Goal: Task Accomplishment & Management: Manage account settings

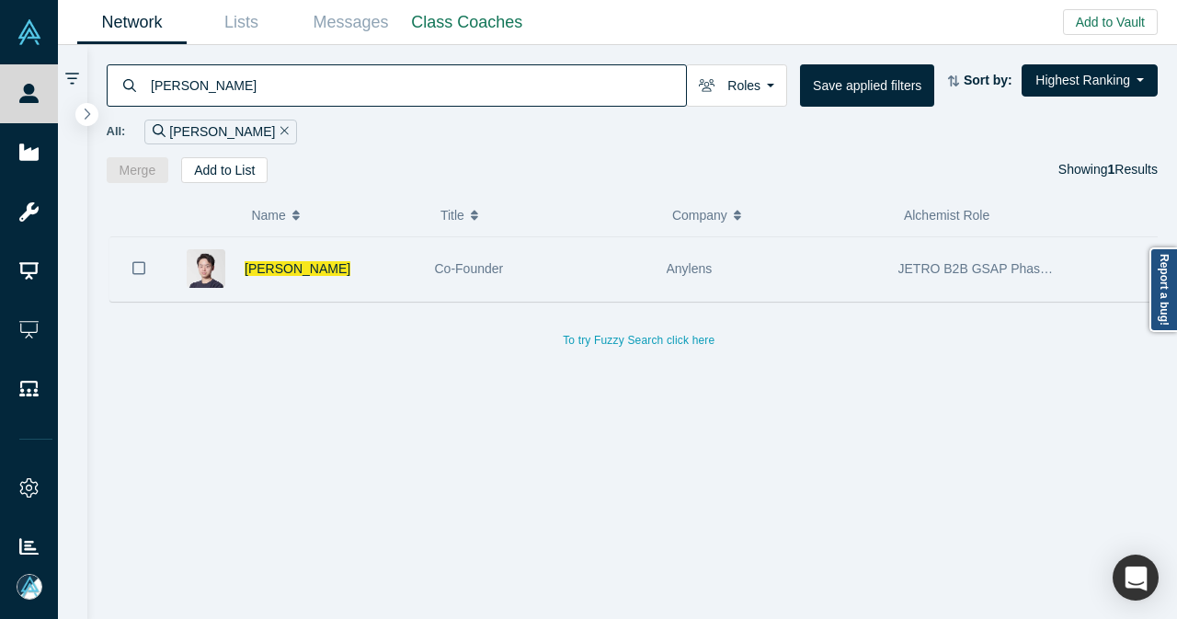
type input "[PERSON_NAME]"
click at [384, 266] on div "[PERSON_NAME]" at bounding box center [330, 268] width 171 height 63
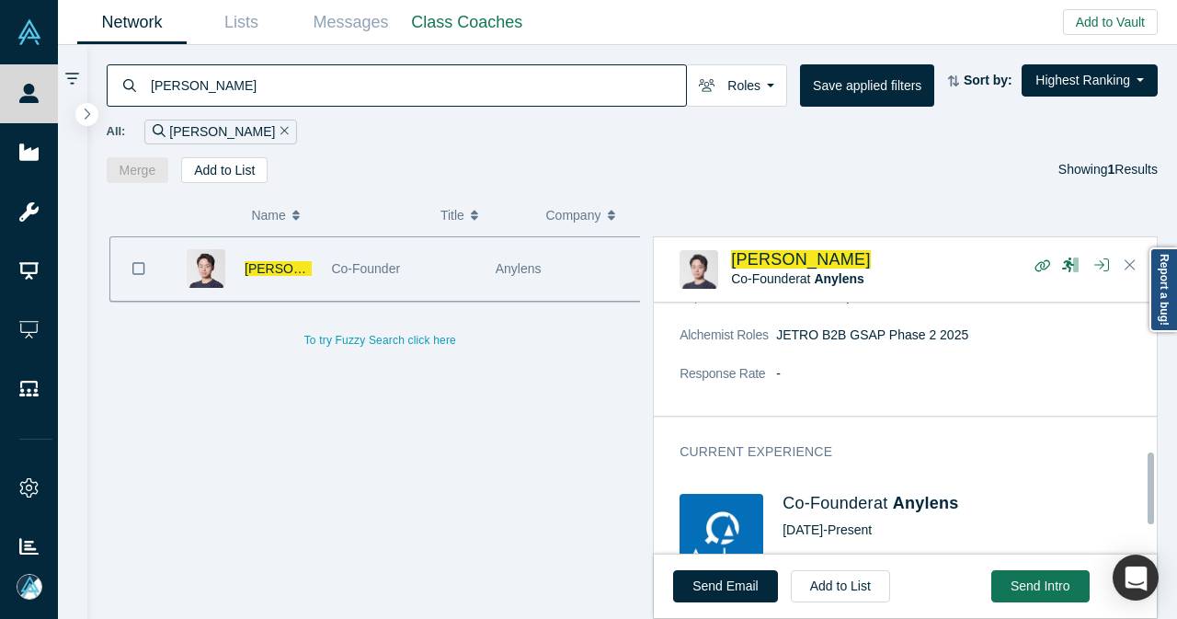
scroll to position [540, 0]
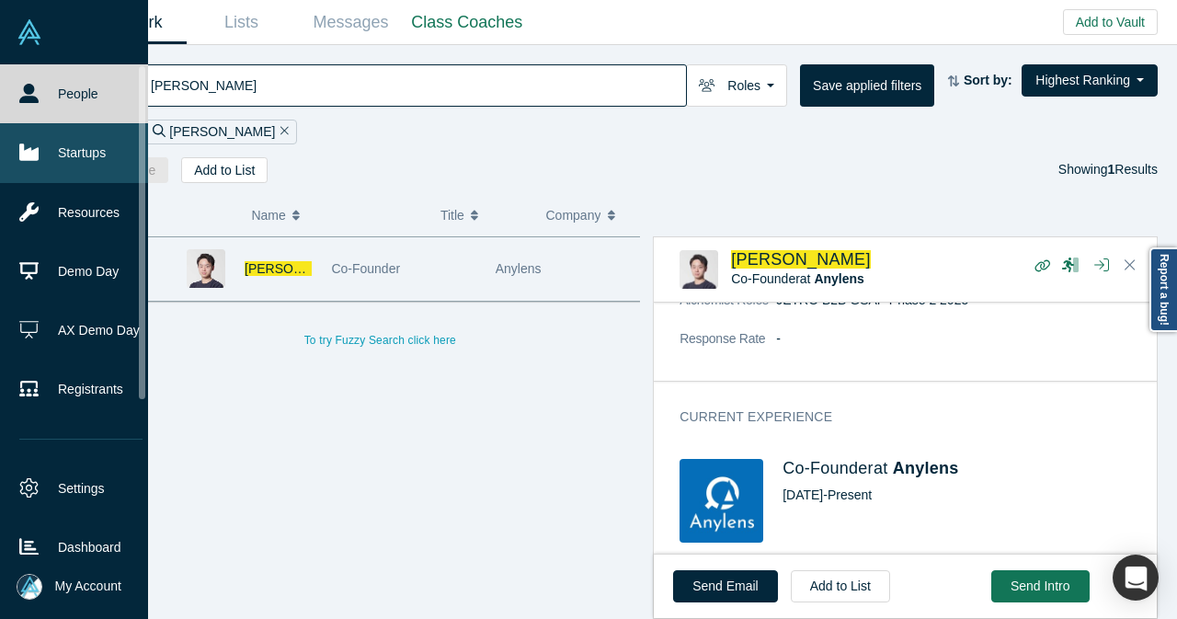
click at [97, 165] on link "Startups" at bounding box center [81, 152] width 162 height 59
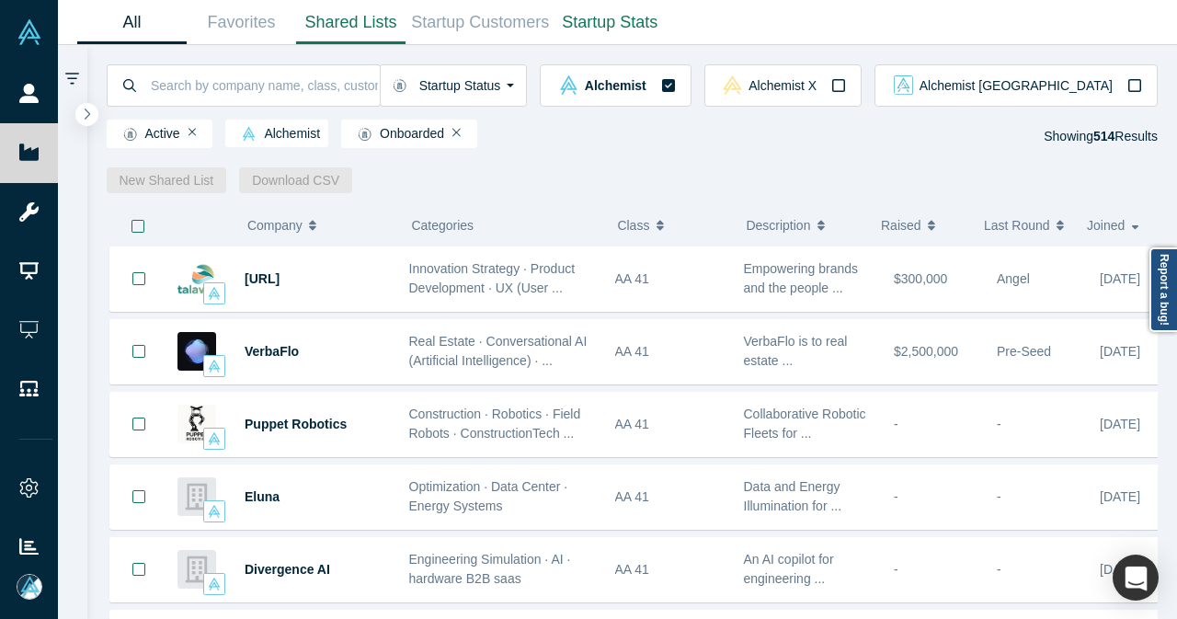
click at [327, 16] on link "Shared Lists" at bounding box center [350, 22] width 109 height 43
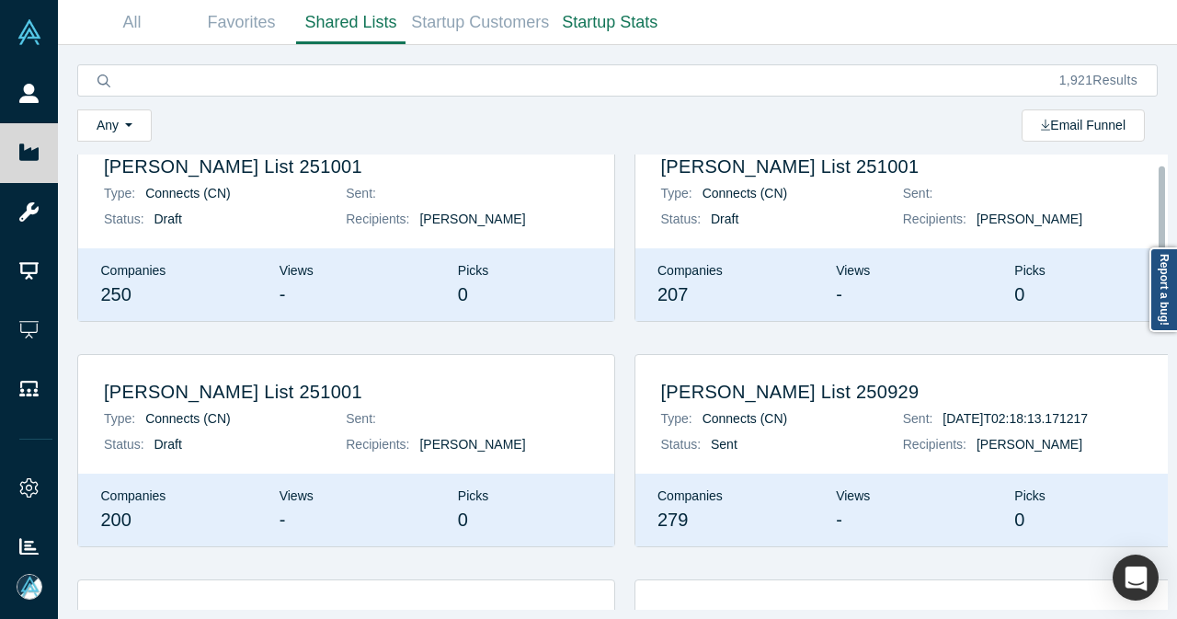
scroll to position [50, 0]
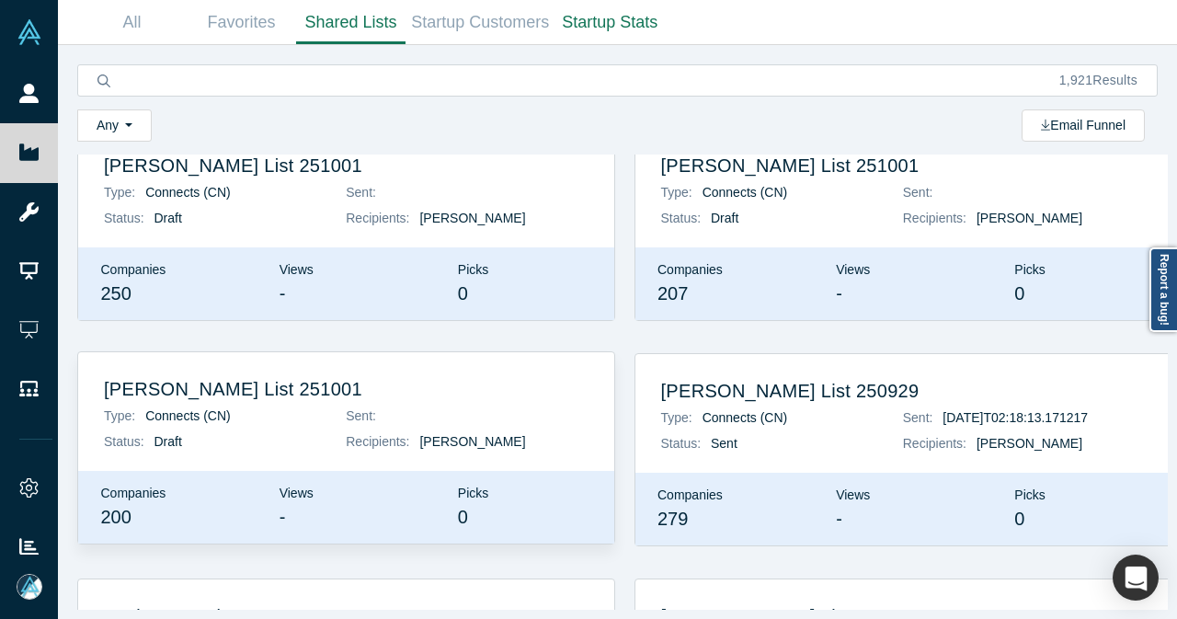
click at [235, 398] on h2 "[PERSON_NAME] List 251001" at bounding box center [346, 389] width 485 height 22
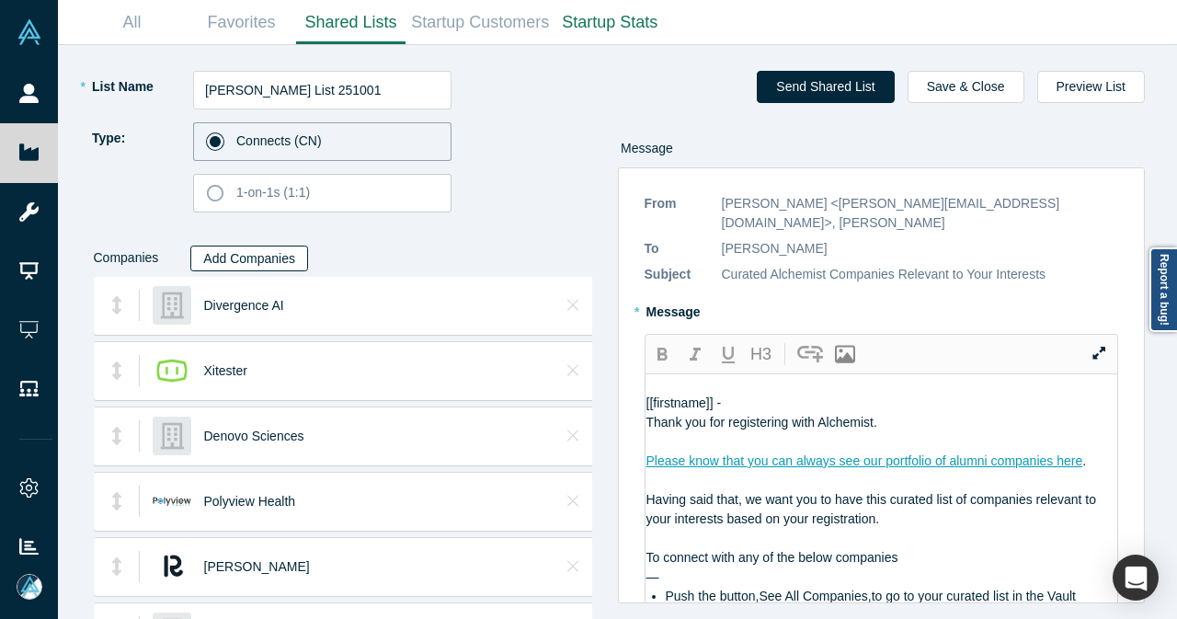
click at [272, 258] on button "Add Companies" at bounding box center [249, 259] width 118 height 26
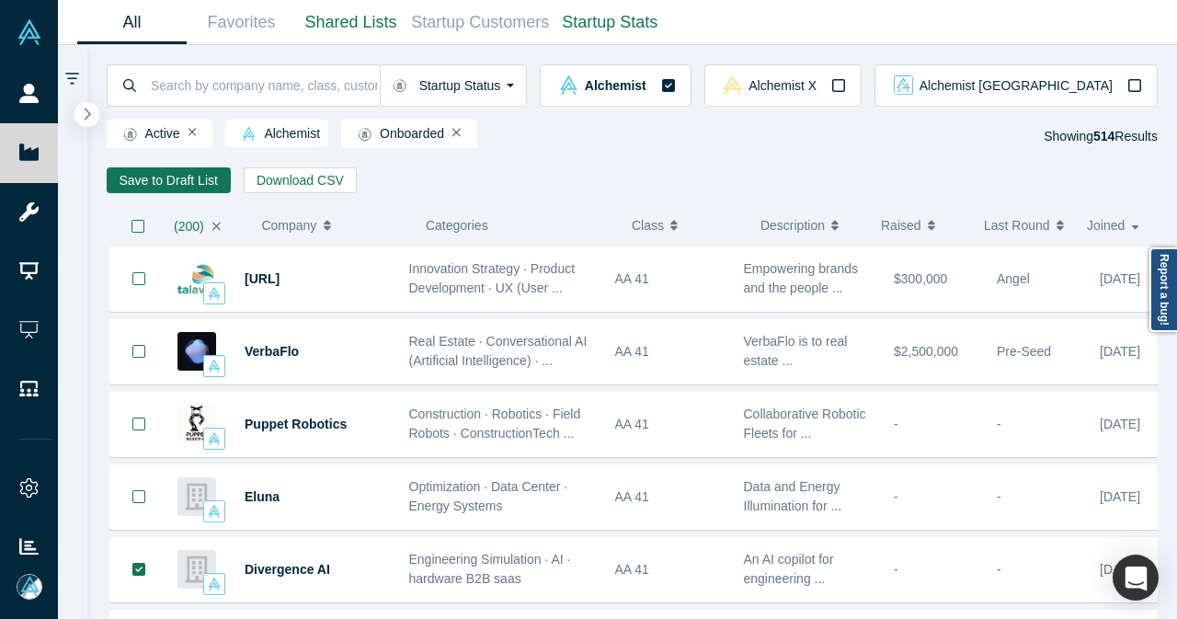
click at [96, 109] on button "button" at bounding box center [87, 114] width 25 height 25
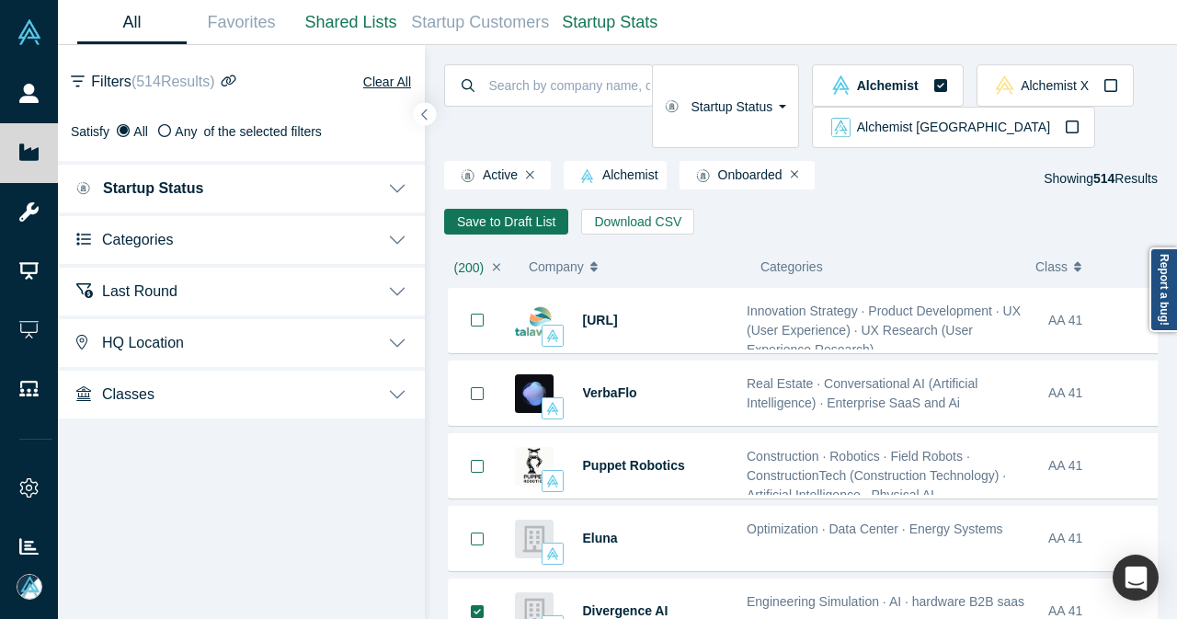
click at [288, 222] on button "Categories" at bounding box center [241, 238] width 367 height 52
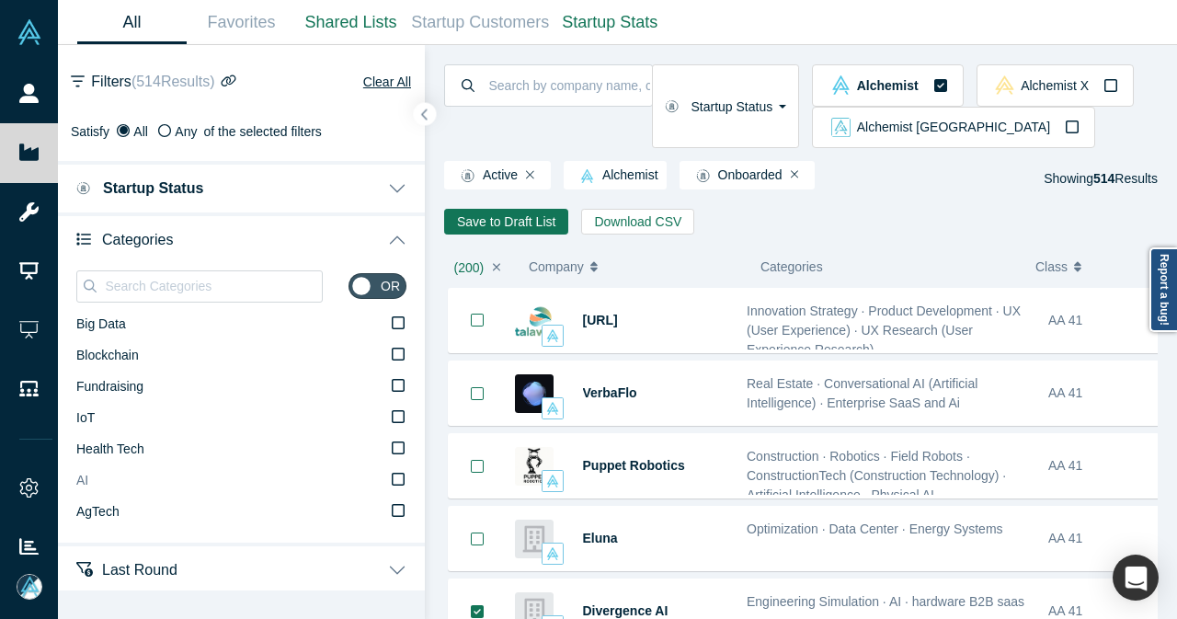
click at [392, 476] on icon at bounding box center [398, 479] width 13 height 15
click at [0, 0] on input "AI" at bounding box center [0, 0] width 0 height 0
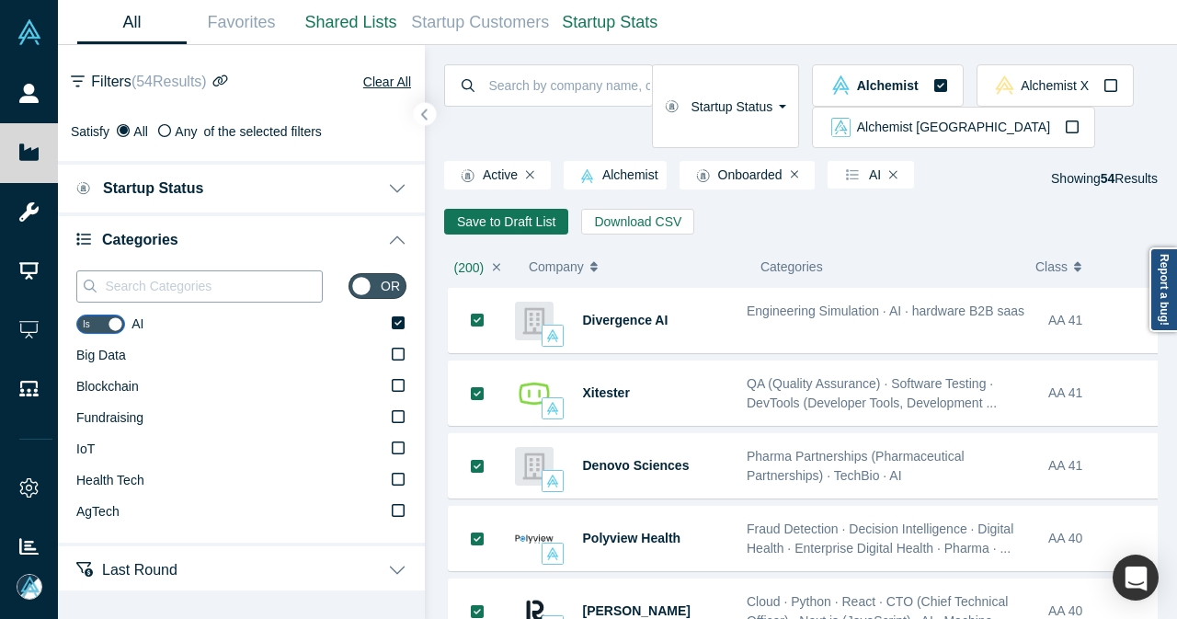
click at [220, 285] on input at bounding box center [212, 286] width 219 height 24
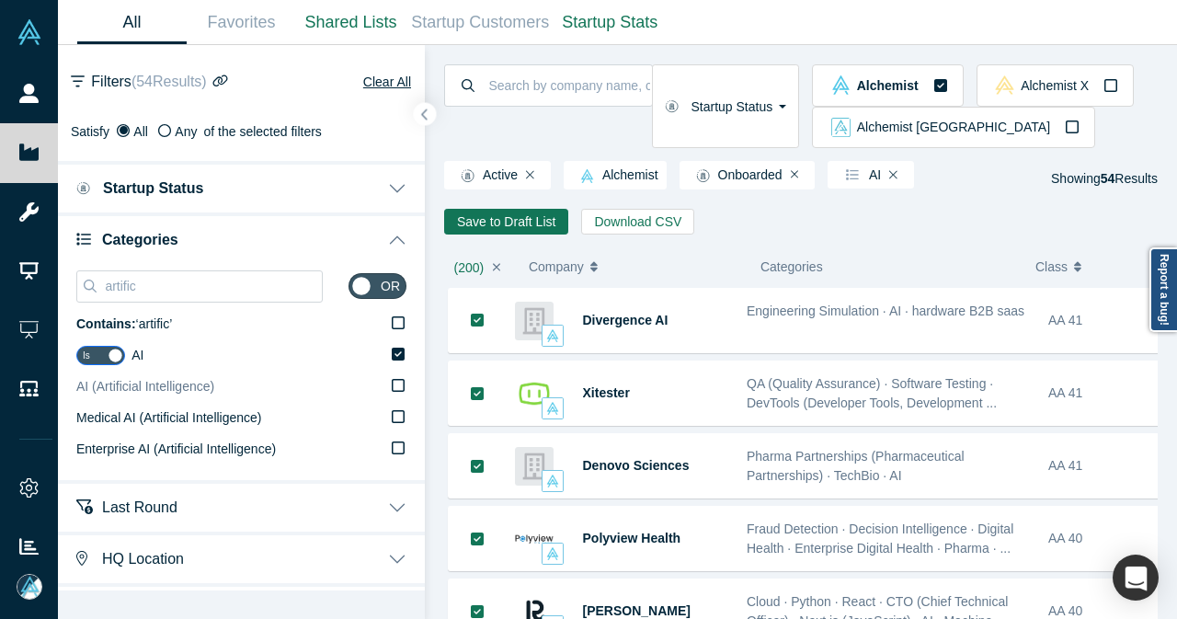
click at [294, 378] on label "AI (Artificial Intelligence)" at bounding box center [241, 387] width 330 height 31
click at [0, 0] on input "AI (Artificial Intelligence)" at bounding box center [0, 0] width 0 height 0
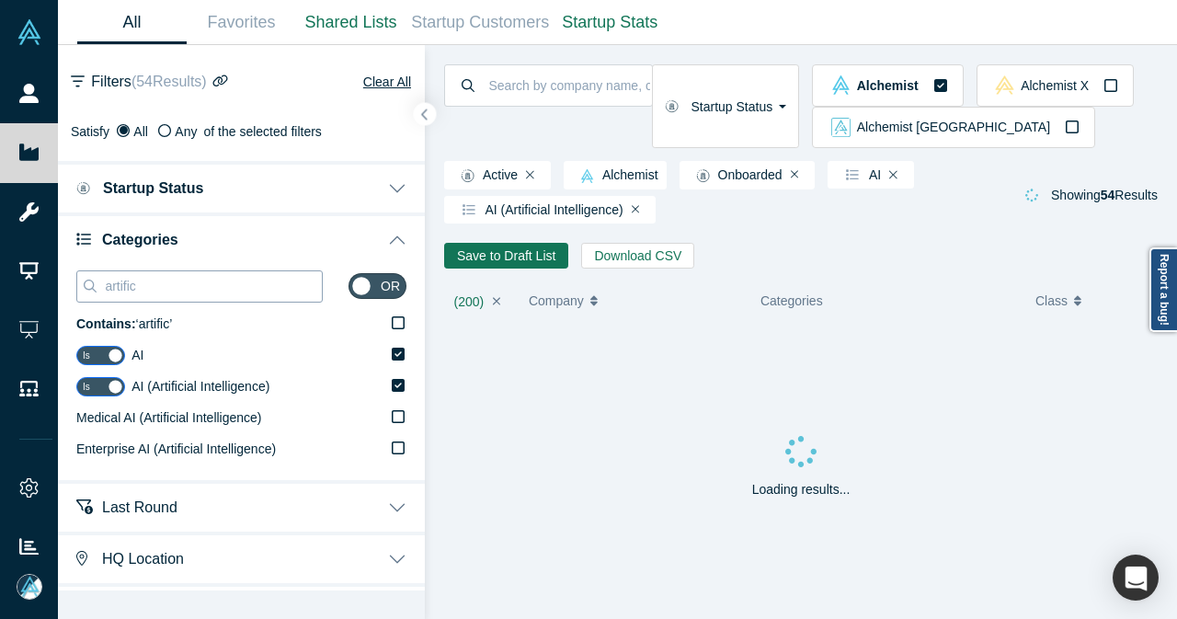
click at [255, 286] on input "artific" at bounding box center [212, 286] width 219 height 24
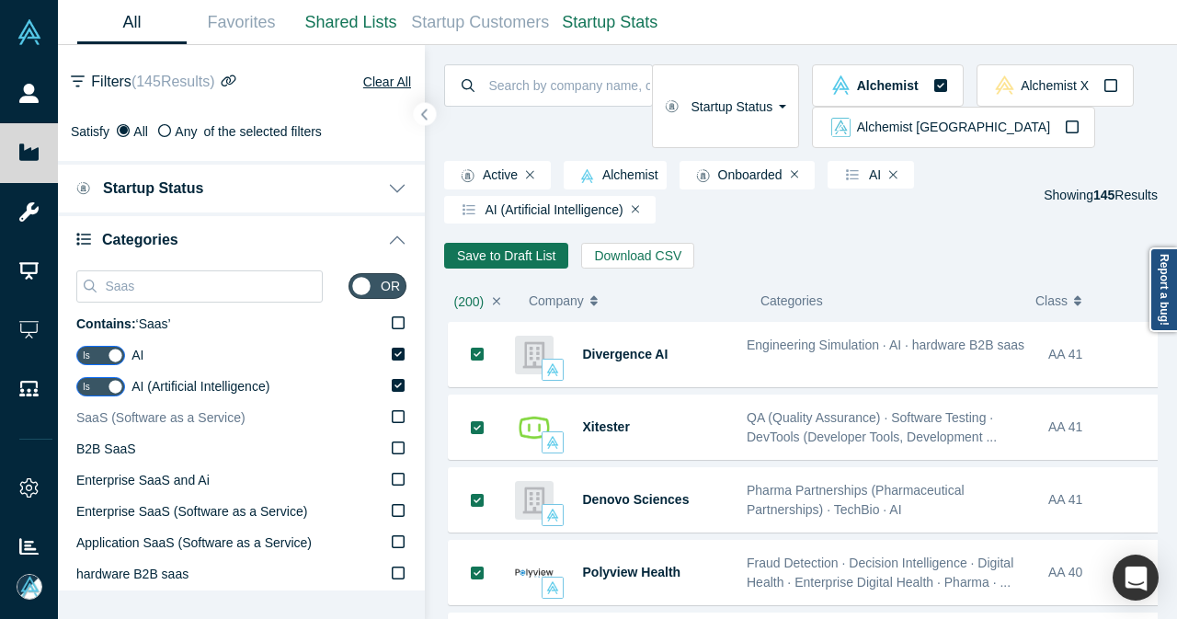
click at [392, 417] on icon at bounding box center [398, 416] width 13 height 15
click at [0, 0] on input "SaaS (Software as a Service)" at bounding box center [0, 0] width 0 height 0
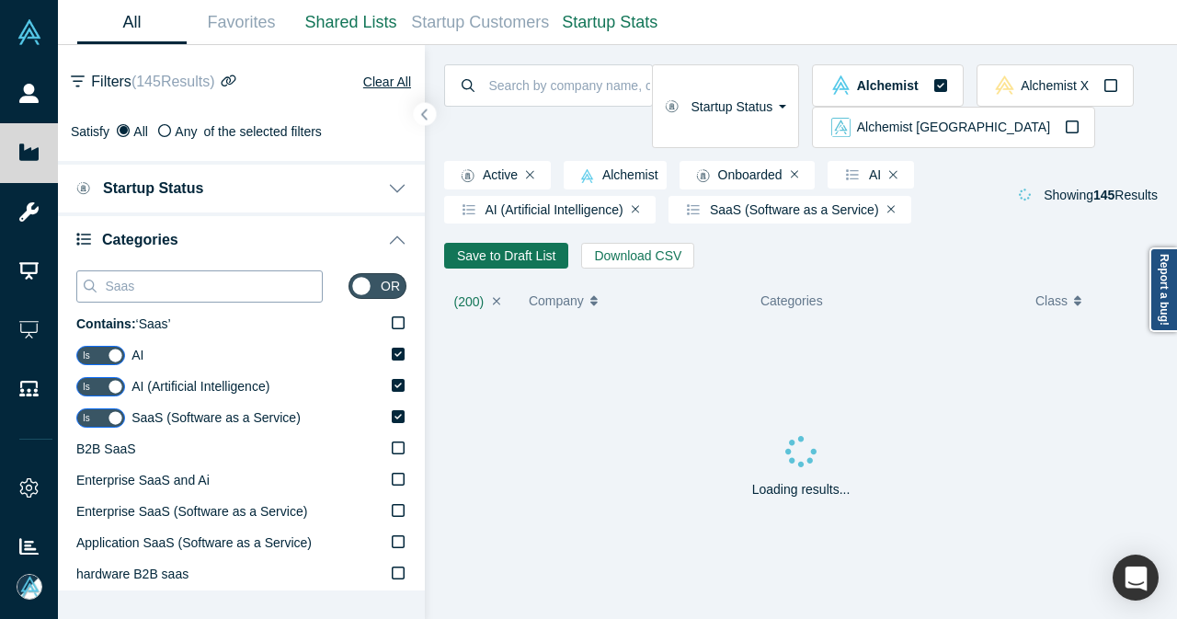
click at [270, 276] on input "Saas" at bounding box center [212, 286] width 219 height 24
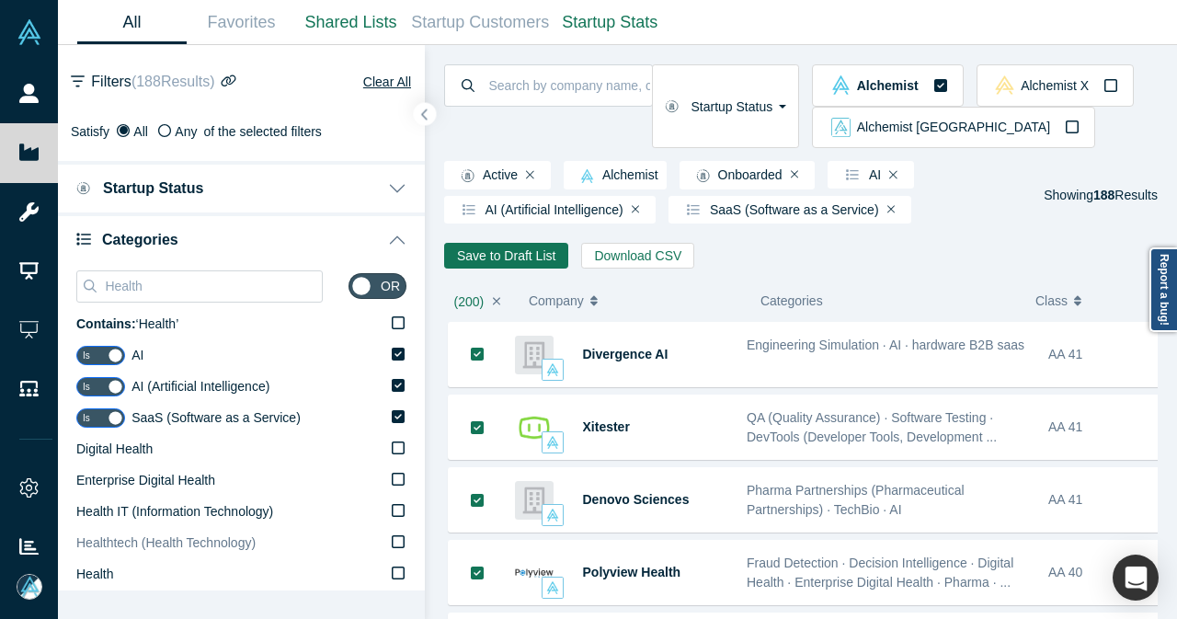
click at [392, 539] on icon at bounding box center [398, 541] width 13 height 15
click at [0, 0] on input "Healthtech (Health Technology)" at bounding box center [0, 0] width 0 height 0
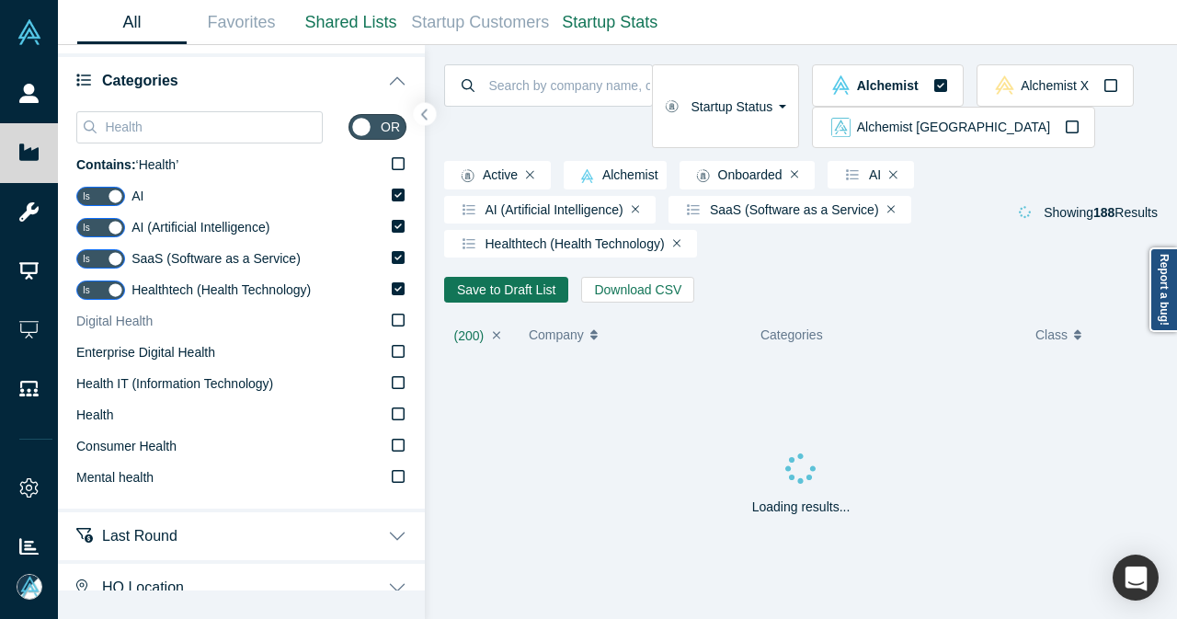
scroll to position [160, 0]
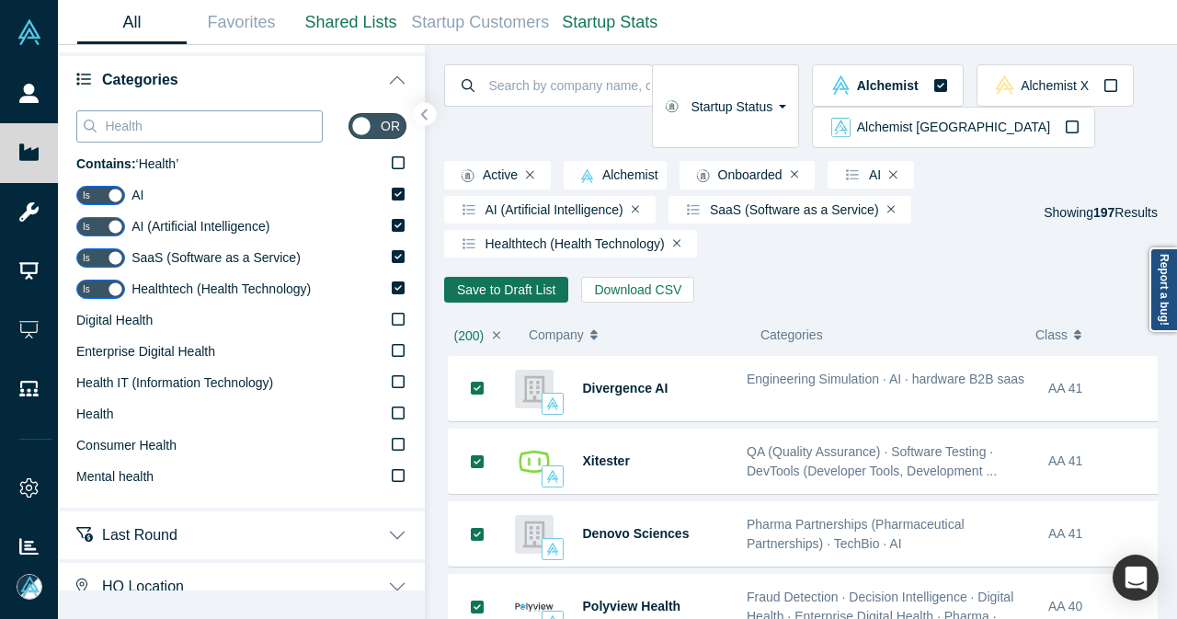
click at [272, 126] on input "Health" at bounding box center [212, 126] width 219 height 24
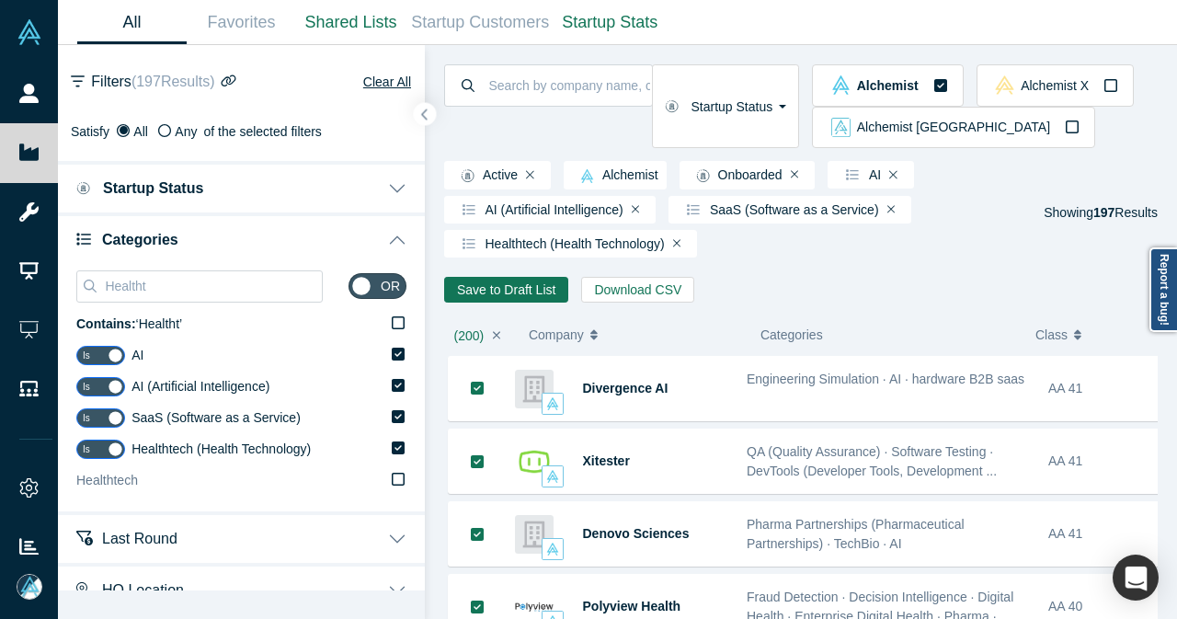
click at [392, 477] on icon at bounding box center [398, 479] width 13 height 15
click at [0, 0] on input "Healthtech" at bounding box center [0, 0] width 0 height 0
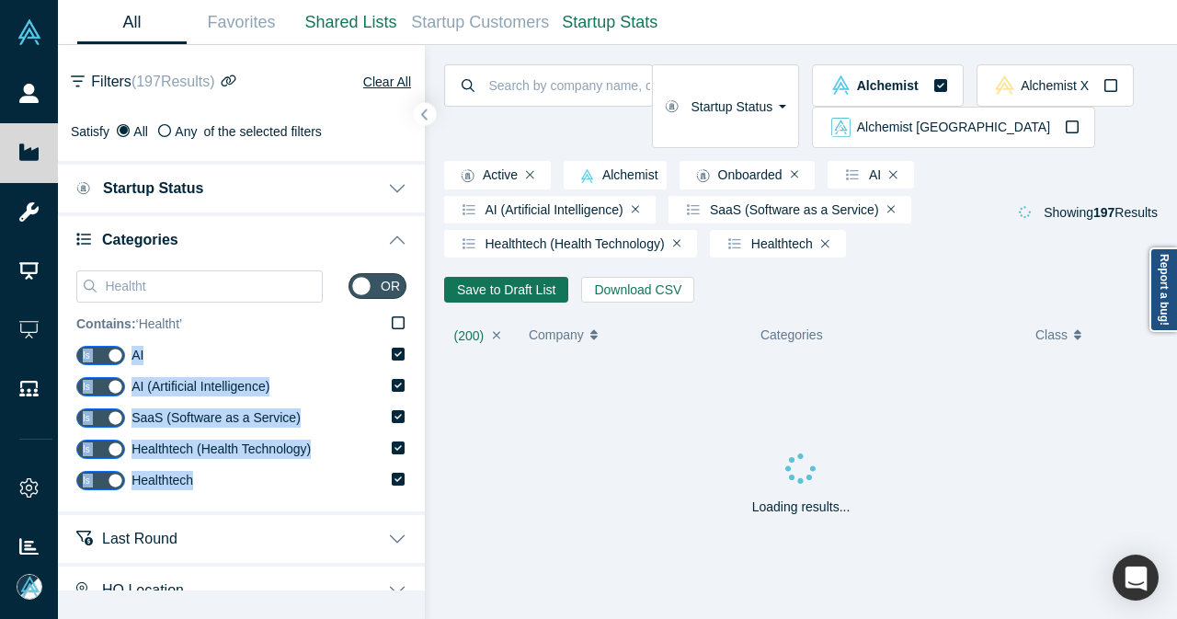
drag, startPoint x: 379, startPoint y: 477, endPoint x: 206, endPoint y: 330, distance: 227.1
click at [206, 330] on div "Contains: ‘ Healtht ’ Is AI Is AI (Artificial Intelligence) Is SaaS (Software a…" at bounding box center [241, 403] width 330 height 188
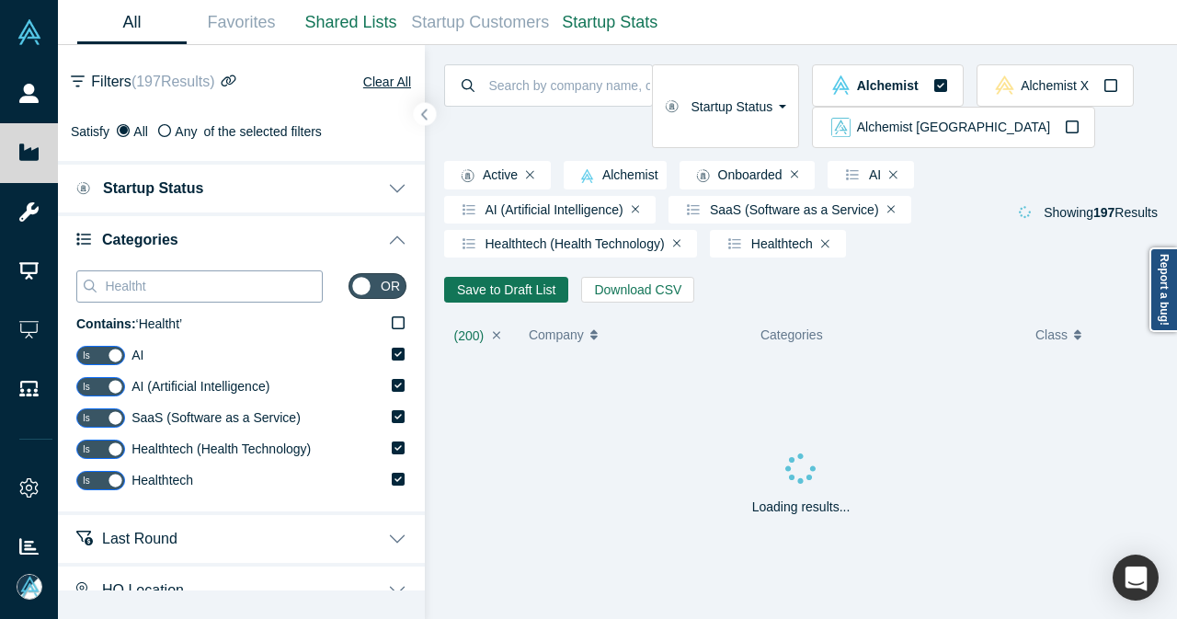
click at [153, 286] on input "Healtht" at bounding box center [212, 286] width 219 height 24
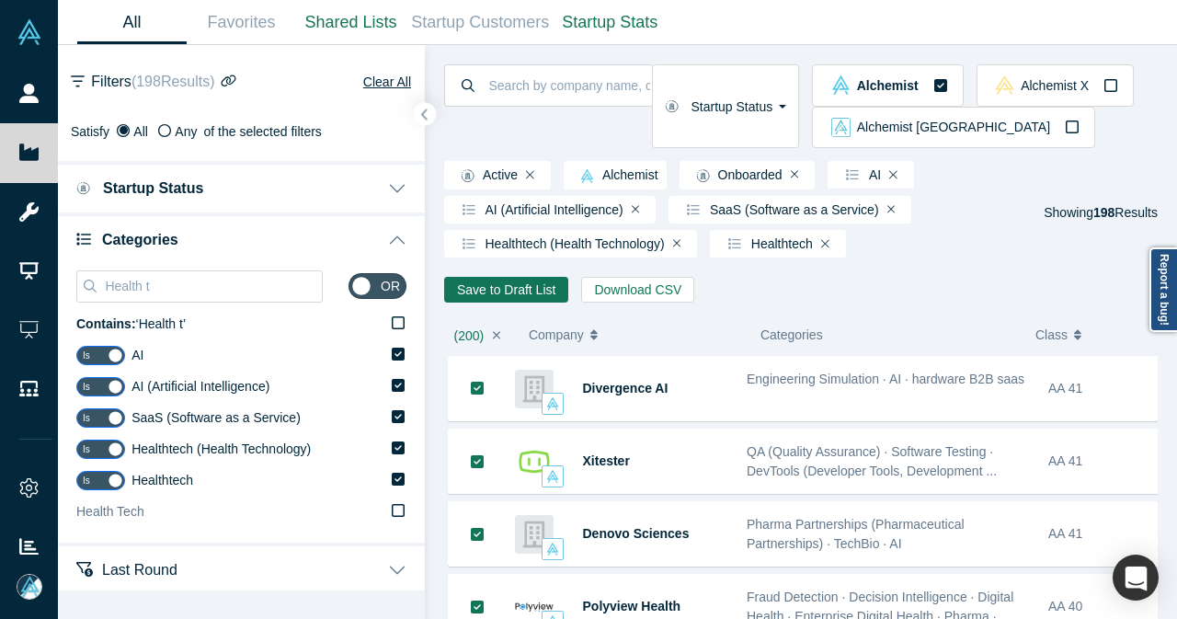
type input "Health t"
click at [392, 509] on icon at bounding box center [398, 510] width 13 height 15
click at [0, 0] on input "Health Tech" at bounding box center [0, 0] width 0 height 0
click at [421, 123] on button "button" at bounding box center [425, 114] width 25 height 25
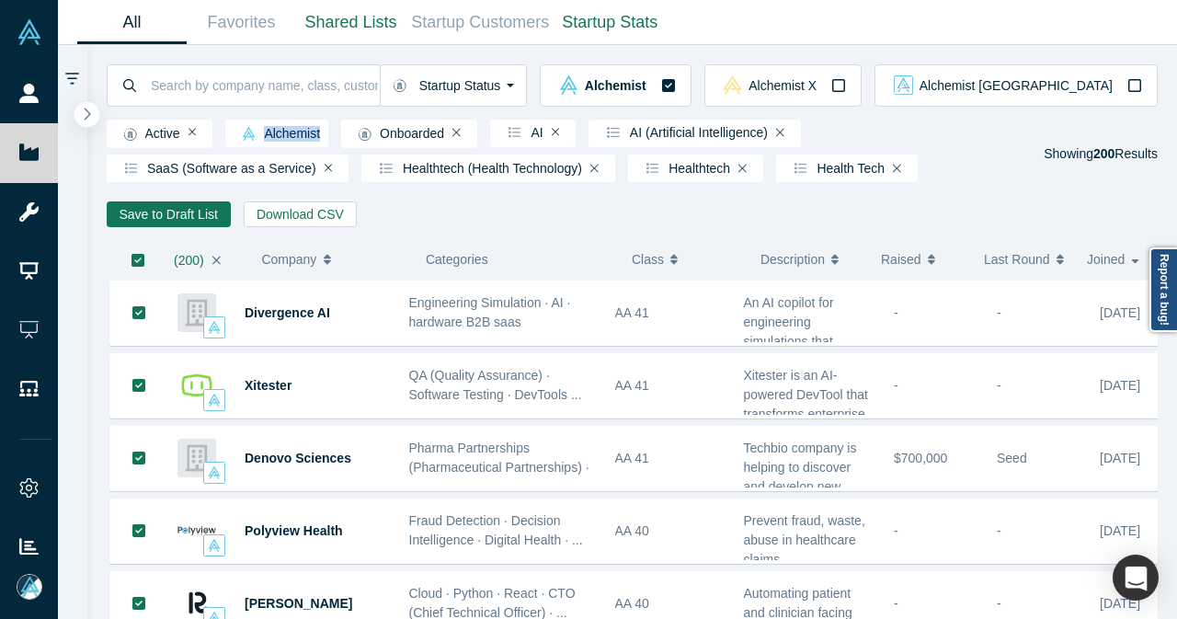
click at [421, 123] on div "Onboarded" at bounding box center [409, 134] width 136 height 29
click at [136, 267] on icon "button" at bounding box center [138, 260] width 13 height 13
click at [173, 224] on button "Save to Draft List" at bounding box center [169, 214] width 124 height 26
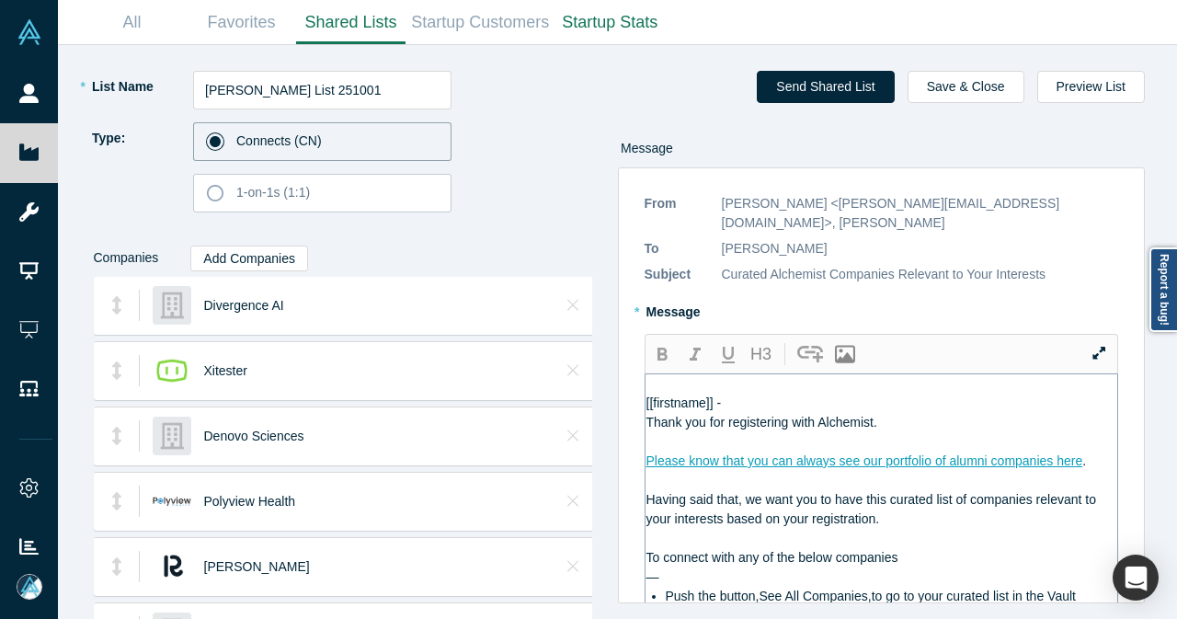
click at [837, 394] on div "[[firstname]] -" at bounding box center [883, 403] width 472 height 19
click at [839, 394] on div "[[firstname]] -" at bounding box center [883, 403] width 472 height 19
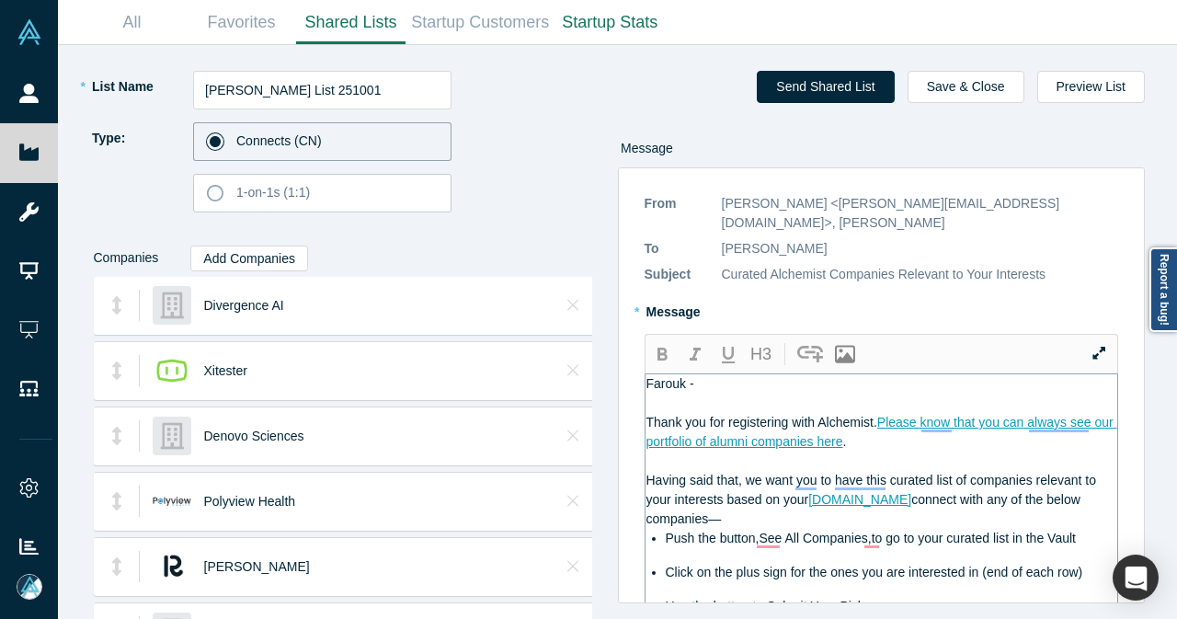
click at [914, 492] on span "connect with any of the below companies—" at bounding box center [866, 509] width 438 height 34
click at [655, 338] on button "button" at bounding box center [662, 353] width 33 height 31
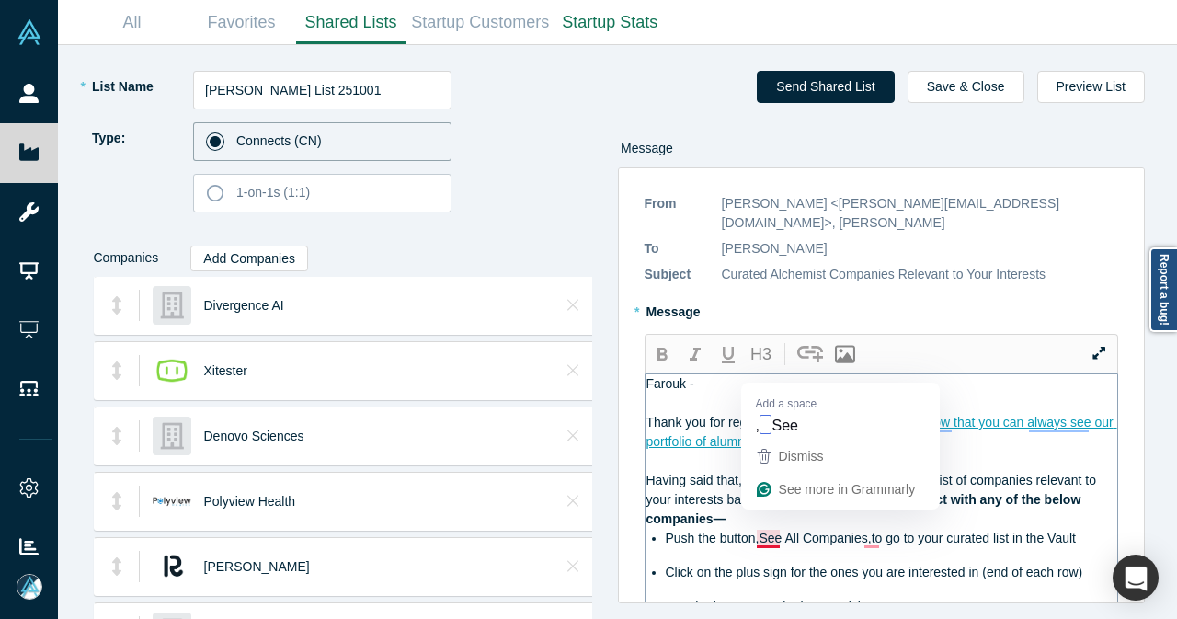
click at [771, 531] on span "Push the button,See All Companies,to go to your curated list in the Vault" at bounding box center [871, 538] width 410 height 15
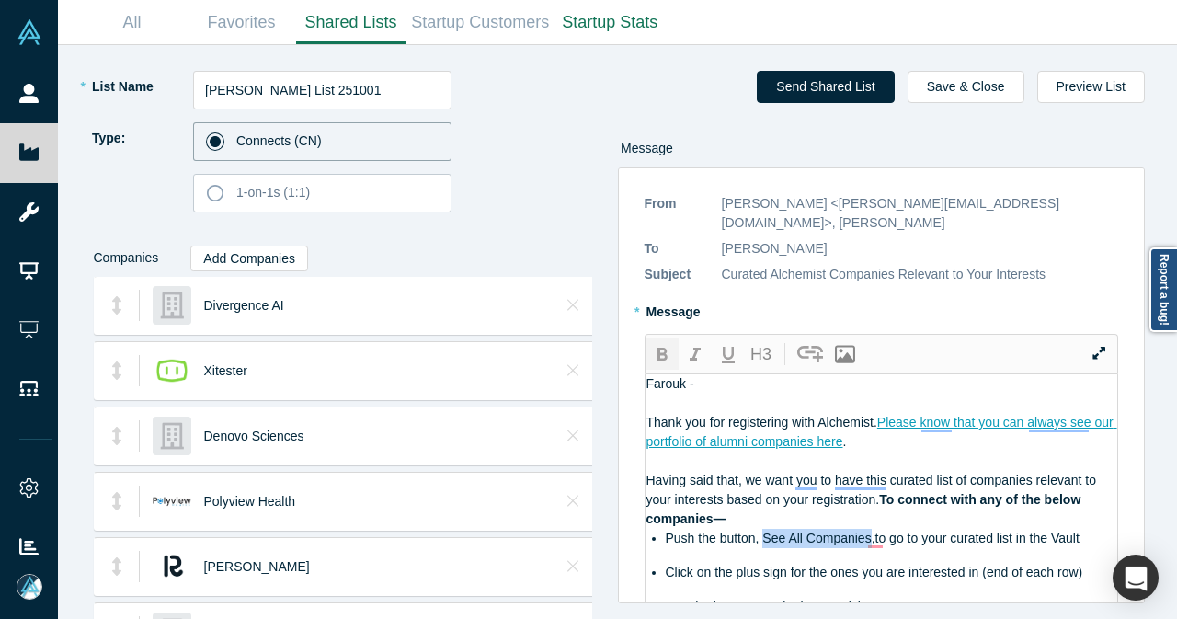
click at [662, 344] on icon "button" at bounding box center [662, 355] width 22 height 22
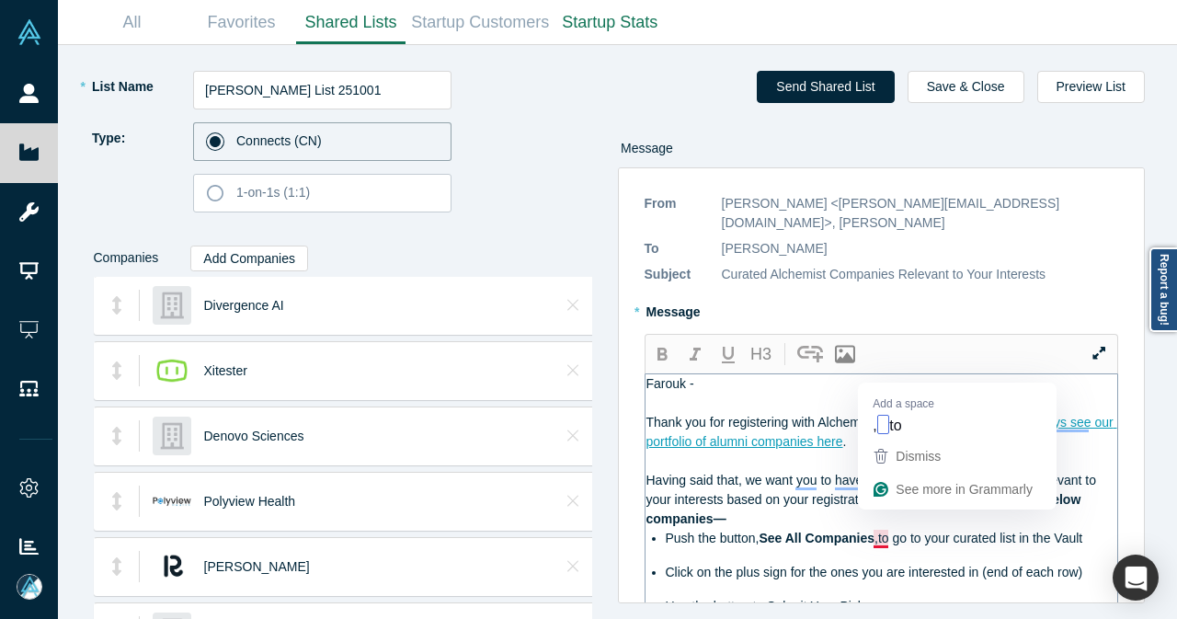
click at [886, 531] on span ",to go to your curated list in the Vault" at bounding box center [979, 538] width 208 height 15
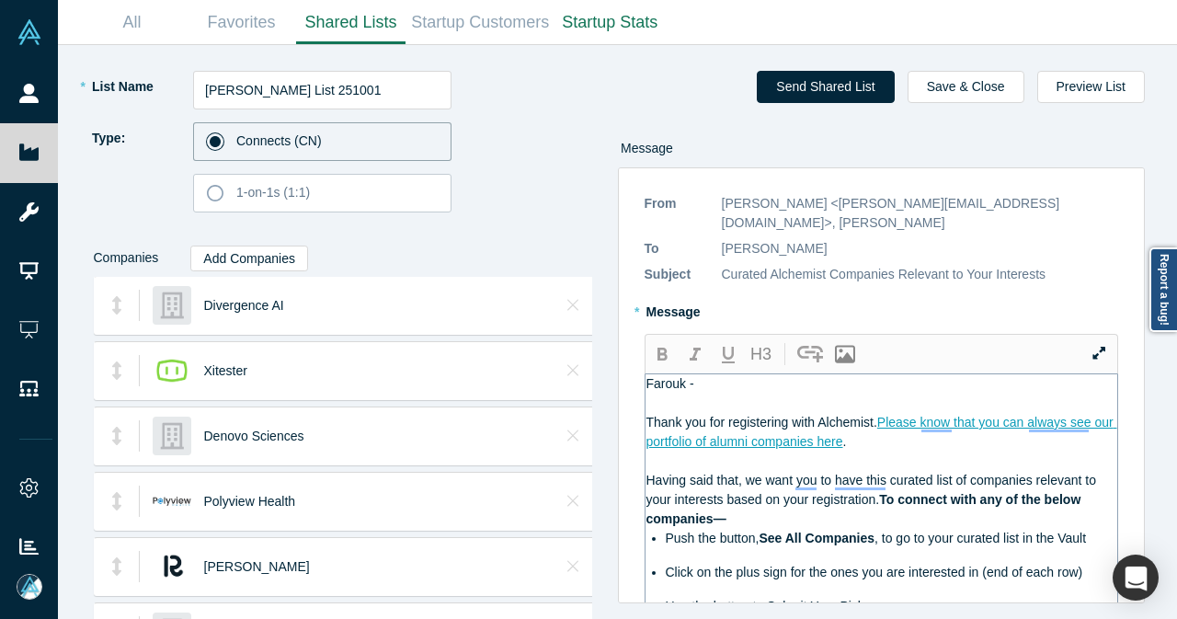
click at [889, 374] on div "Farouk -" at bounding box center [883, 383] width 472 height 19
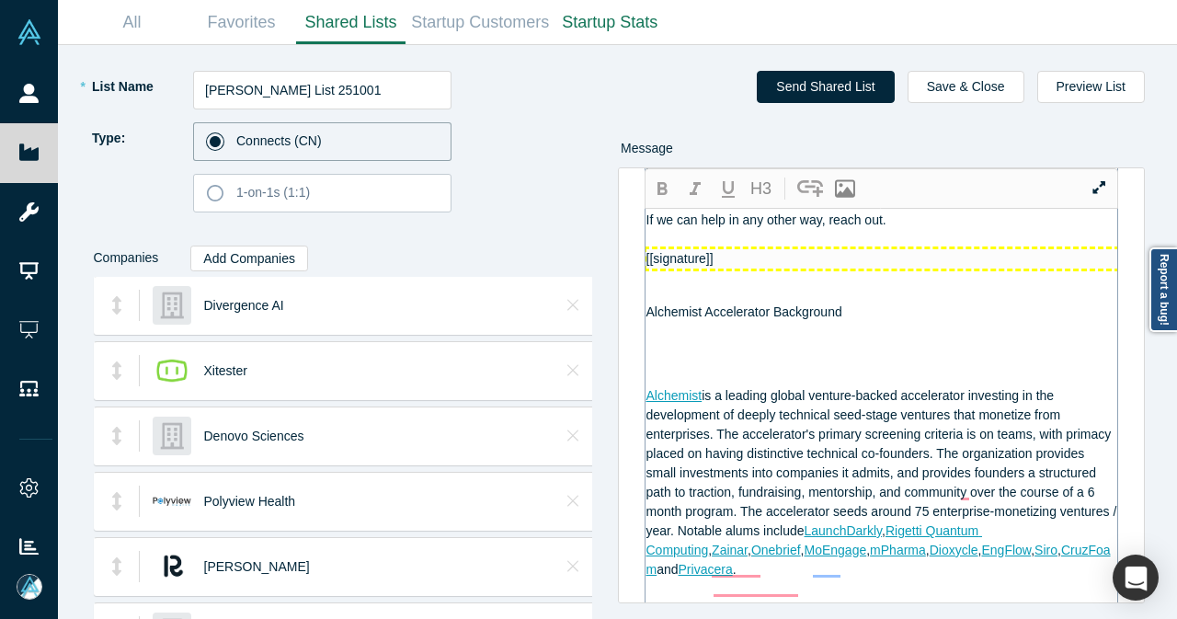
scroll to position [1751, 0]
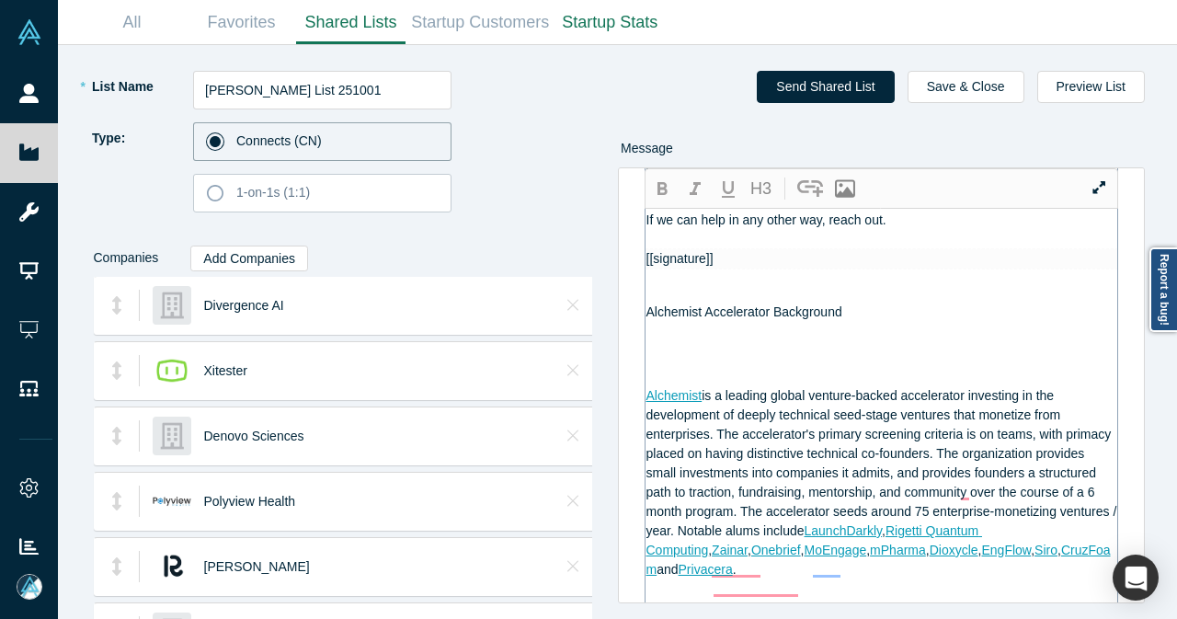
click at [819, 227] on span "If we can help in any other way, reach out." at bounding box center [767, 219] width 240 height 15
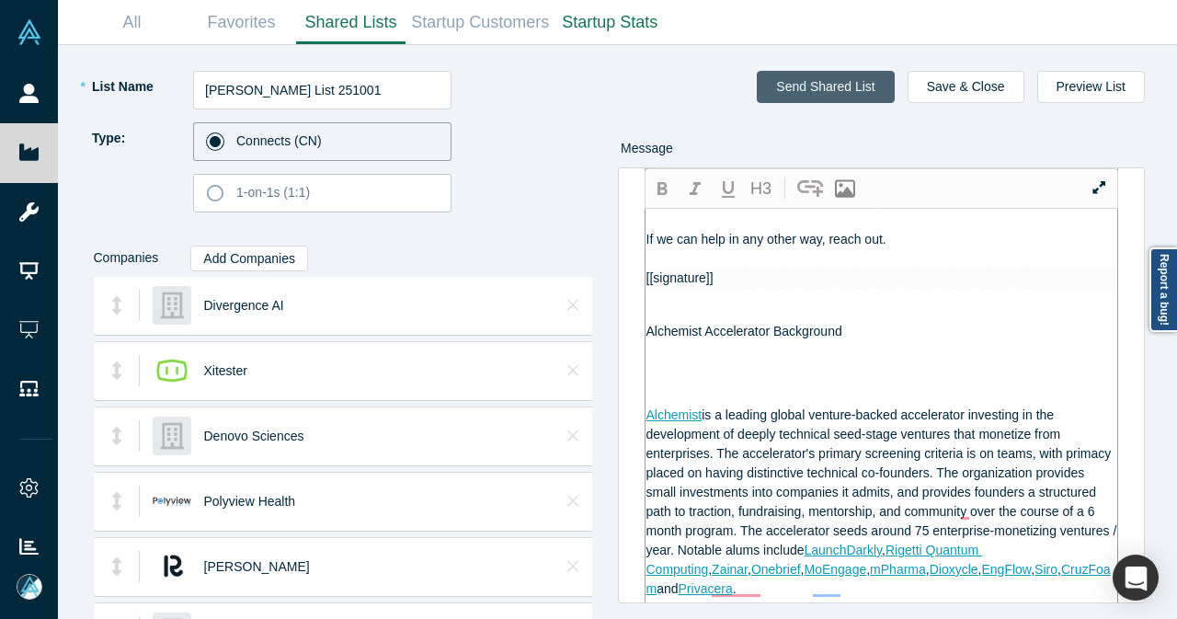
click at [870, 90] on button "Send Shared List" at bounding box center [825, 87] width 137 height 32
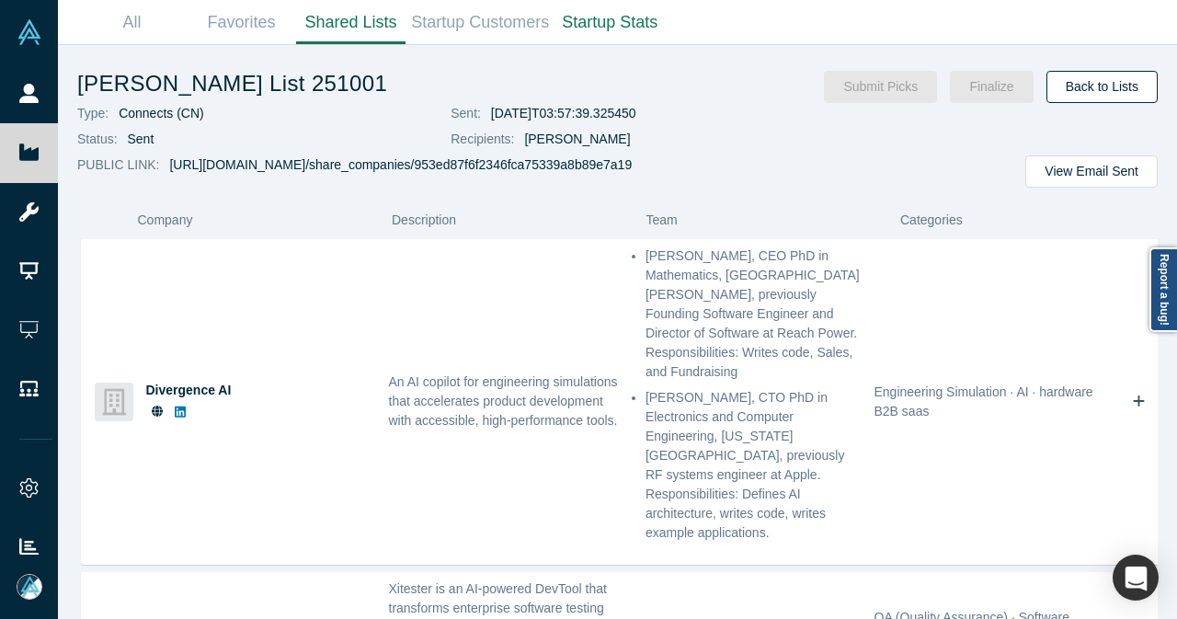
click at [1096, 93] on link "Back to Lists" at bounding box center [1102, 87] width 111 height 32
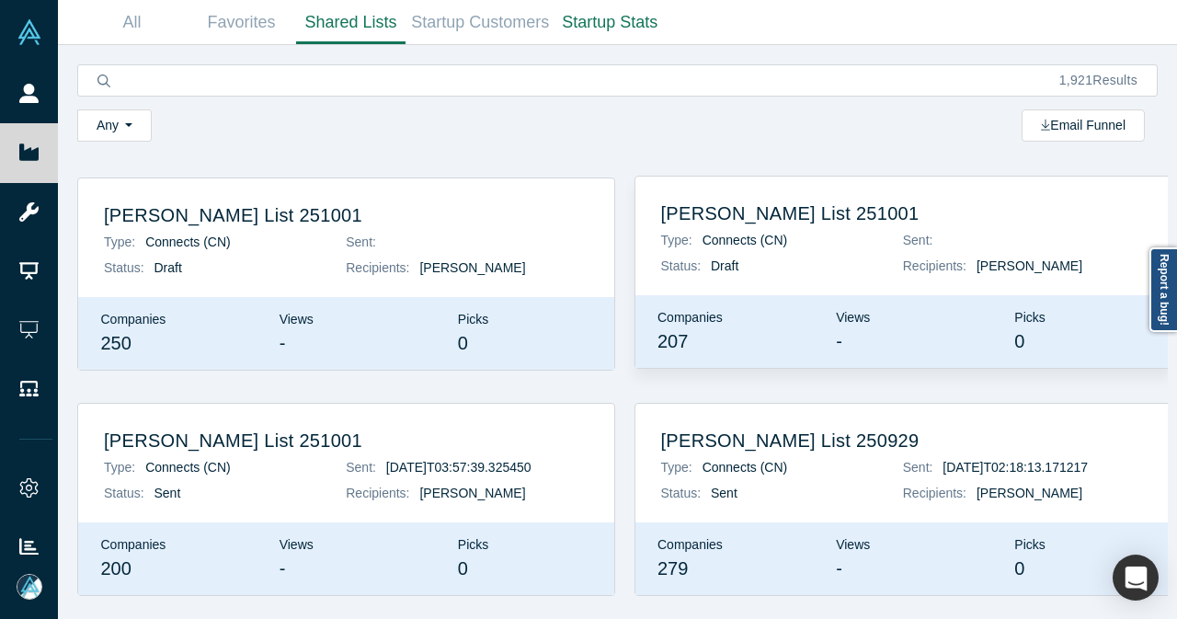
click at [713, 216] on h2 "[PERSON_NAME] List 251001" at bounding box center [903, 213] width 485 height 22
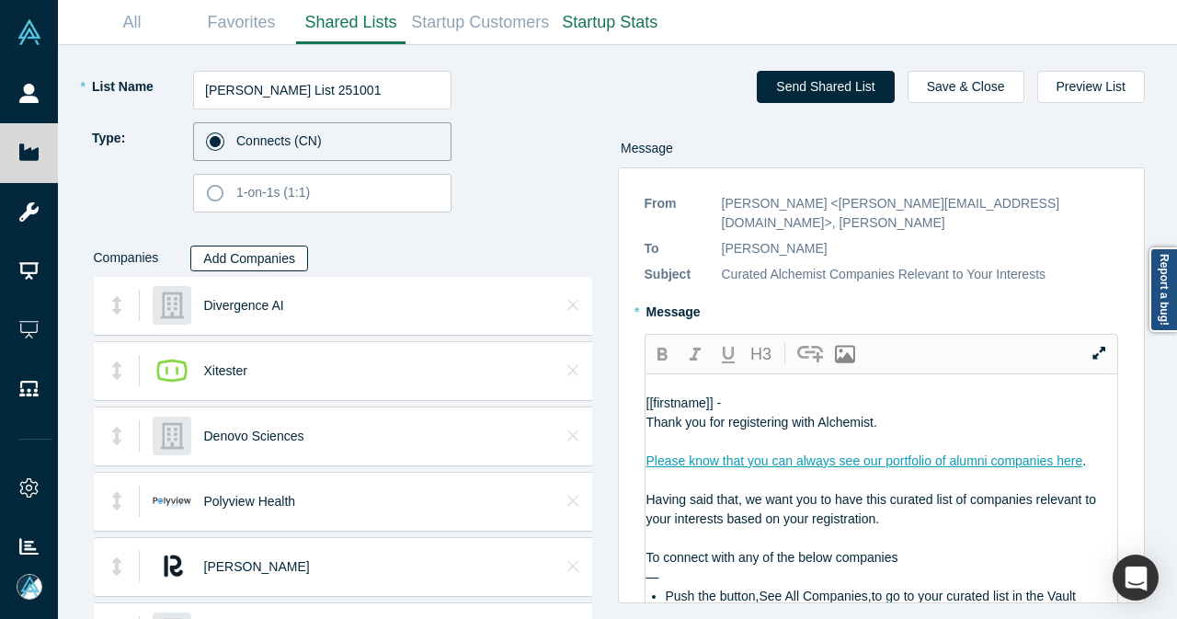
click at [247, 257] on button "Add Companies" at bounding box center [249, 259] width 118 height 26
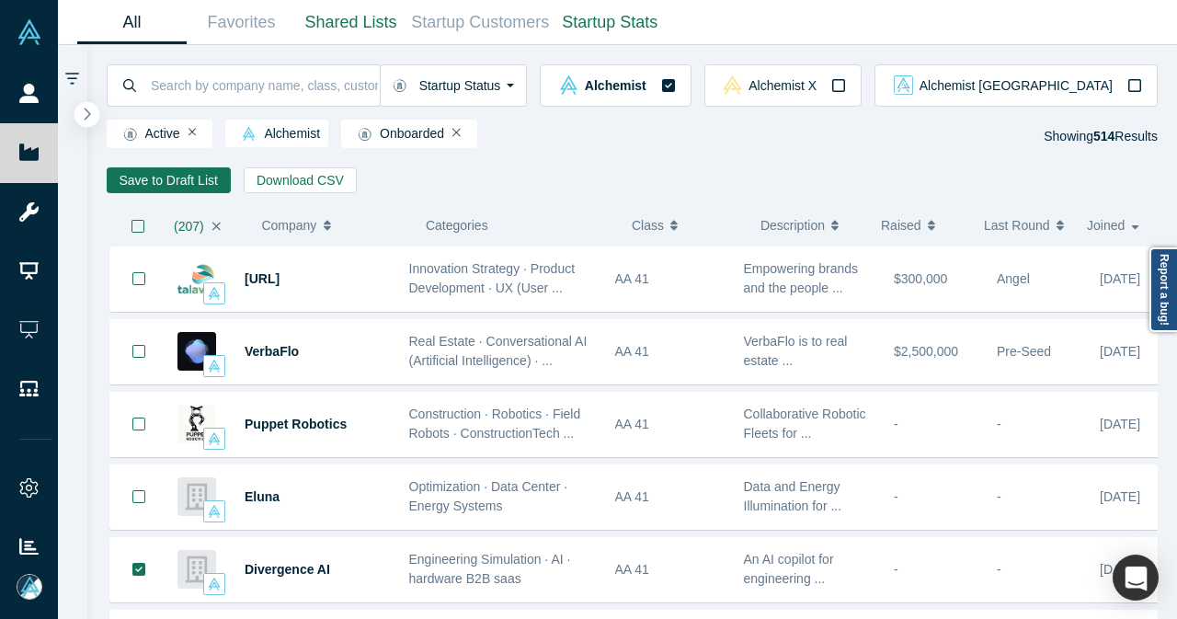
click at [92, 116] on button "button" at bounding box center [87, 114] width 25 height 25
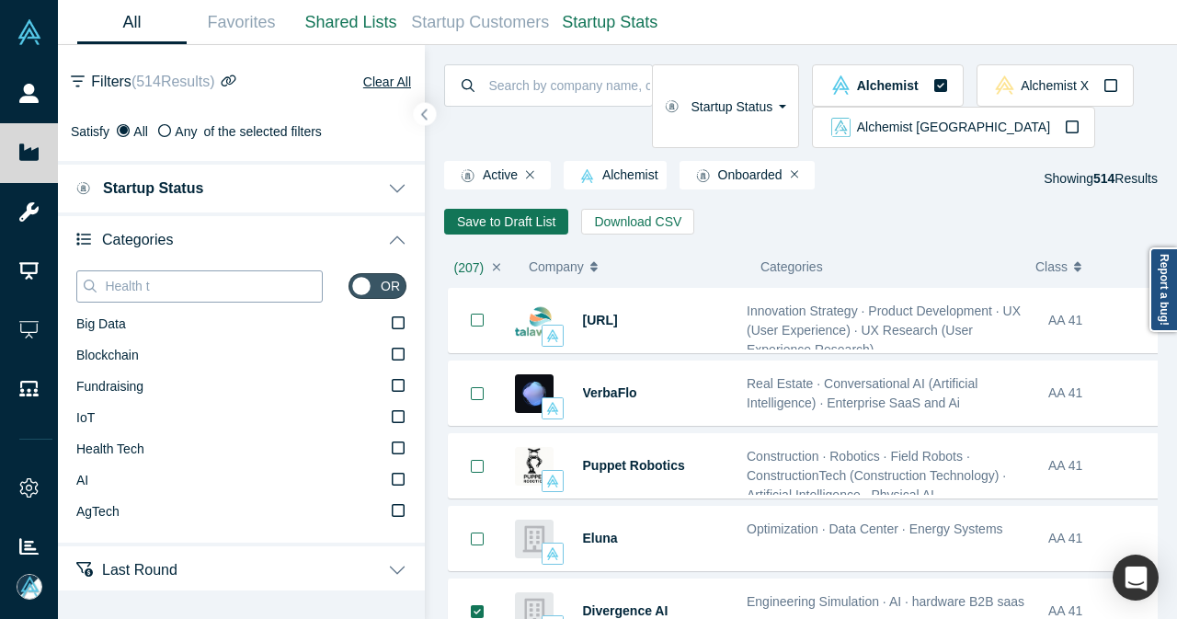
click at [178, 286] on input "Health t" at bounding box center [212, 286] width 219 height 24
click at [392, 486] on icon at bounding box center [398, 479] width 13 height 15
click at [0, 0] on input "AI" at bounding box center [0, 0] width 0 height 0
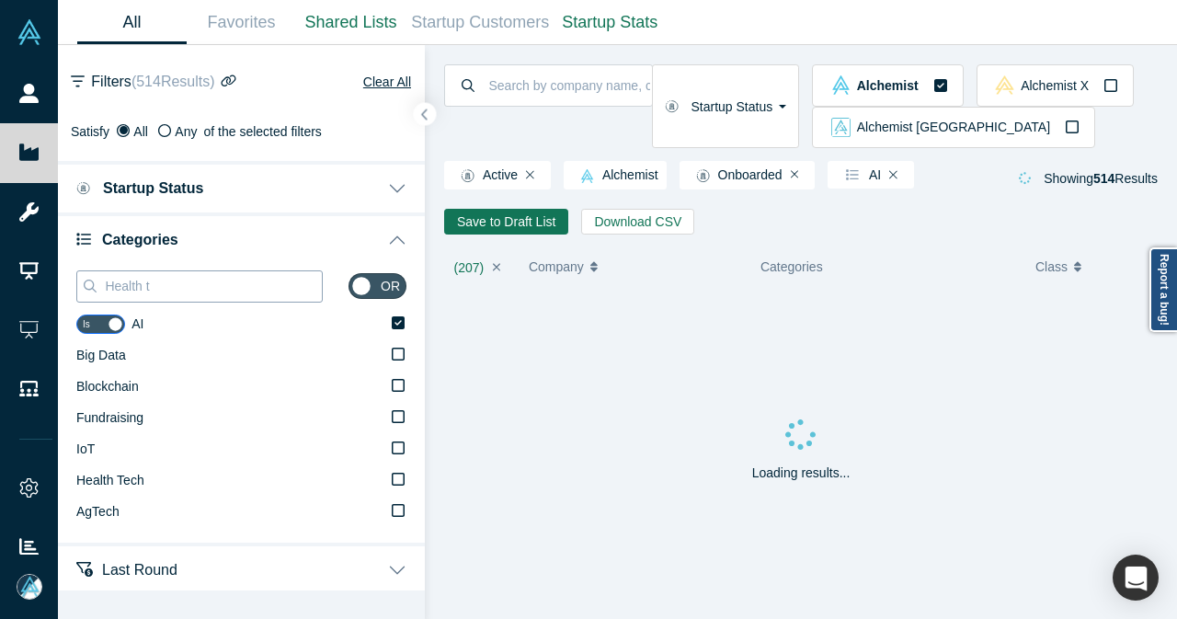
click at [272, 285] on input "Health t" at bounding box center [212, 286] width 219 height 24
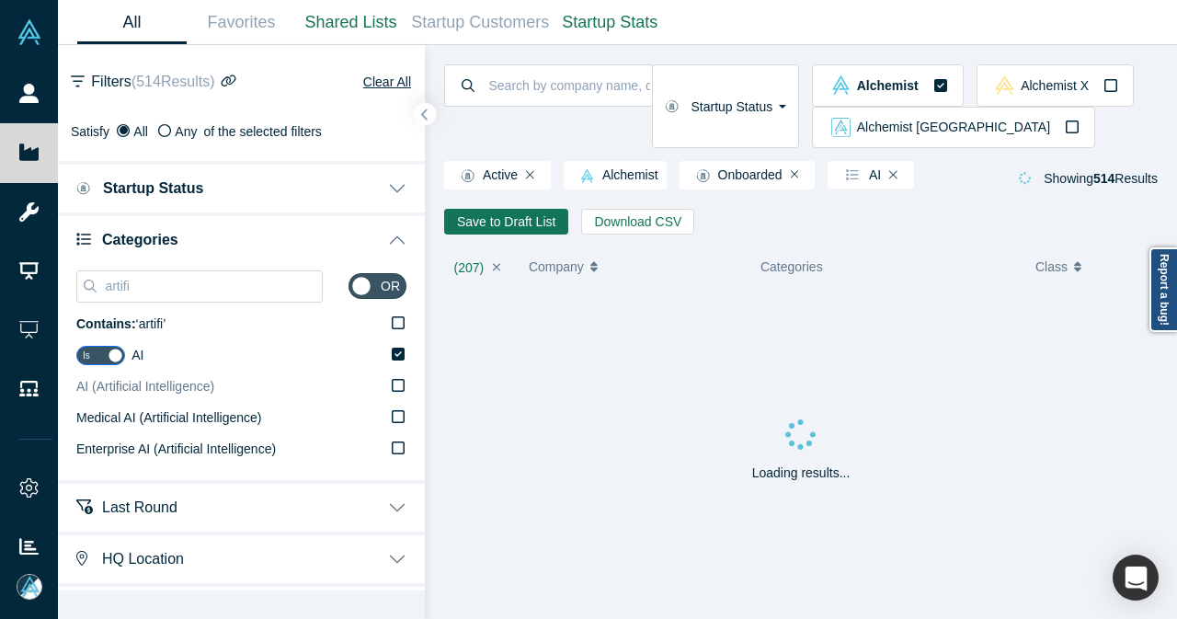
click at [392, 392] on icon at bounding box center [398, 385] width 13 height 15
click at [0, 0] on input "AI (Artificial Intelligence)" at bounding box center [0, 0] width 0 height 0
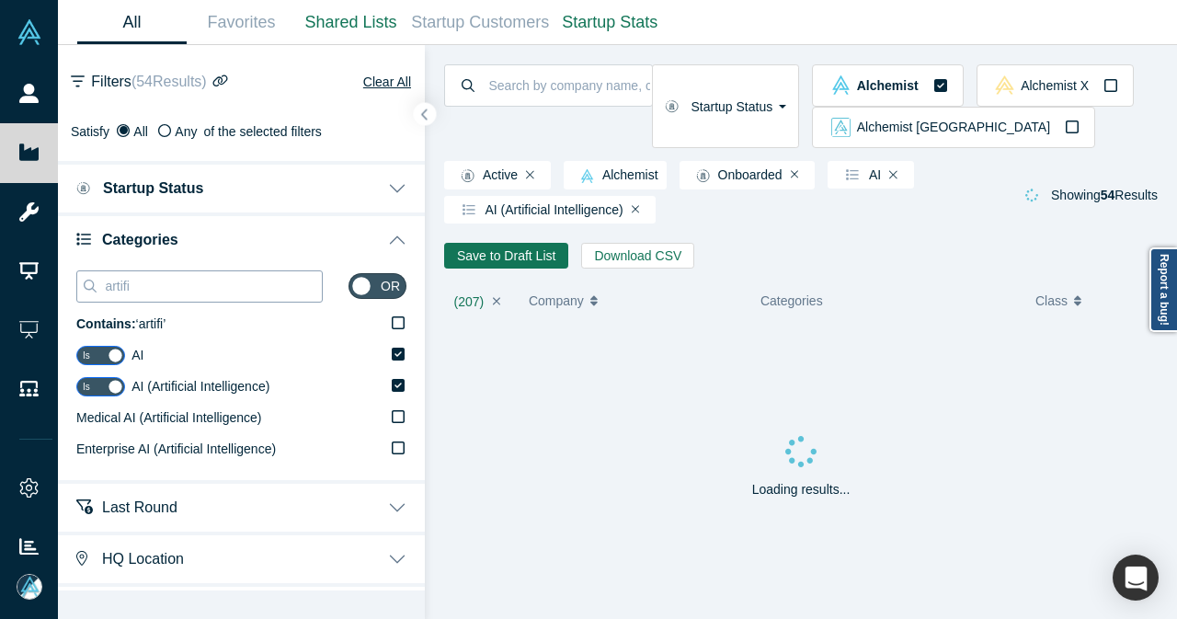
click at [230, 293] on input "artifi" at bounding box center [212, 286] width 219 height 24
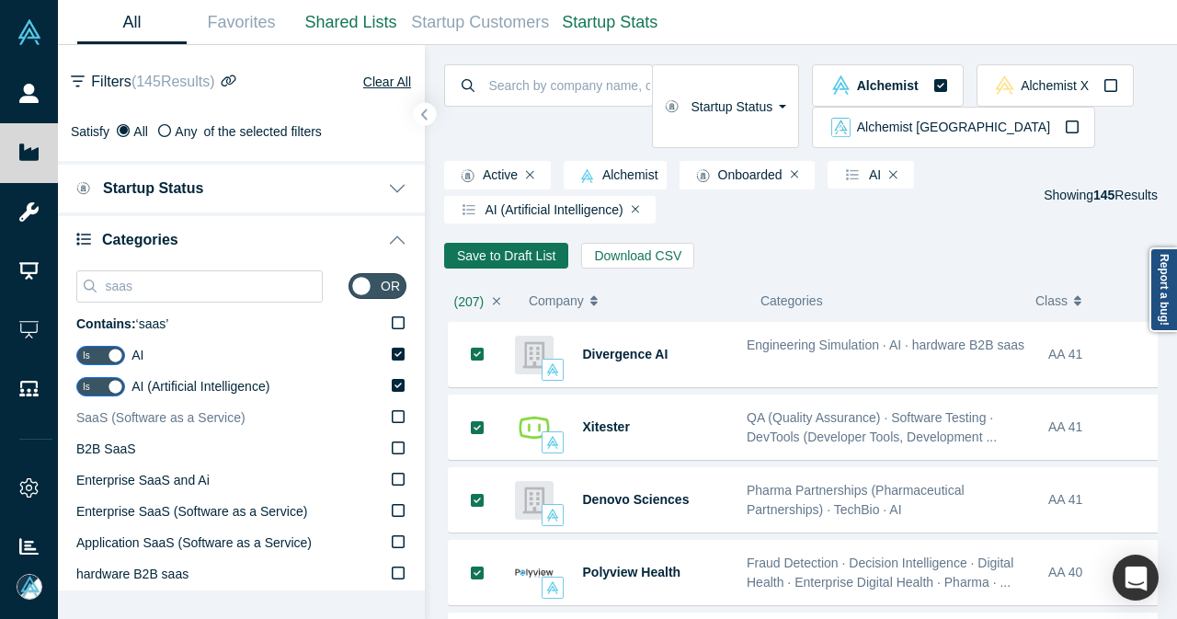
click at [392, 410] on icon at bounding box center [398, 416] width 13 height 13
click at [0, 0] on input "SaaS (Software as a Service)" at bounding box center [0, 0] width 0 height 0
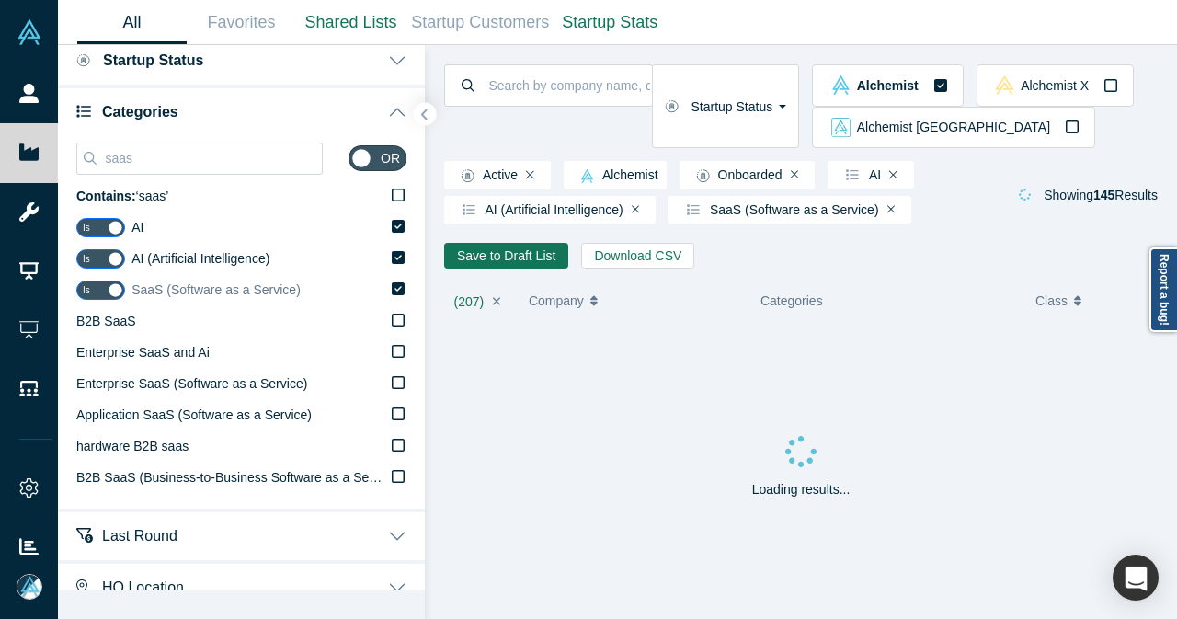
scroll to position [129, 0]
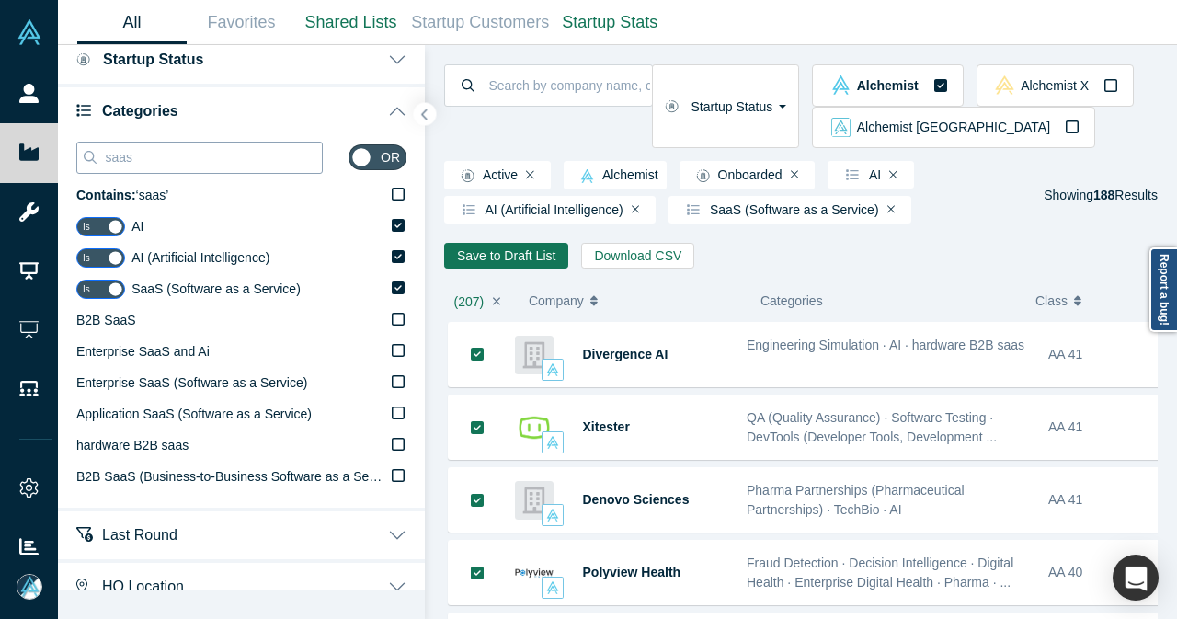
click at [247, 153] on input "saas" at bounding box center [212, 157] width 219 height 24
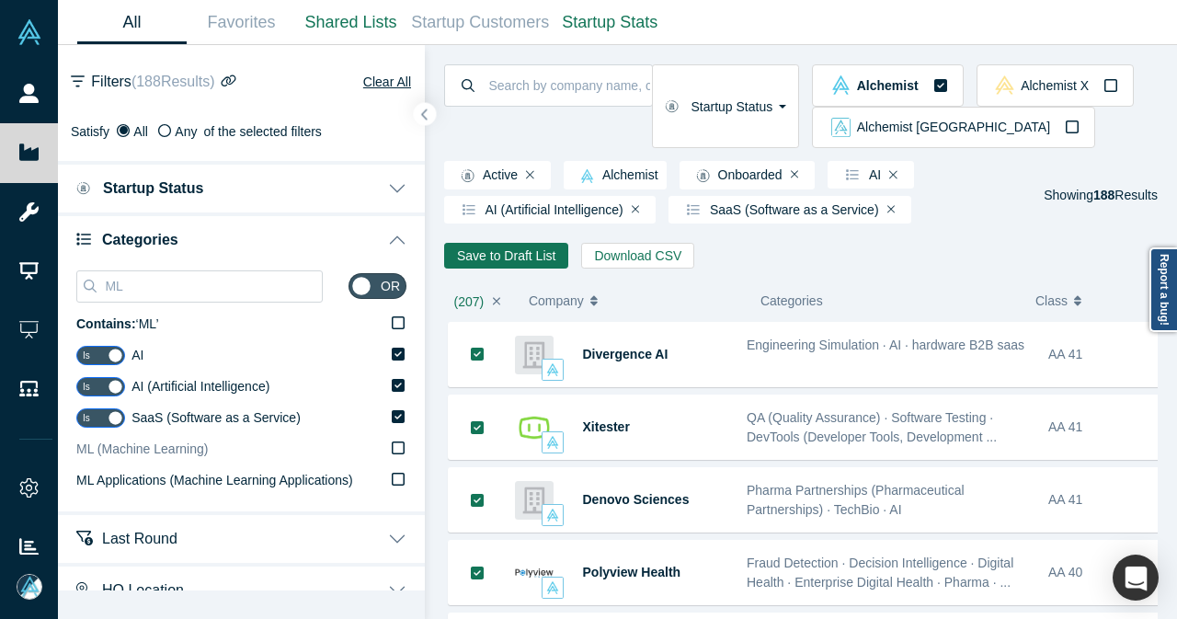
click at [392, 453] on icon at bounding box center [398, 448] width 13 height 13
click at [0, 0] on input "ML (Machine Learning)" at bounding box center [0, 0] width 0 height 0
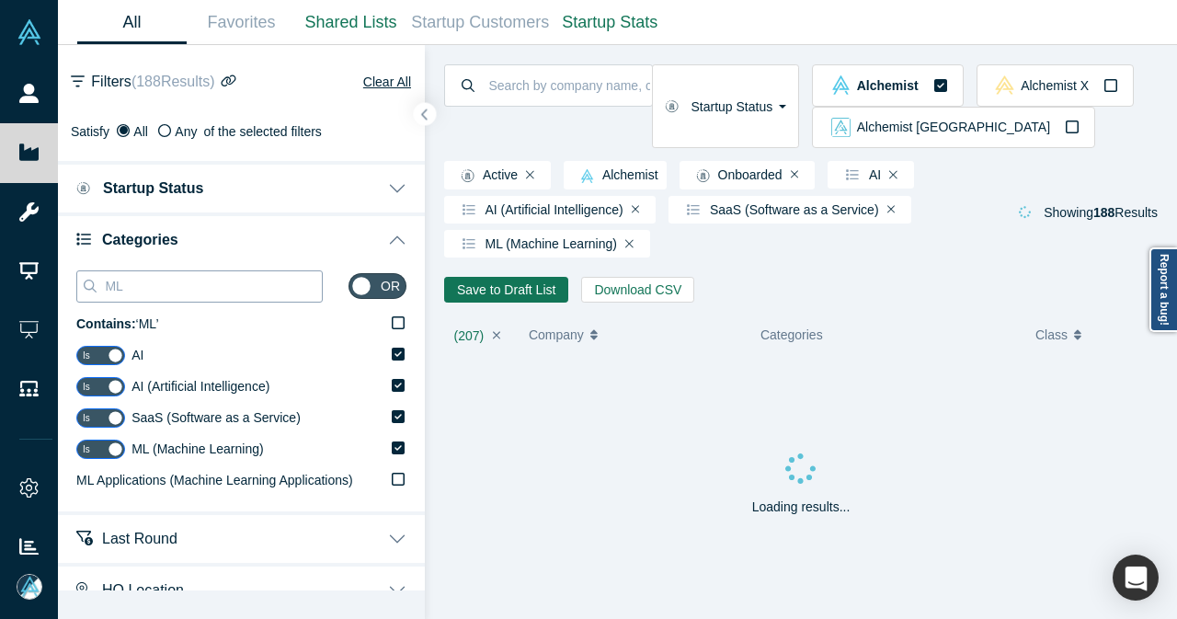
click at [252, 293] on input "ML" at bounding box center [212, 286] width 219 height 24
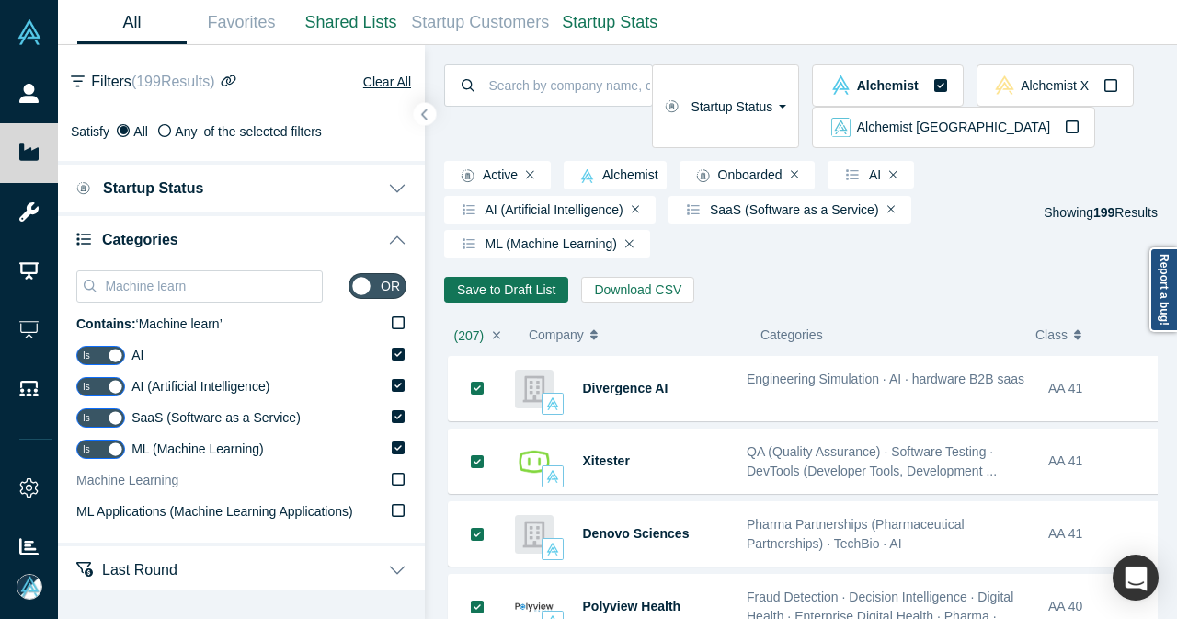
type input "Machine learn"
click at [372, 477] on label "Machine Learning" at bounding box center [241, 480] width 330 height 31
click at [0, 0] on input "Machine Learning" at bounding box center [0, 0] width 0 height 0
click at [428, 119] on icon "button" at bounding box center [424, 115] width 9 height 14
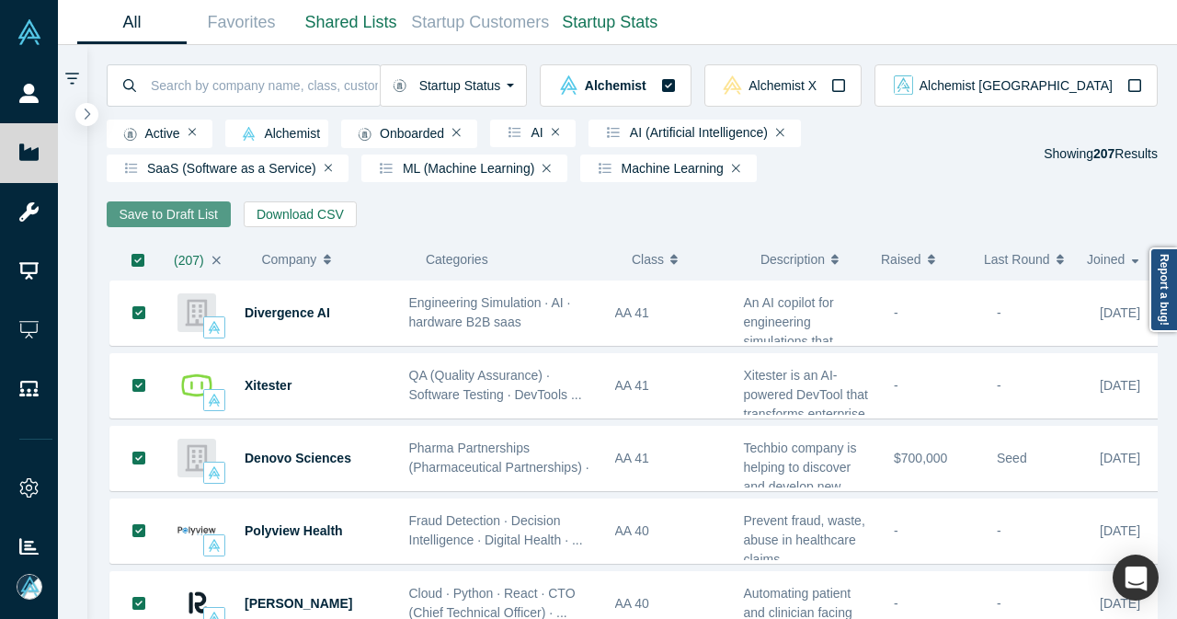
click at [216, 211] on button "Save to Draft List" at bounding box center [169, 214] width 124 height 26
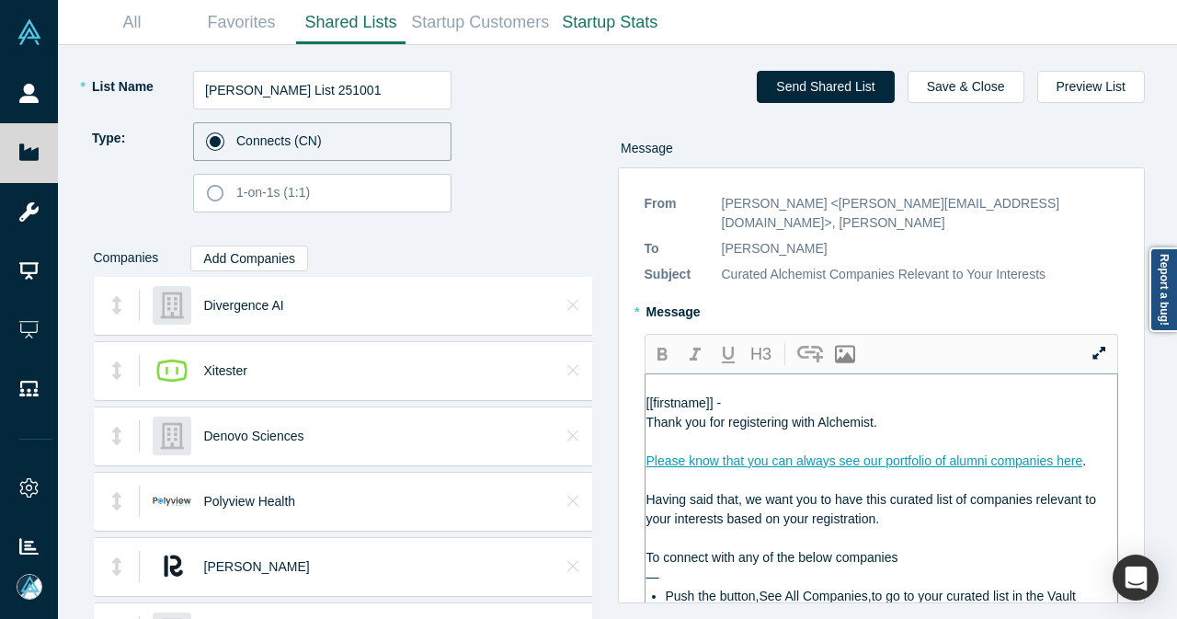
click at [844, 394] on div "[[firstname]] -" at bounding box center [883, 403] width 472 height 19
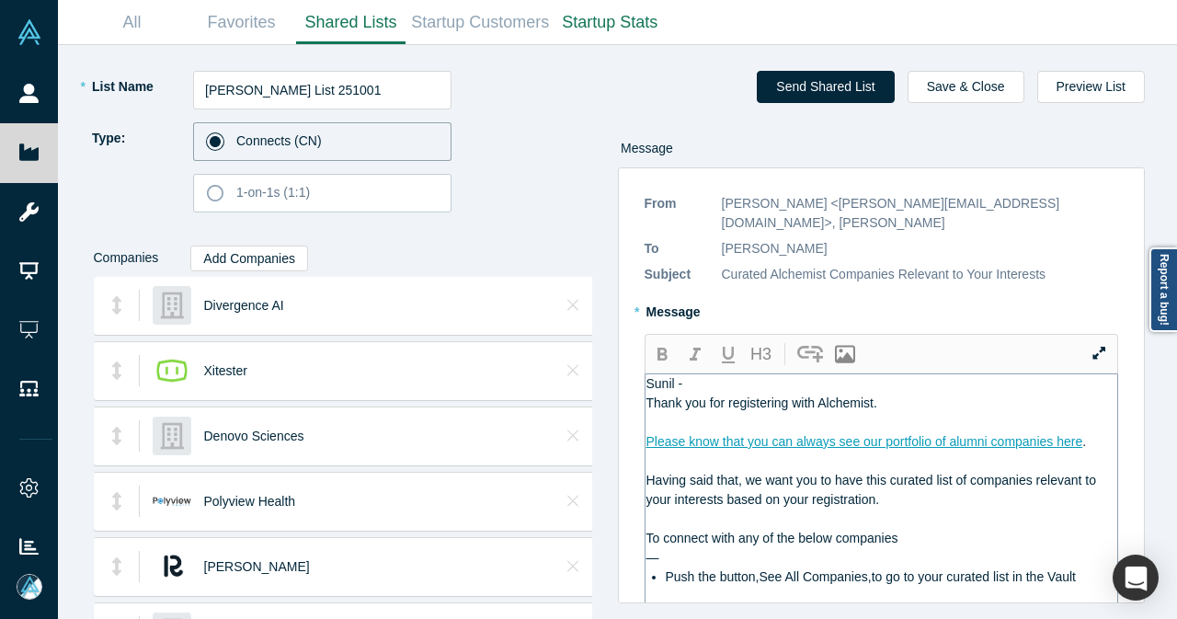
click at [850, 409] on span "Thank you for registering with Alchemist." at bounding box center [762, 403] width 231 height 15
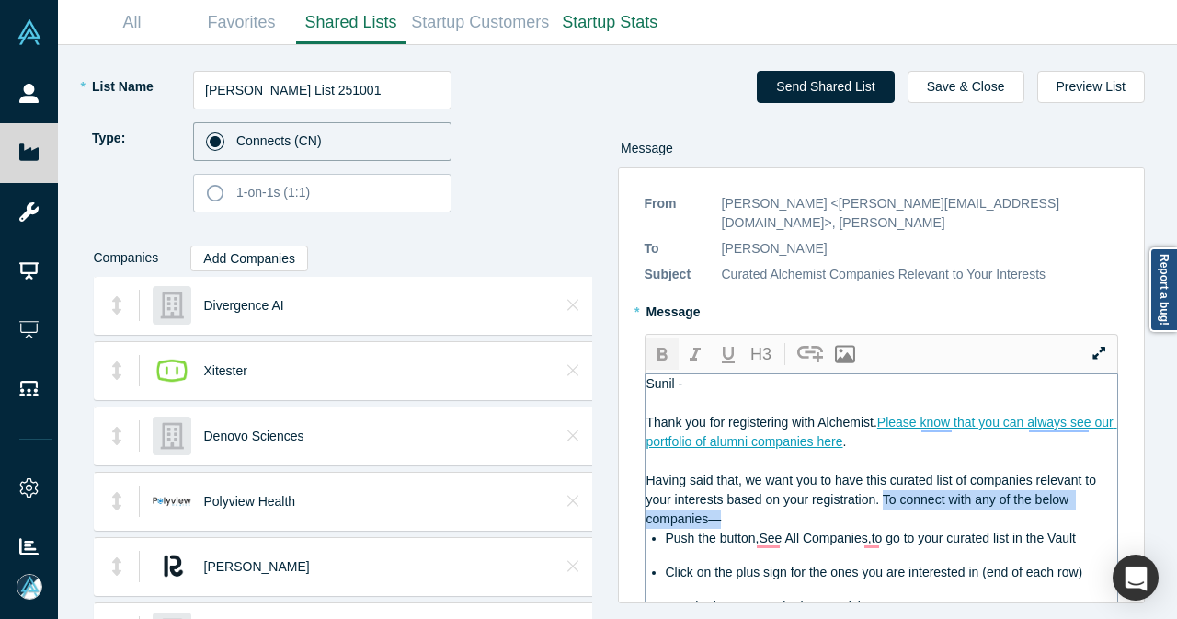
click at [665, 348] on icon "button" at bounding box center [663, 354] width 10 height 13
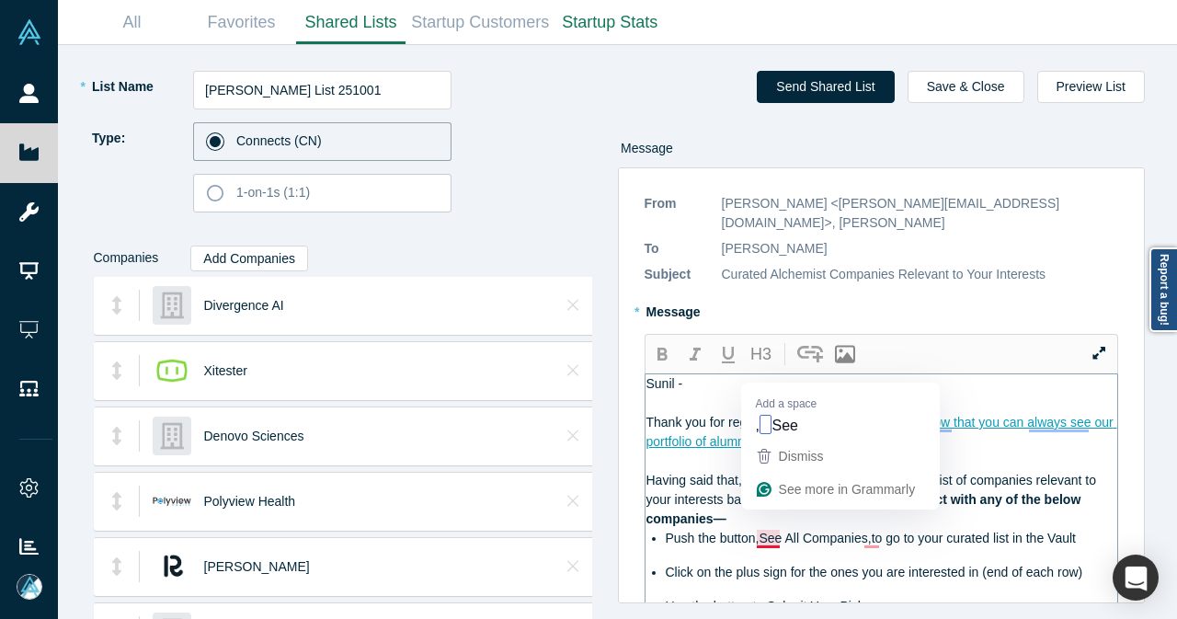
click at [758, 531] on span "Push the button,See All Companies,to go to your curated list in the Vault" at bounding box center [871, 538] width 410 height 15
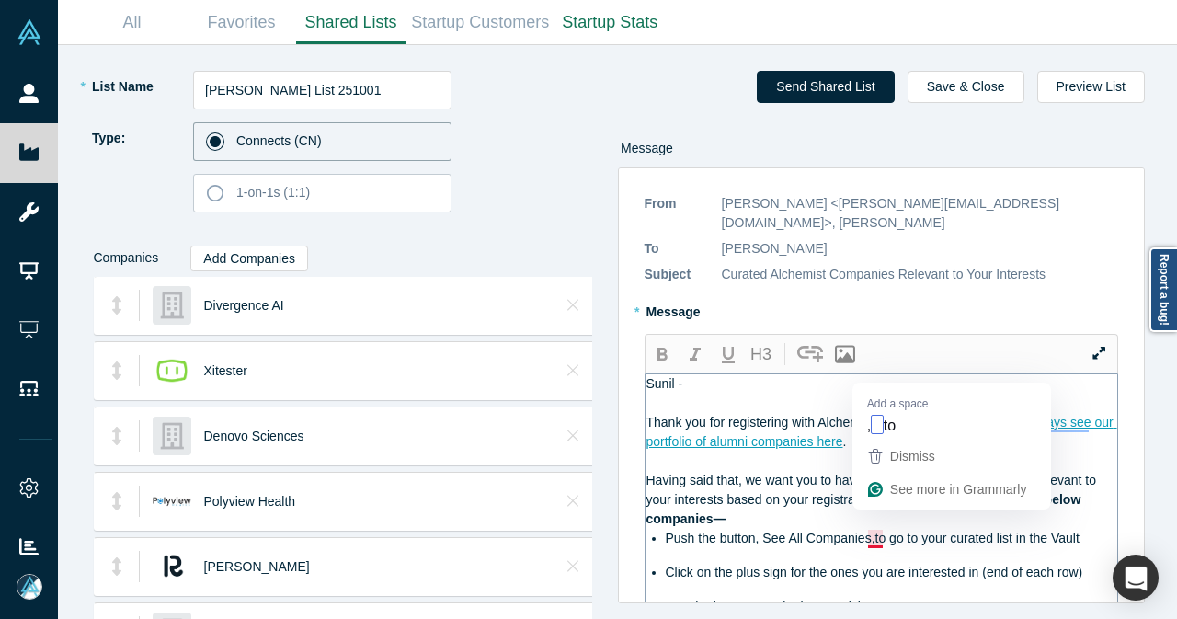
click at [876, 531] on span "Push the button, See All Companies,to go to your curated list in the Vault" at bounding box center [873, 538] width 414 height 15
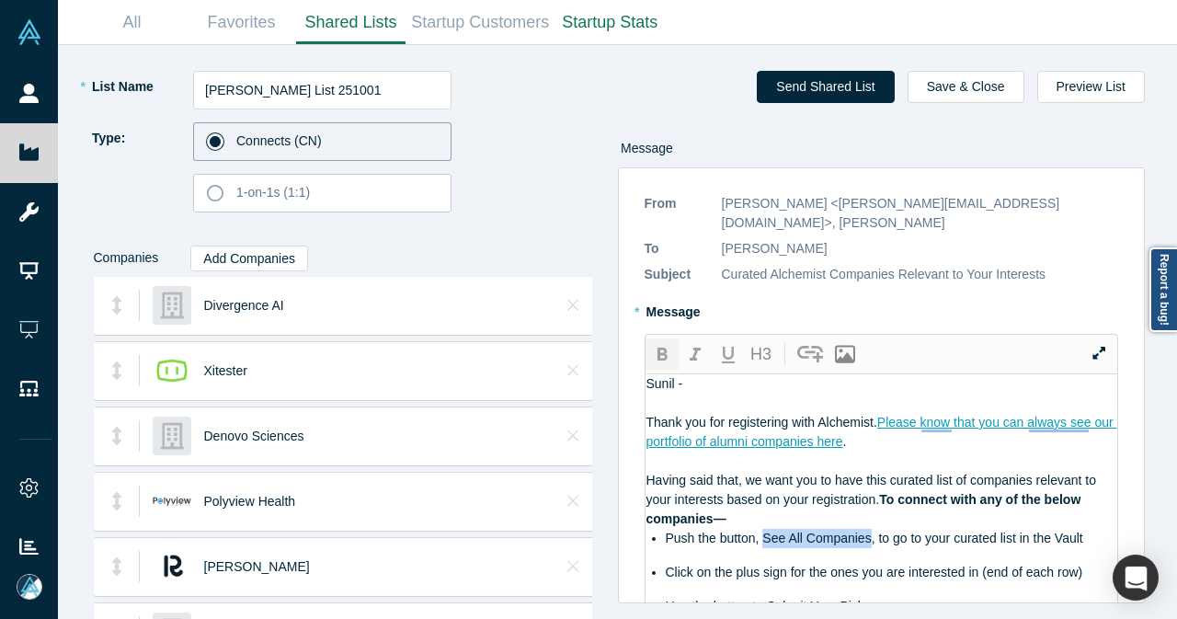
click at [655, 344] on icon "button" at bounding box center [662, 355] width 22 height 22
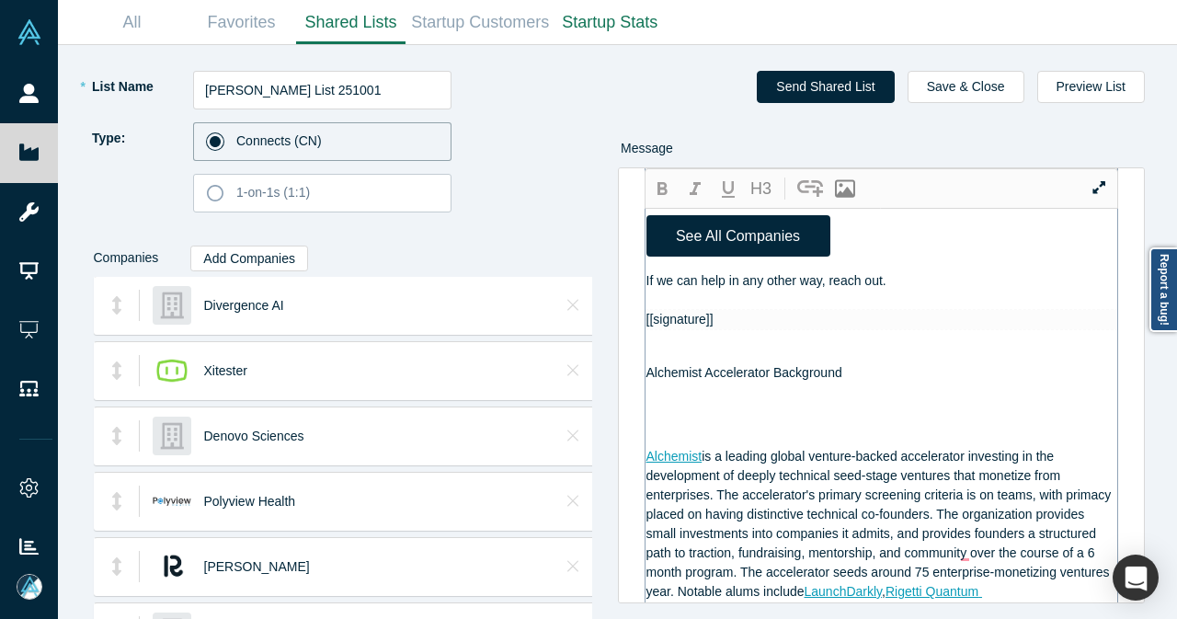
scroll to position [1692, 0]
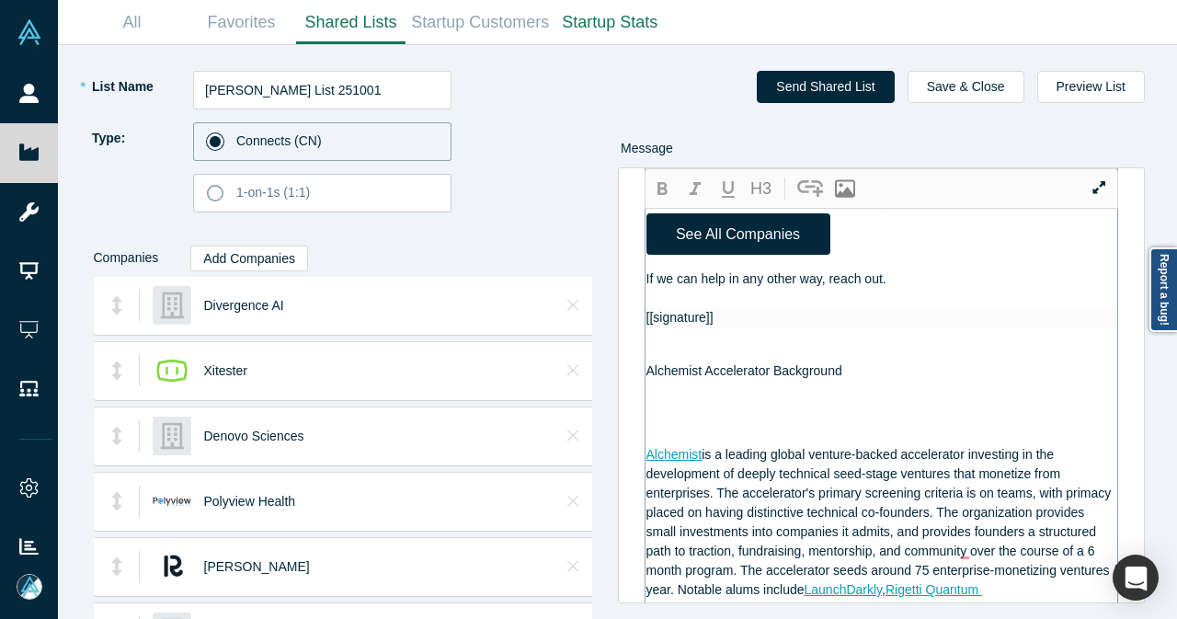
click at [790, 286] on span "If we can help in any other way, reach out." at bounding box center [767, 278] width 240 height 15
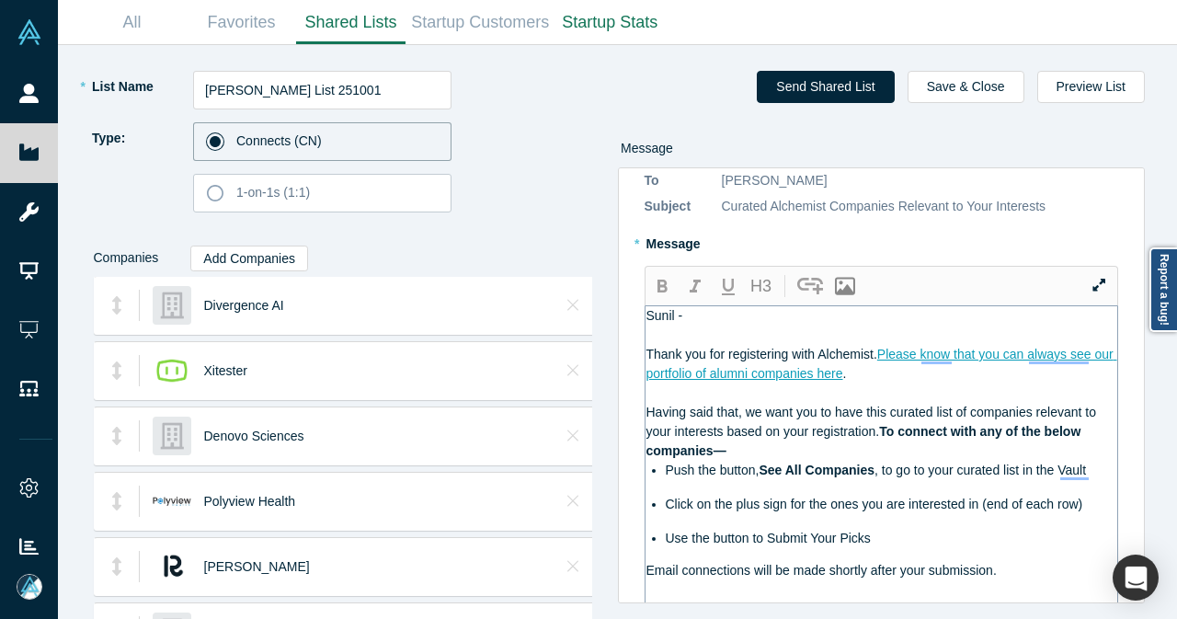
scroll to position [68, 0]
click at [844, 82] on button "Send Shared List" at bounding box center [825, 87] width 137 height 32
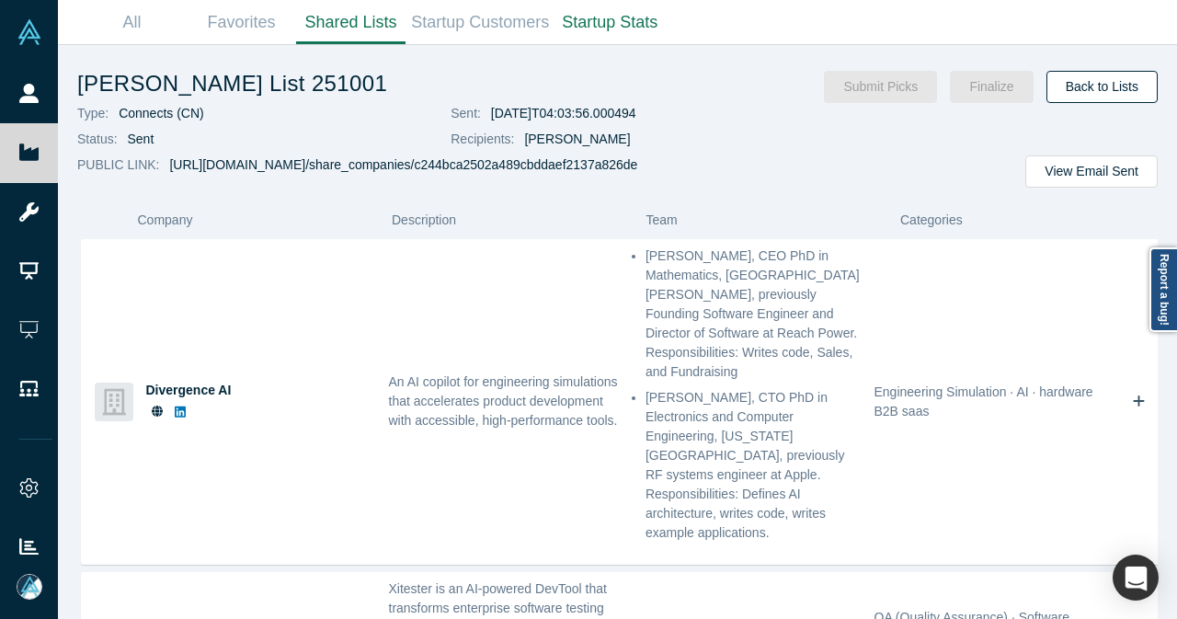
click at [1105, 78] on link "Back to Lists" at bounding box center [1102, 87] width 111 height 32
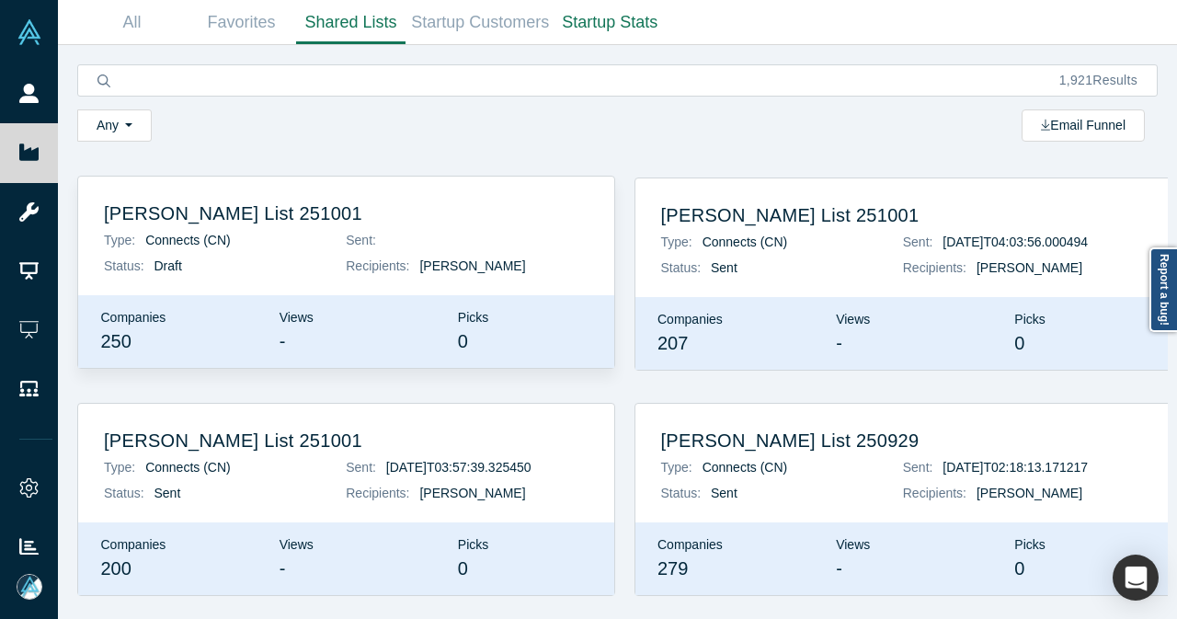
click at [298, 223] on h2 "[PERSON_NAME] List 251001" at bounding box center [346, 213] width 485 height 22
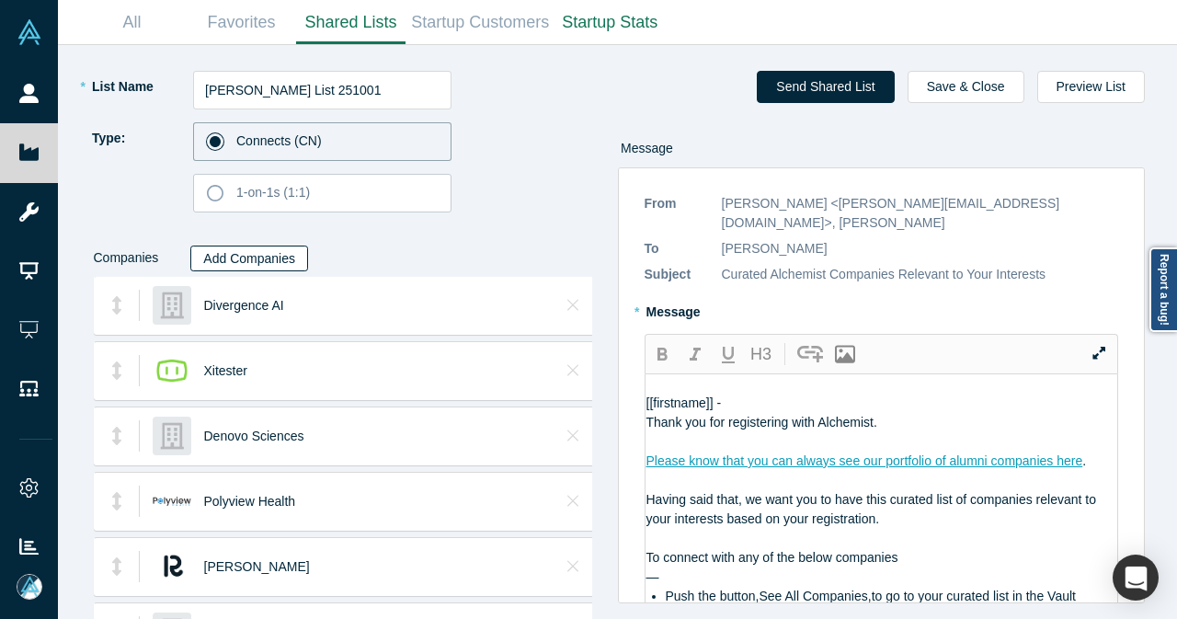
click at [237, 257] on button "Add Companies" at bounding box center [249, 259] width 118 height 26
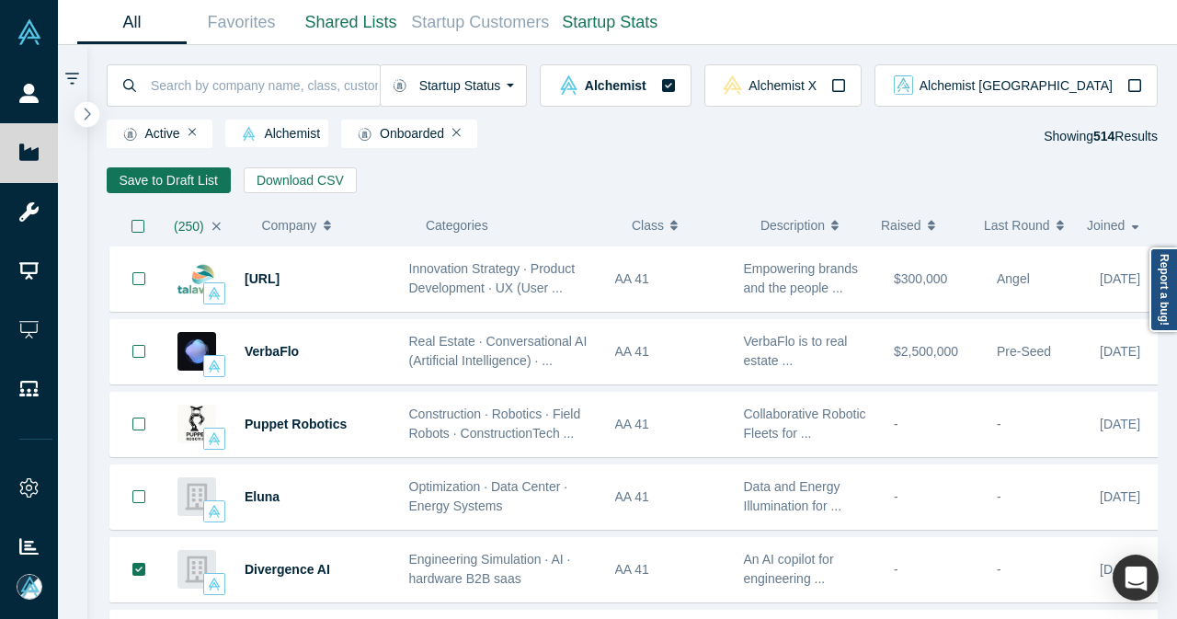
click at [87, 117] on icon "button" at bounding box center [88, 114] width 6 height 12
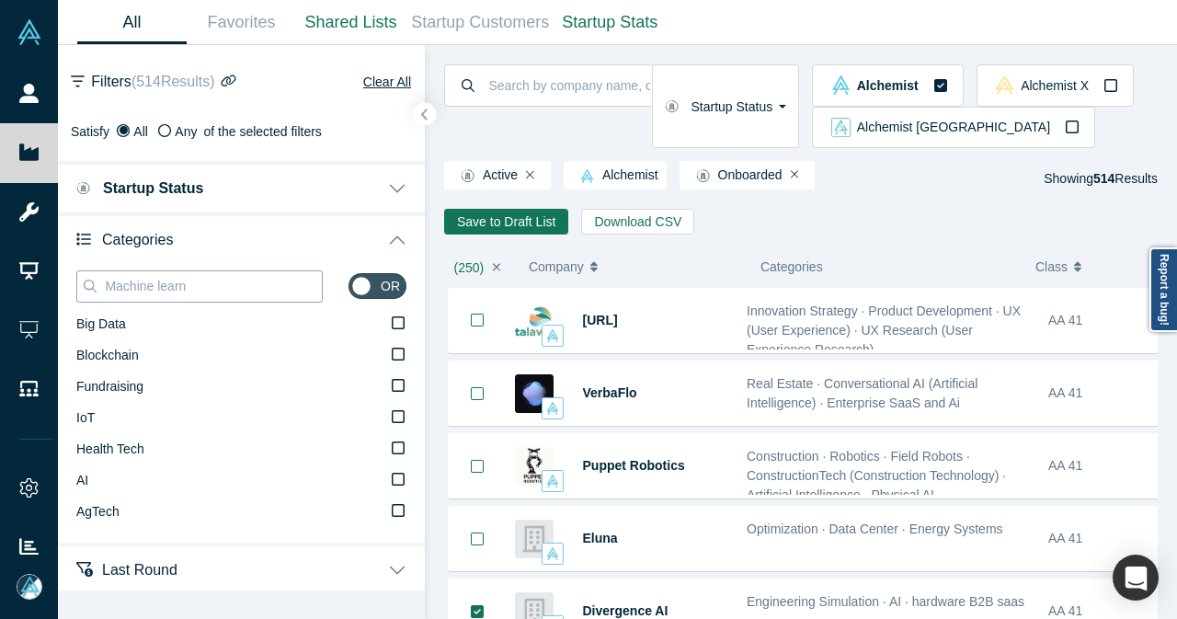
click at [232, 288] on input "Machine learn" at bounding box center [212, 286] width 219 height 24
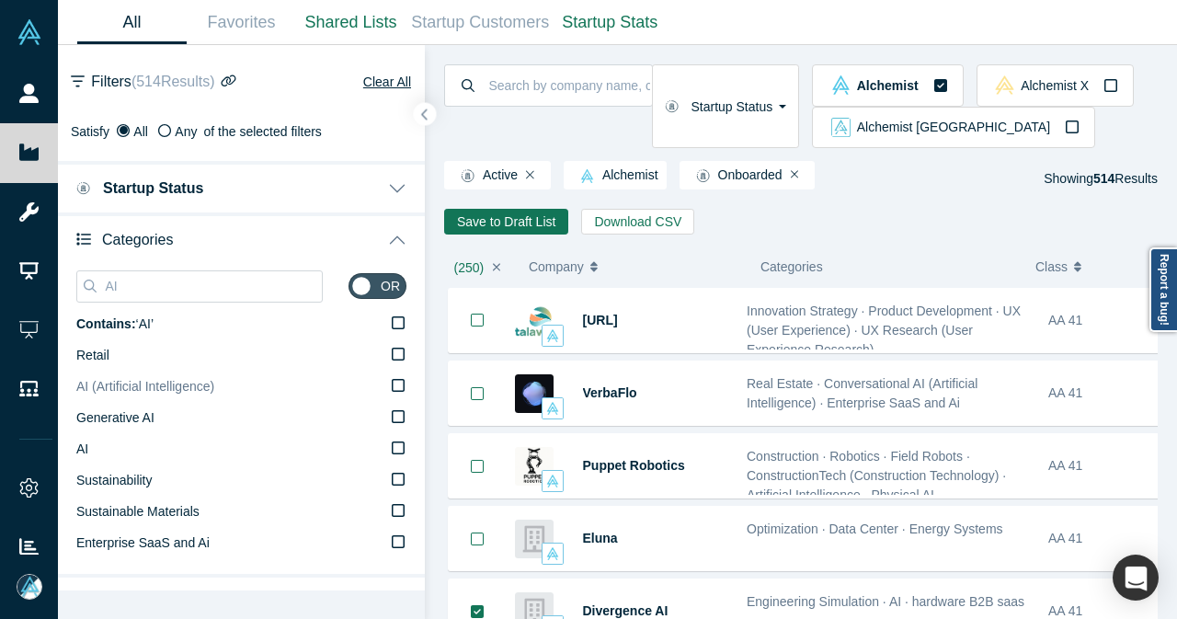
click at [392, 386] on icon at bounding box center [398, 385] width 13 height 15
click at [0, 0] on input "AI (Artificial Intelligence)" at bounding box center [0, 0] width 0 height 0
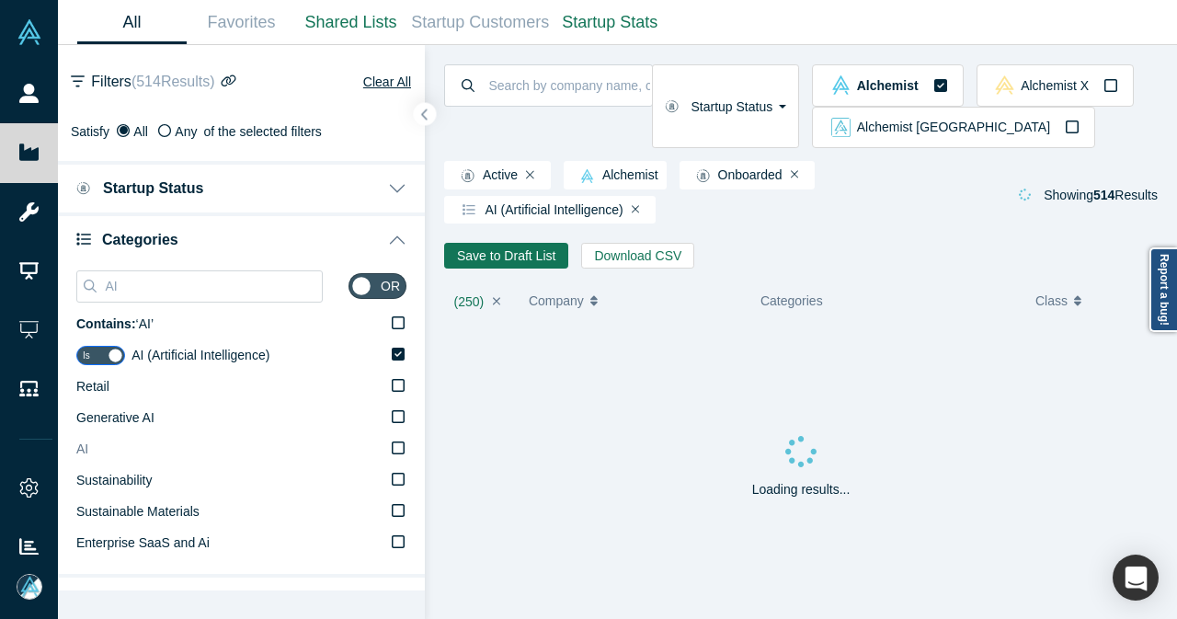
click at [392, 448] on icon at bounding box center [398, 448] width 13 height 15
click at [0, 0] on input "AI" at bounding box center [0, 0] width 0 height 0
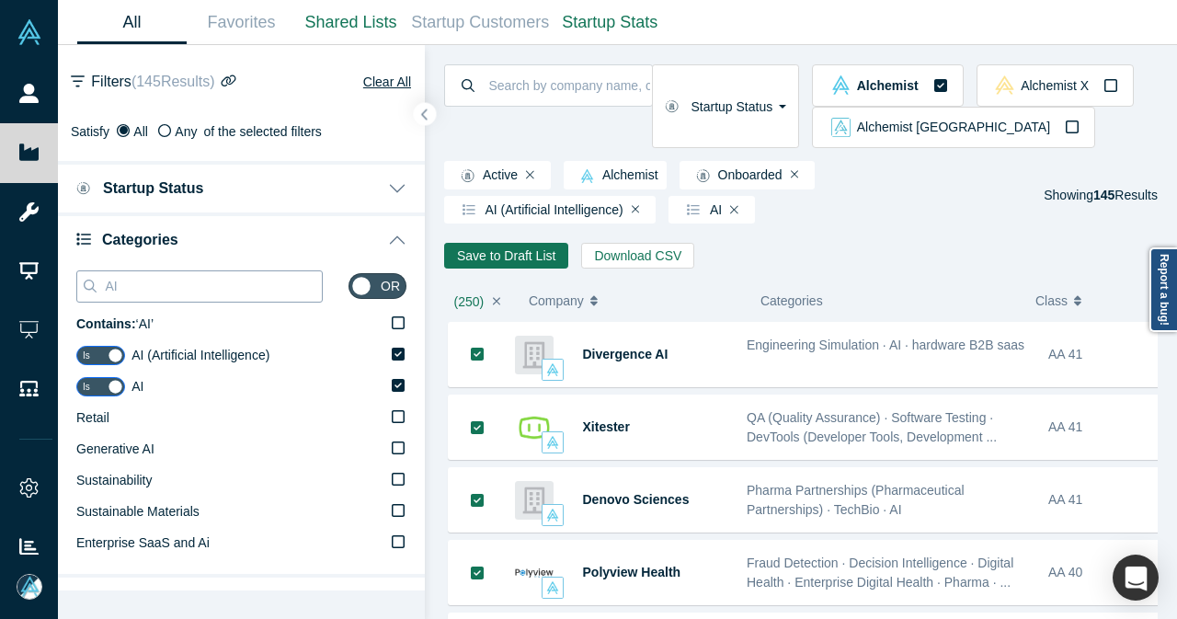
click at [270, 288] on input "AI" at bounding box center [212, 286] width 219 height 24
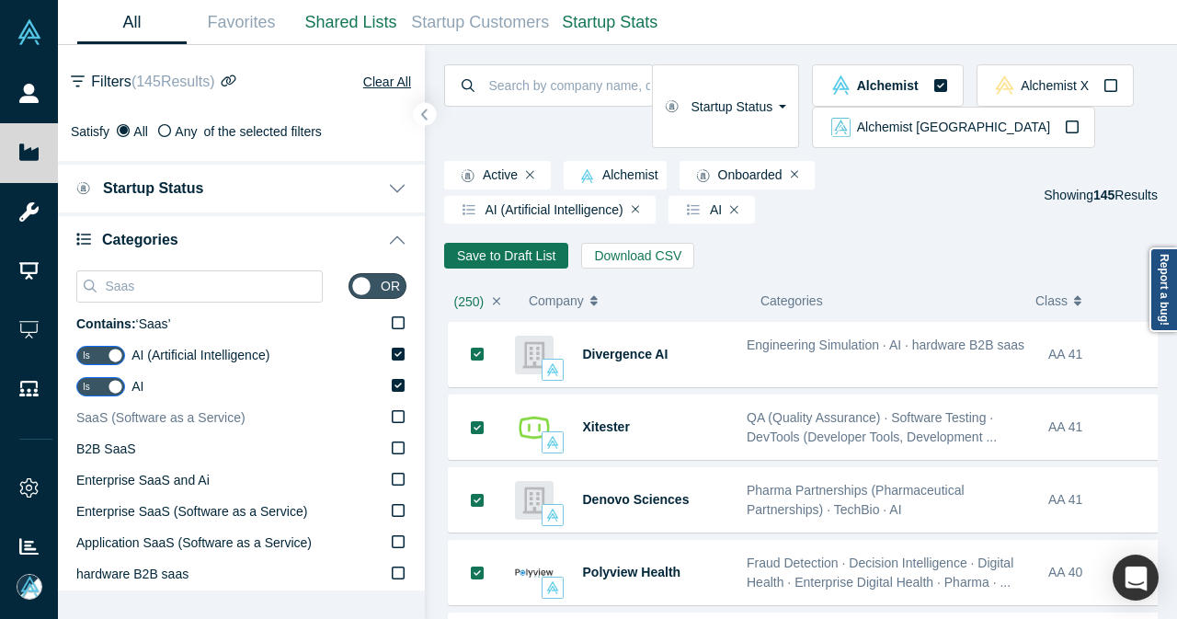
click at [245, 407] on label "SaaS (Software as a Service)" at bounding box center [241, 418] width 330 height 31
click at [0, 0] on input "SaaS (Software as a Service)" at bounding box center [0, 0] width 0 height 0
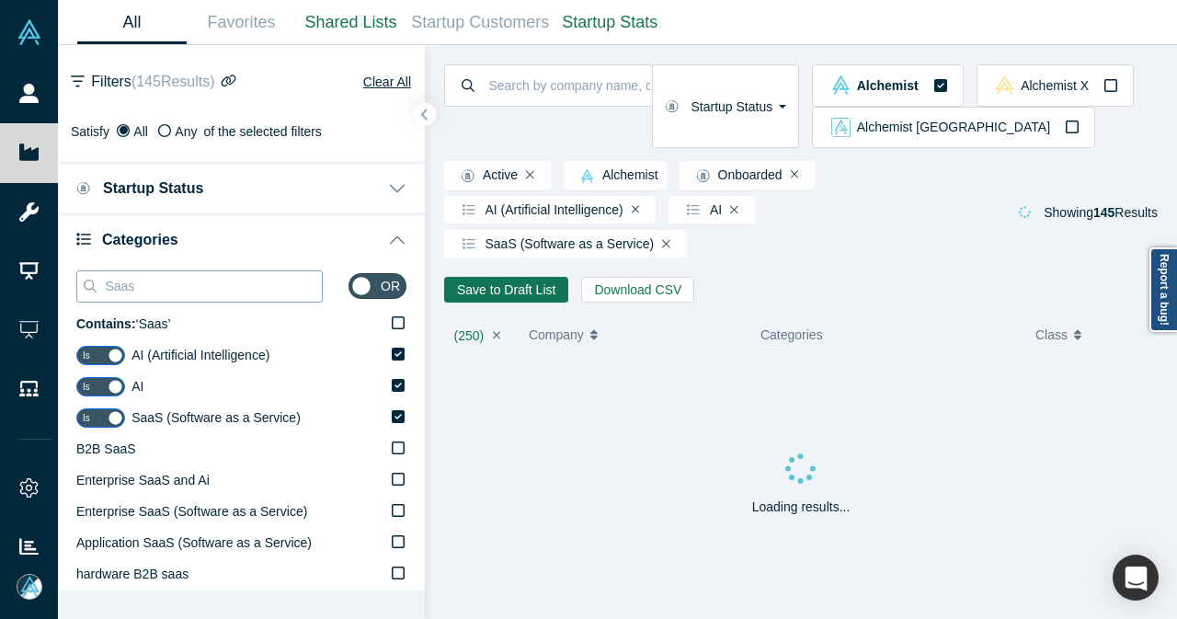
click at [229, 286] on input "Saas" at bounding box center [212, 286] width 219 height 24
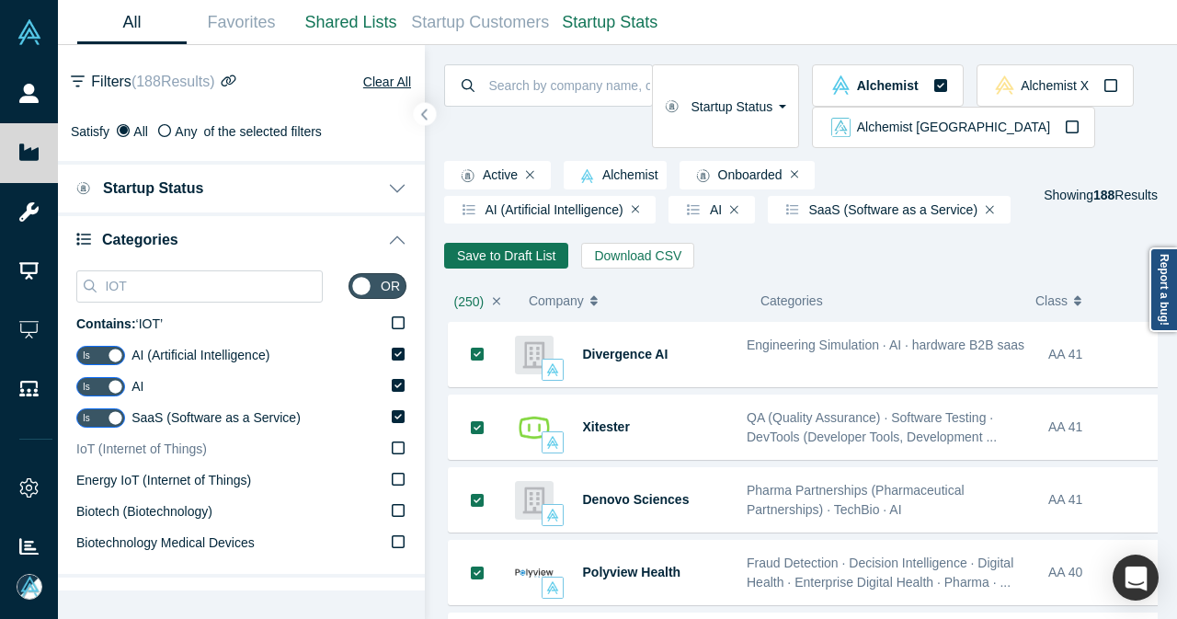
click at [392, 453] on icon at bounding box center [398, 448] width 13 height 15
click at [0, 0] on input "IoT (Internet of Things)" at bounding box center [0, 0] width 0 height 0
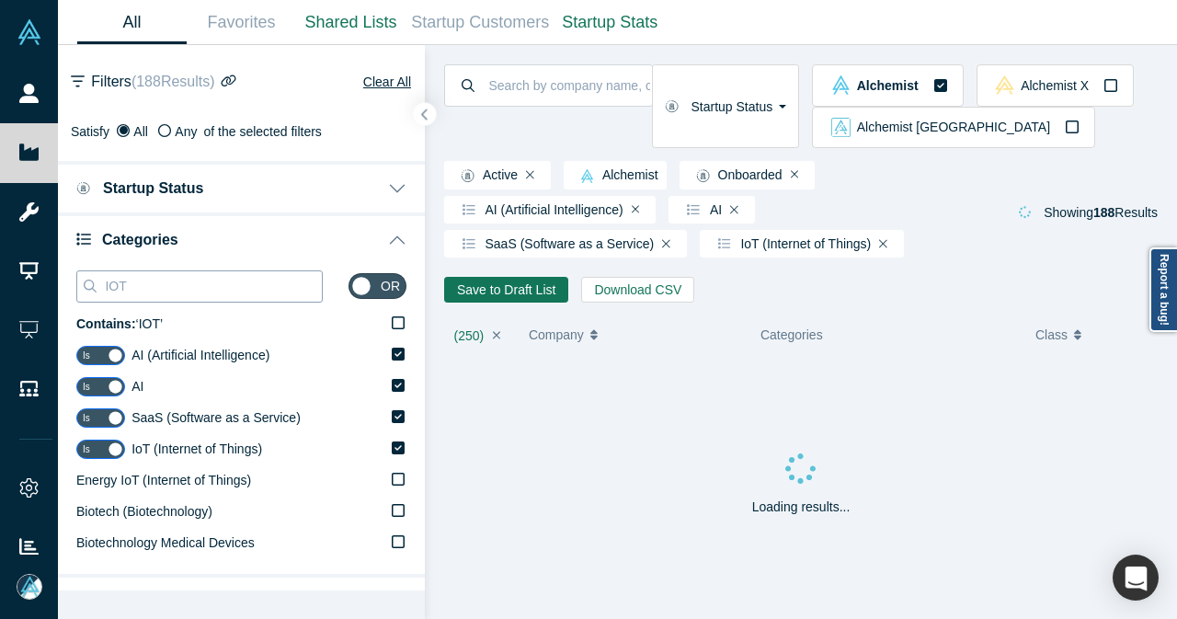
click at [250, 275] on input "IOT" at bounding box center [212, 286] width 219 height 24
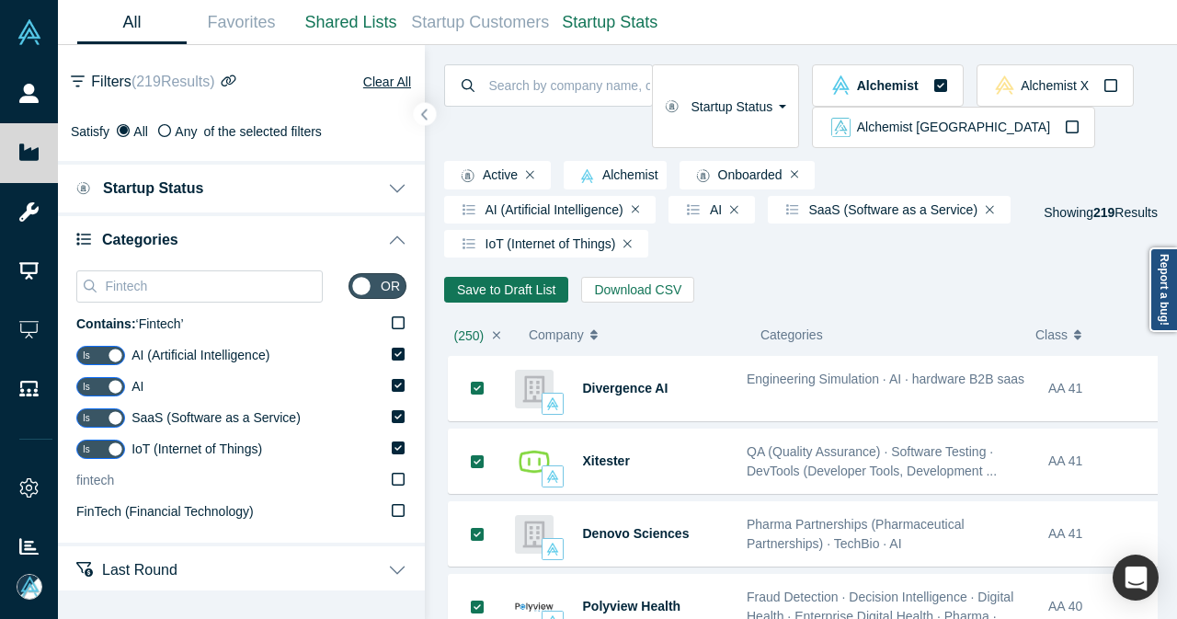
click at [392, 476] on icon at bounding box center [398, 479] width 13 height 15
click at [0, 0] on input "fintech" at bounding box center [0, 0] width 0 height 0
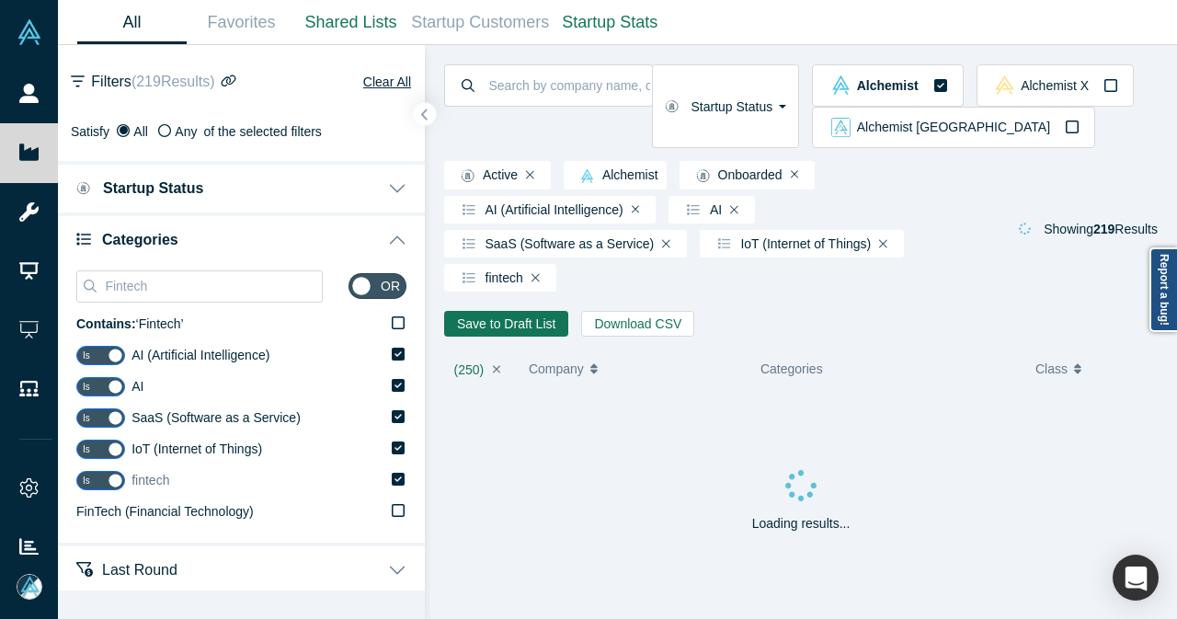
scroll to position [106, 0]
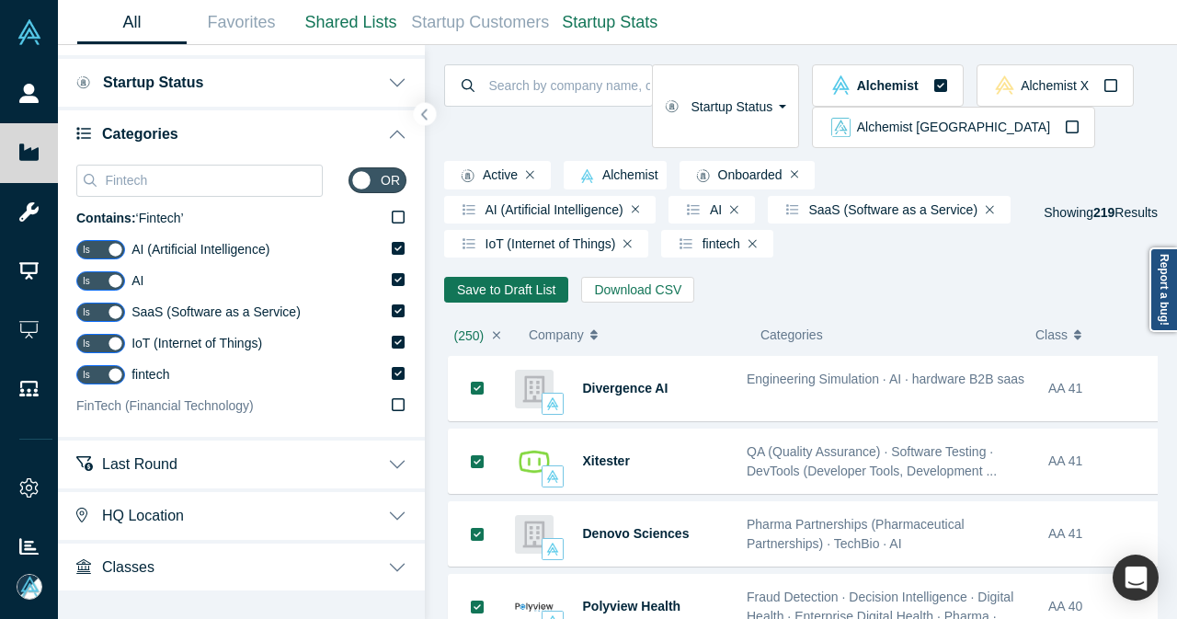
click at [392, 407] on icon at bounding box center [398, 404] width 13 height 15
click at [0, 0] on input "FinTech (Financial Technology)" at bounding box center [0, 0] width 0 height 0
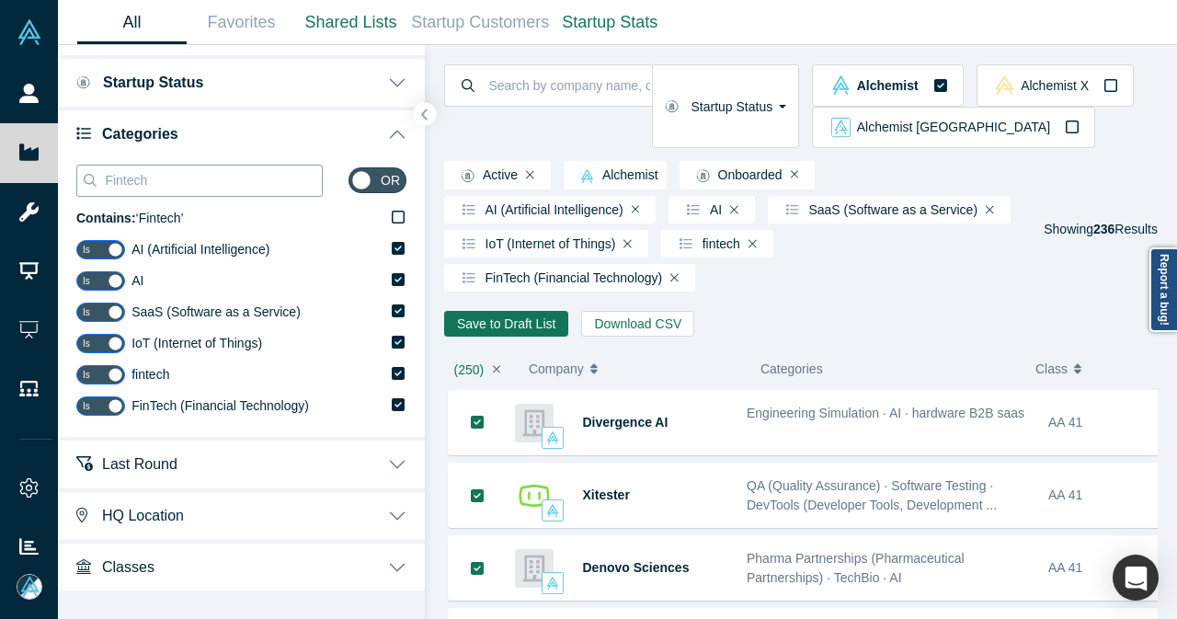
click at [283, 185] on input "Fintech" at bounding box center [212, 180] width 219 height 24
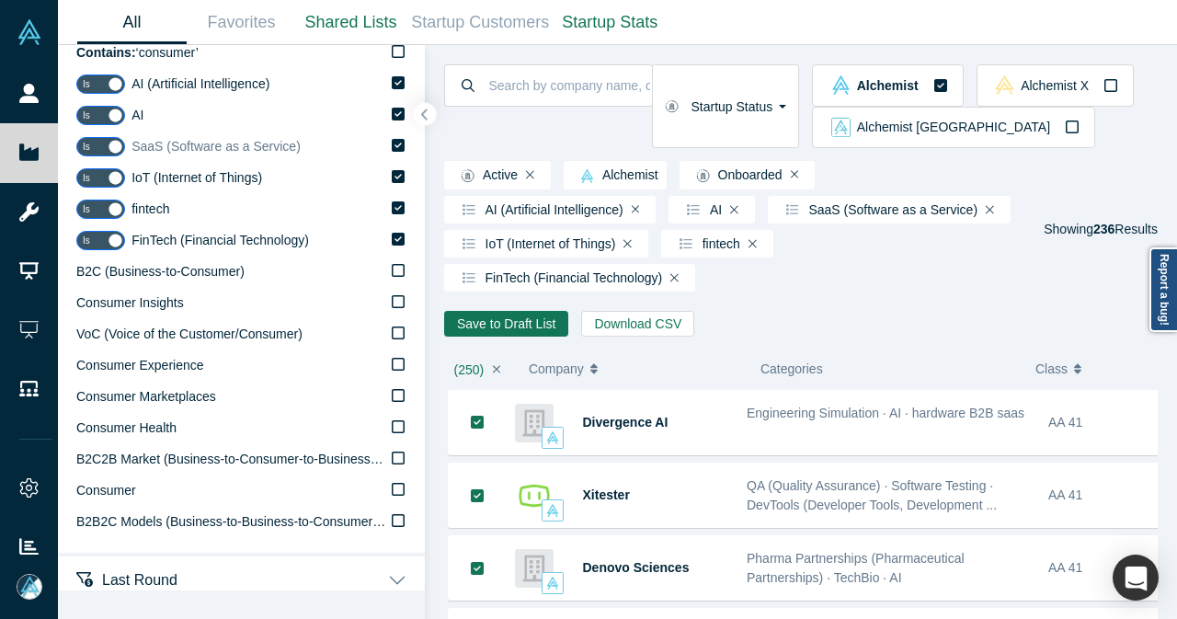
scroll to position [273, 0]
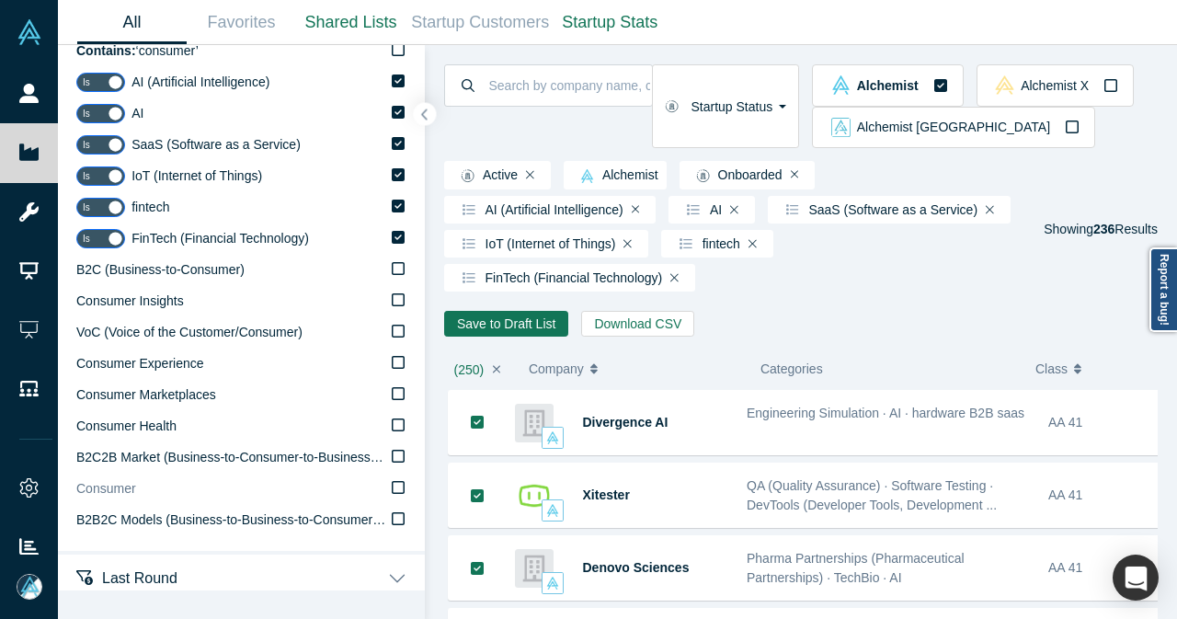
click at [377, 494] on label "Consumer" at bounding box center [241, 489] width 330 height 31
click at [0, 0] on input "Consumer" at bounding box center [0, 0] width 0 height 0
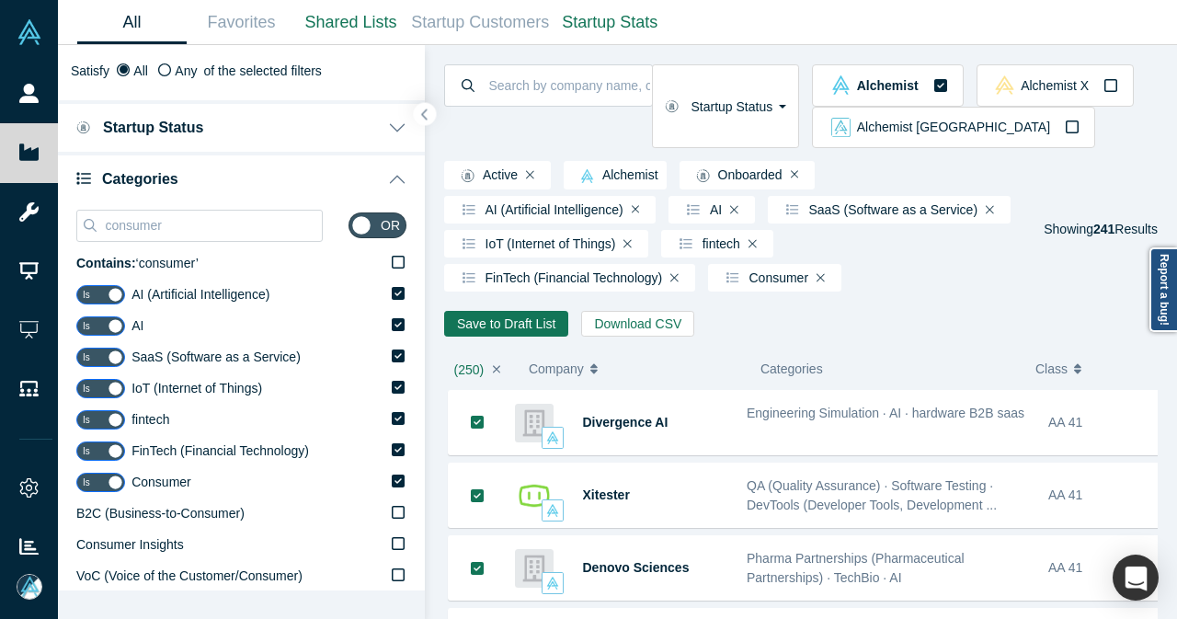
scroll to position [60, 0]
click at [252, 232] on input "consumer" at bounding box center [212, 226] width 219 height 24
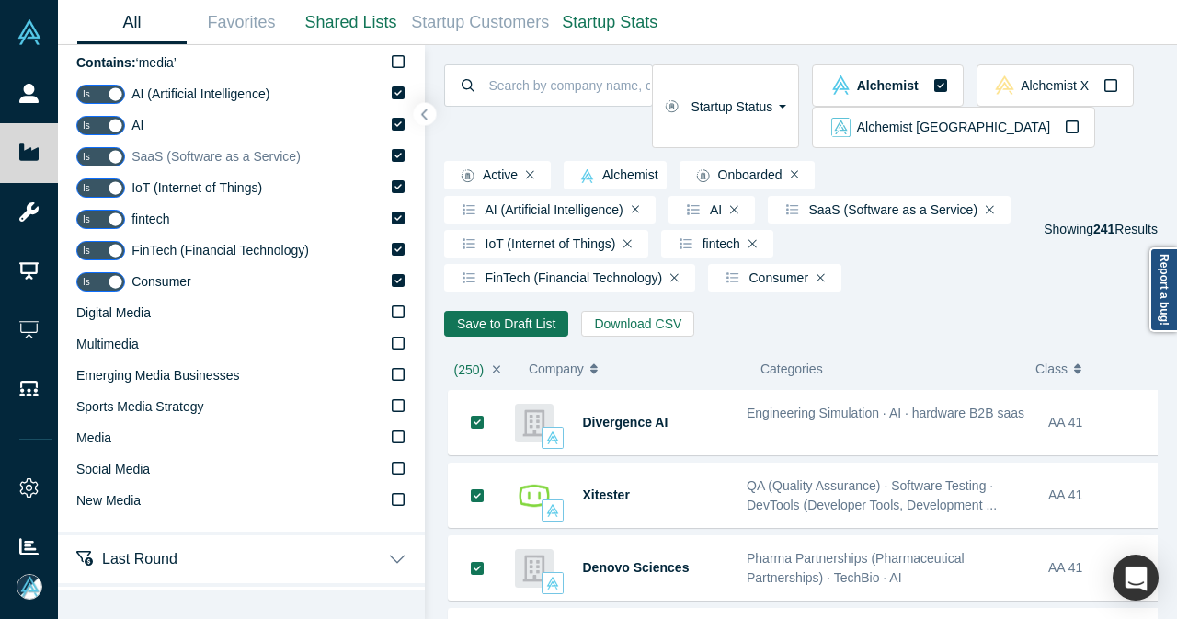
scroll to position [262, 0]
click at [375, 433] on label "Media" at bounding box center [241, 437] width 330 height 31
click at [0, 0] on input "Media" at bounding box center [0, 0] width 0 height 0
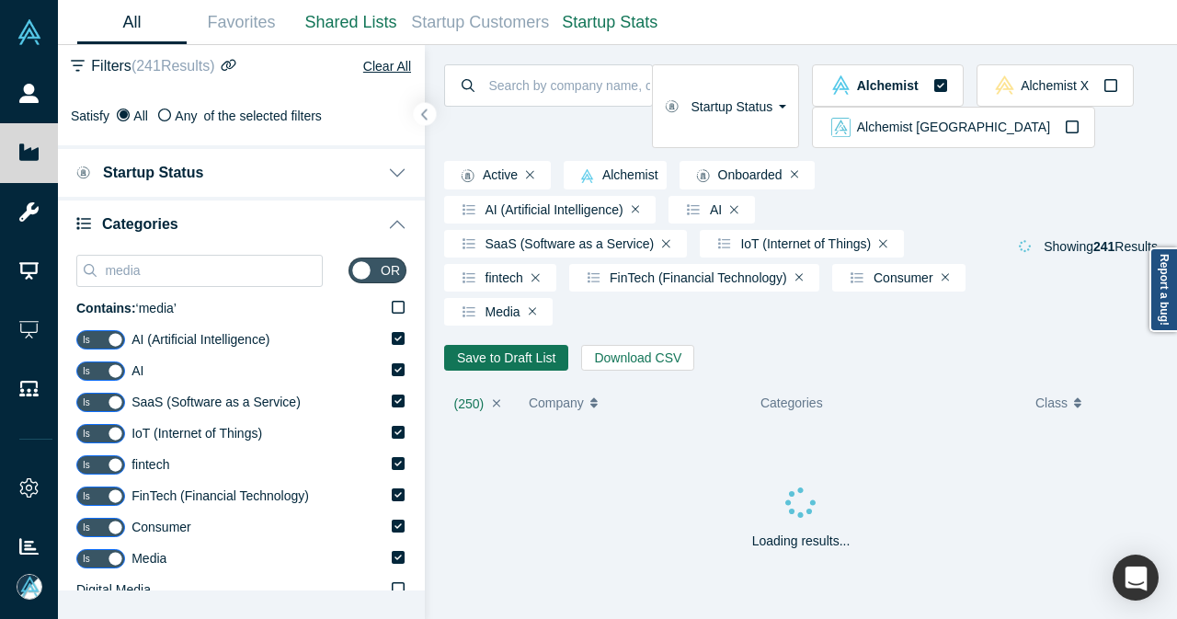
scroll to position [5, 0]
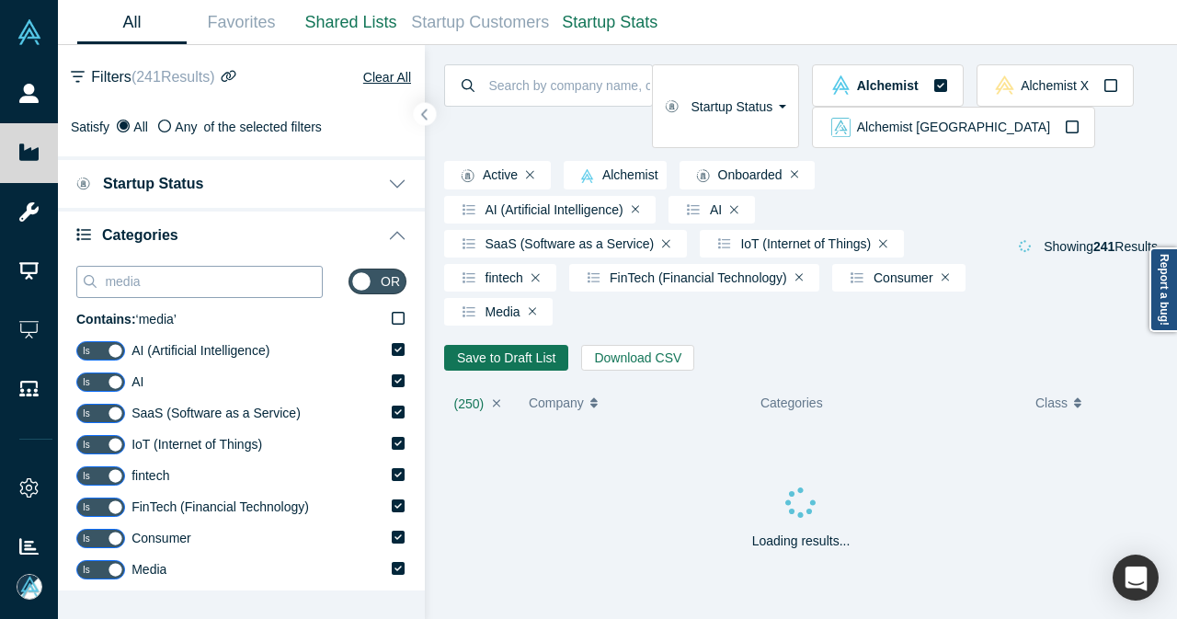
click at [261, 277] on input "media" at bounding box center [212, 282] width 219 height 24
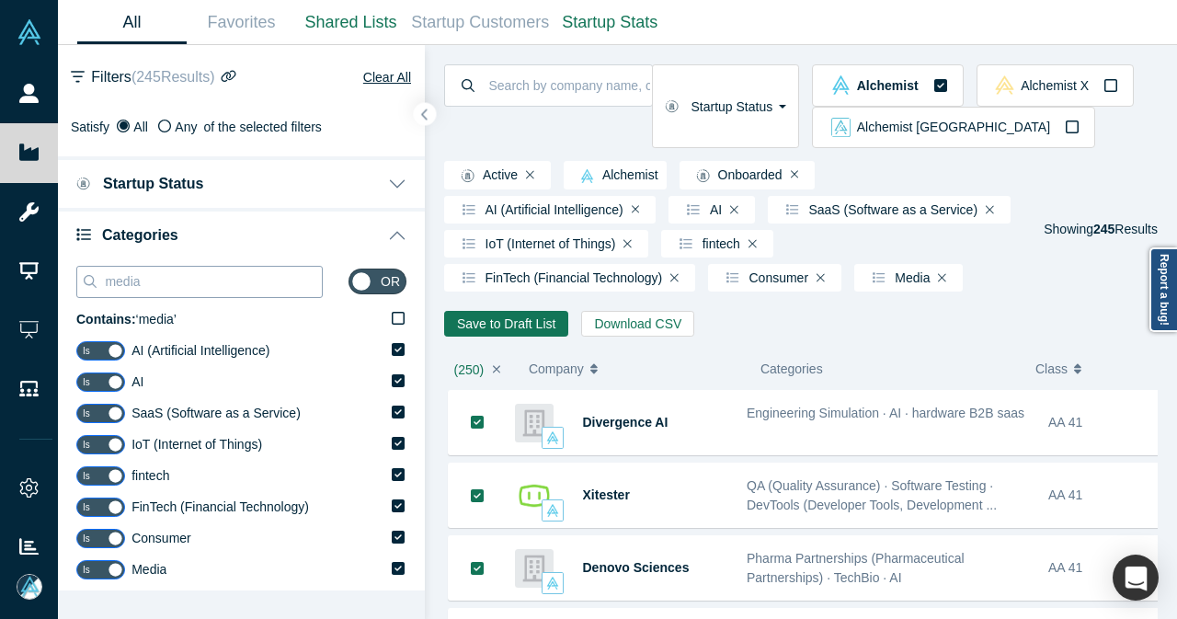
click at [261, 277] on input "media" at bounding box center [212, 282] width 219 height 24
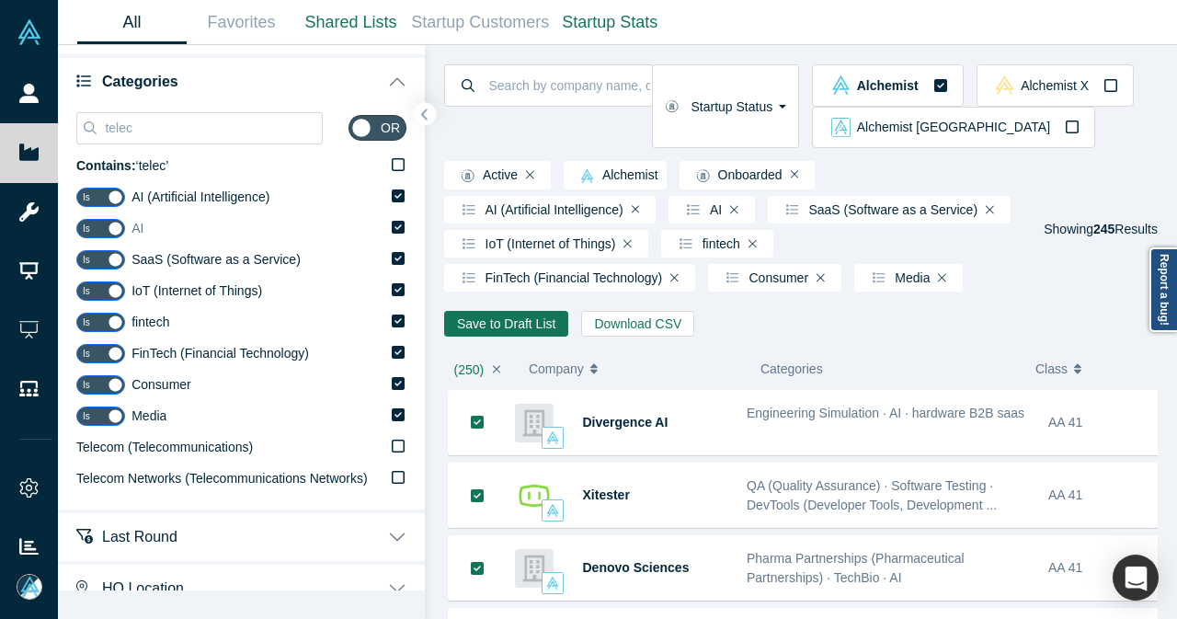
scroll to position [159, 0]
type input "telec"
click at [392, 449] on icon at bounding box center [398, 445] width 13 height 15
click at [0, 0] on input "Telecom (Telecommunications)" at bounding box center [0, 0] width 0 height 0
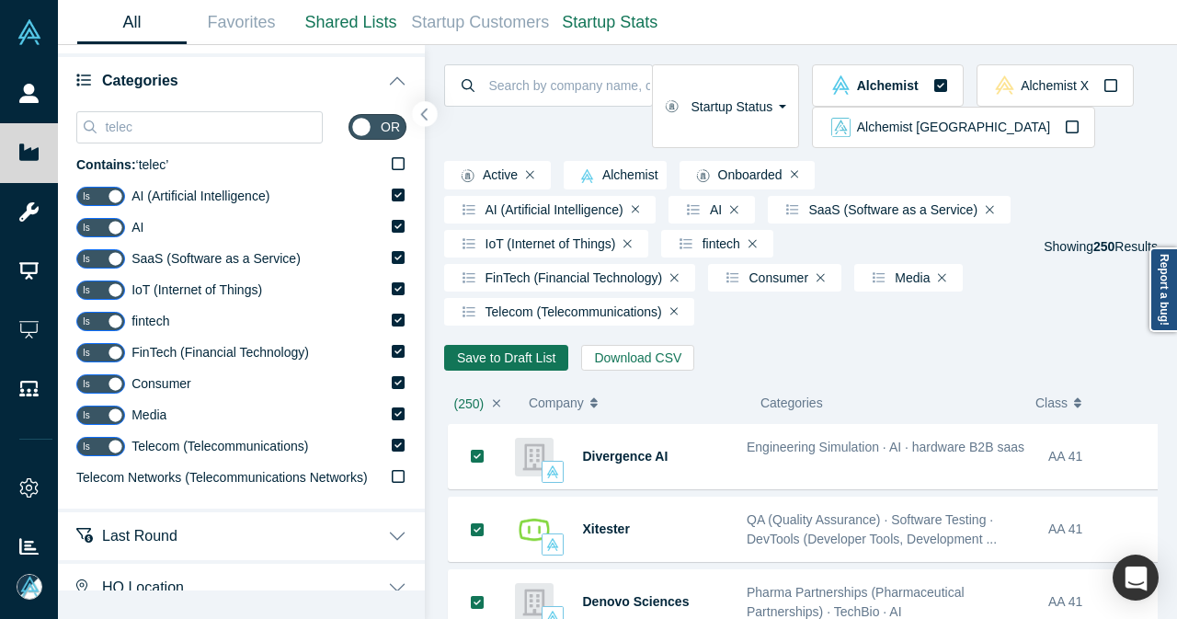
click at [428, 115] on icon "button" at bounding box center [424, 115] width 9 height 14
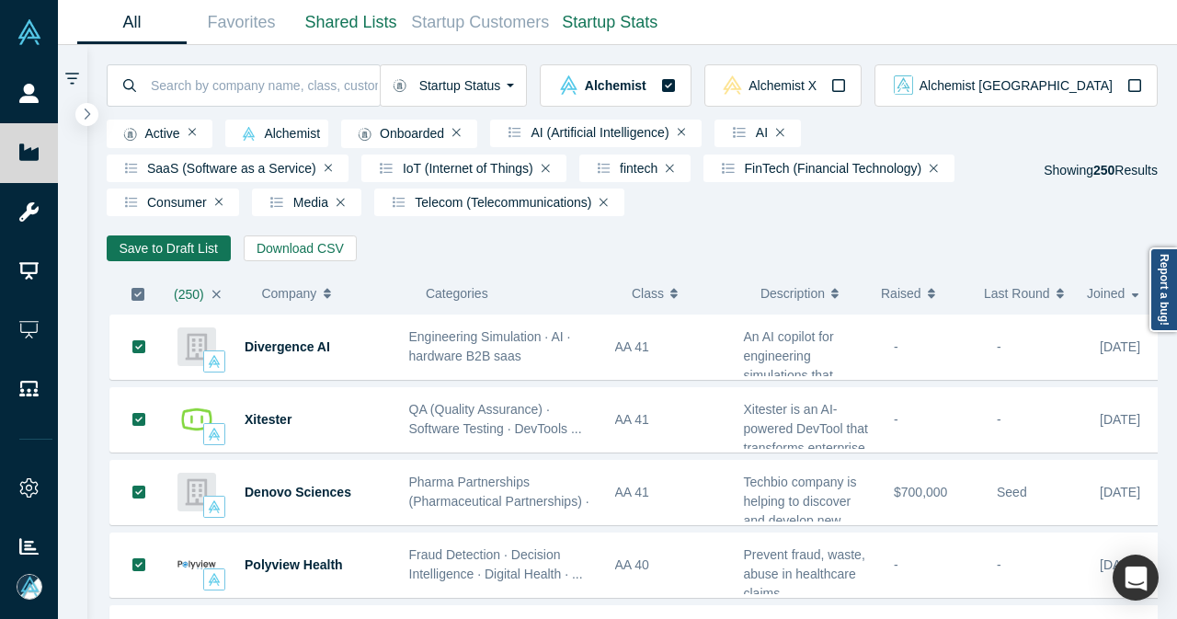
click at [136, 301] on icon "button" at bounding box center [138, 294] width 15 height 15
click at [163, 250] on button "Save to Draft List" at bounding box center [169, 248] width 124 height 26
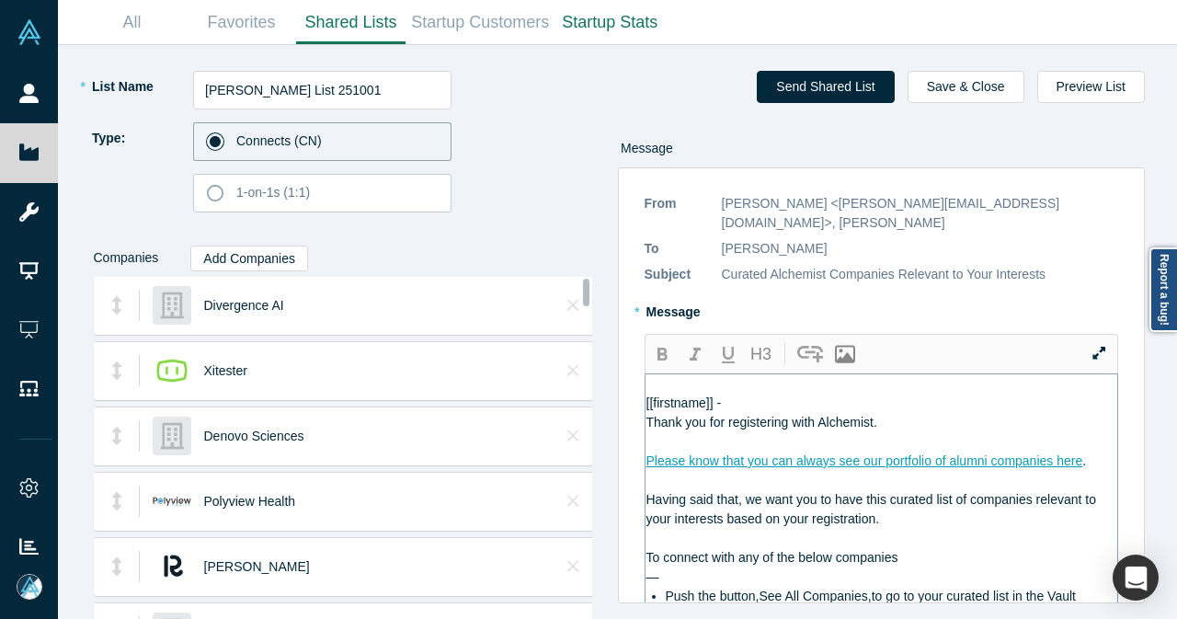
click at [746, 394] on div "[[firstname]] -" at bounding box center [883, 403] width 472 height 19
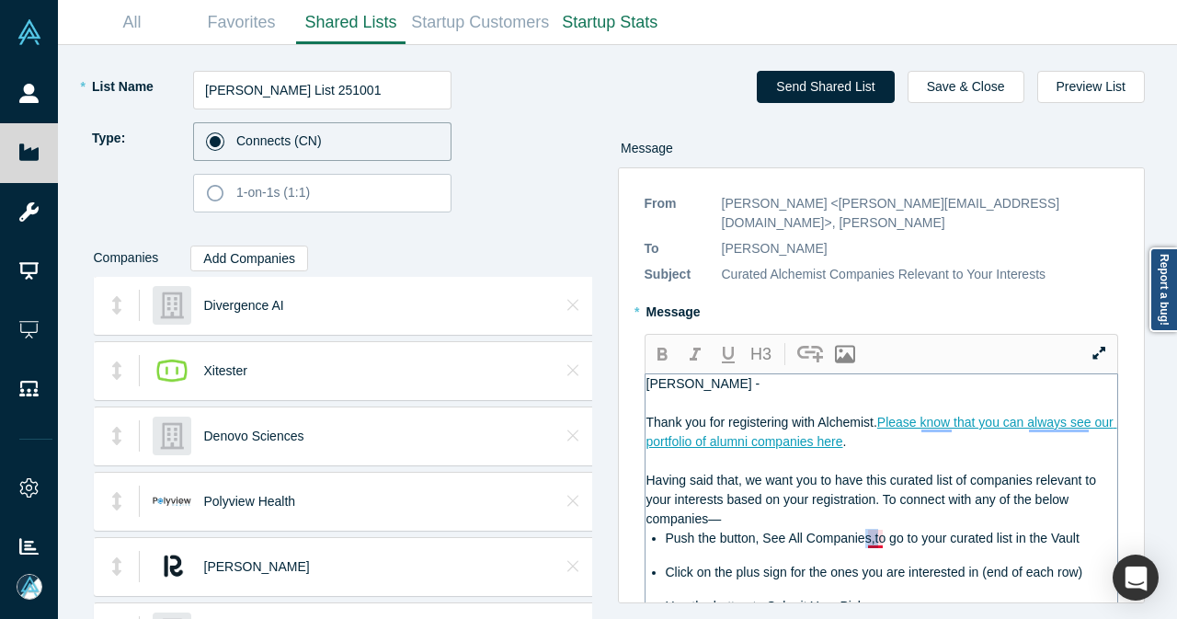
drag, startPoint x: 862, startPoint y: 512, endPoint x: 876, endPoint y: 525, distance: 18.9
click at [876, 531] on span "Push the button, See All Companies,to go to your curated list in the Vault" at bounding box center [873, 538] width 414 height 15
click at [764, 531] on span "Push the button, See All Companies,to go to your curated list in the Vault" at bounding box center [873, 538] width 414 height 15
click at [862, 531] on span "Push the button, See All Companies,to go to your curated list in the Vault" at bounding box center [873, 538] width 414 height 15
click at [666, 348] on icon "button" at bounding box center [663, 354] width 10 height 13
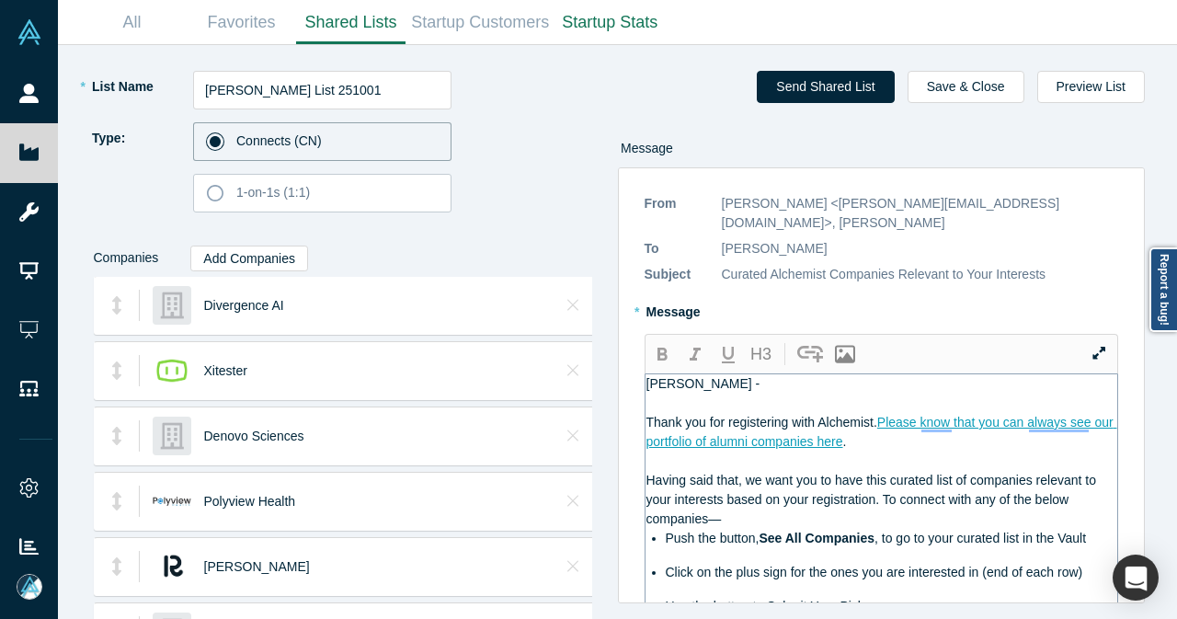
click at [883, 374] on div "[PERSON_NAME] -" at bounding box center [883, 383] width 472 height 19
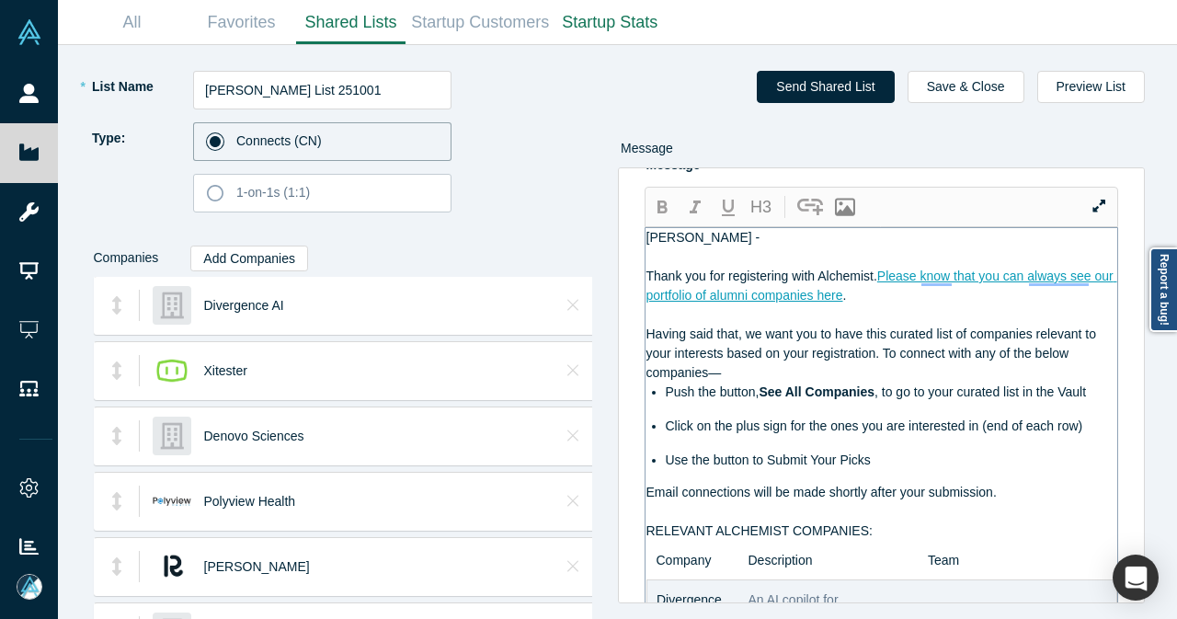
scroll to position [147, 0]
click at [865, 353] on div "Having said that, we want you to have this curated list of companies relevant t…" at bounding box center [883, 354] width 472 height 58
click at [896, 335] on span "Having said that, we want you to have this curated list of companies relevant t…" at bounding box center [873, 353] width 453 height 53
click at [659, 197] on icon "button" at bounding box center [662, 208] width 22 height 22
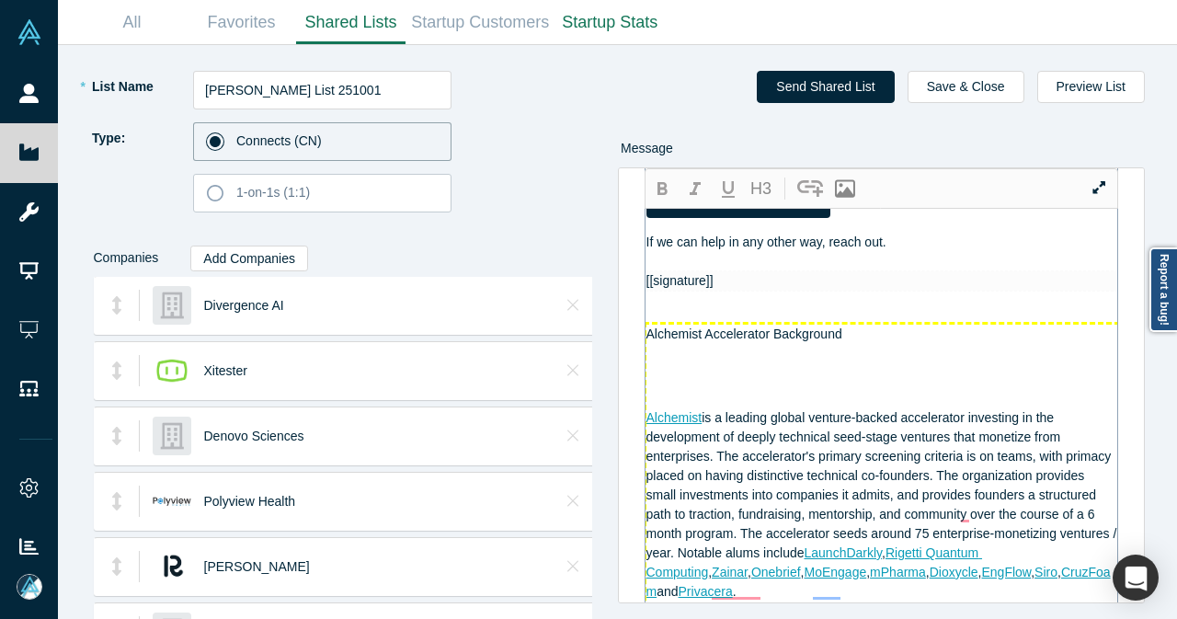
scroll to position [1731, 0]
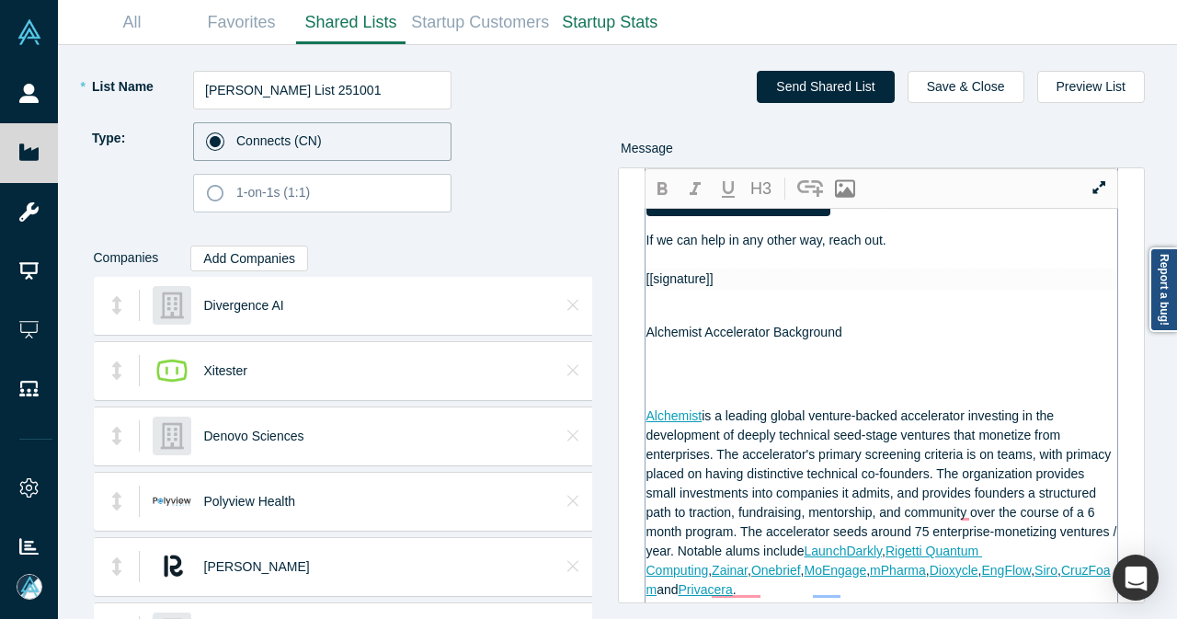
click at [802, 247] on span "If we can help in any other way, reach out." at bounding box center [767, 240] width 240 height 15
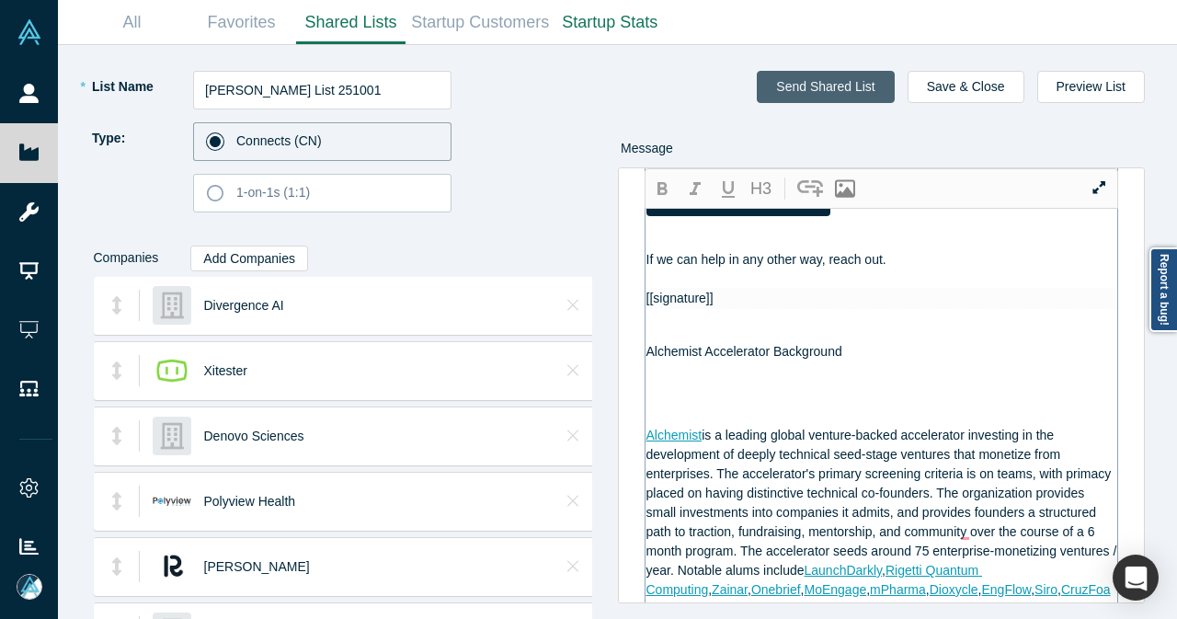
click at [836, 89] on button "Send Shared List" at bounding box center [825, 87] width 137 height 32
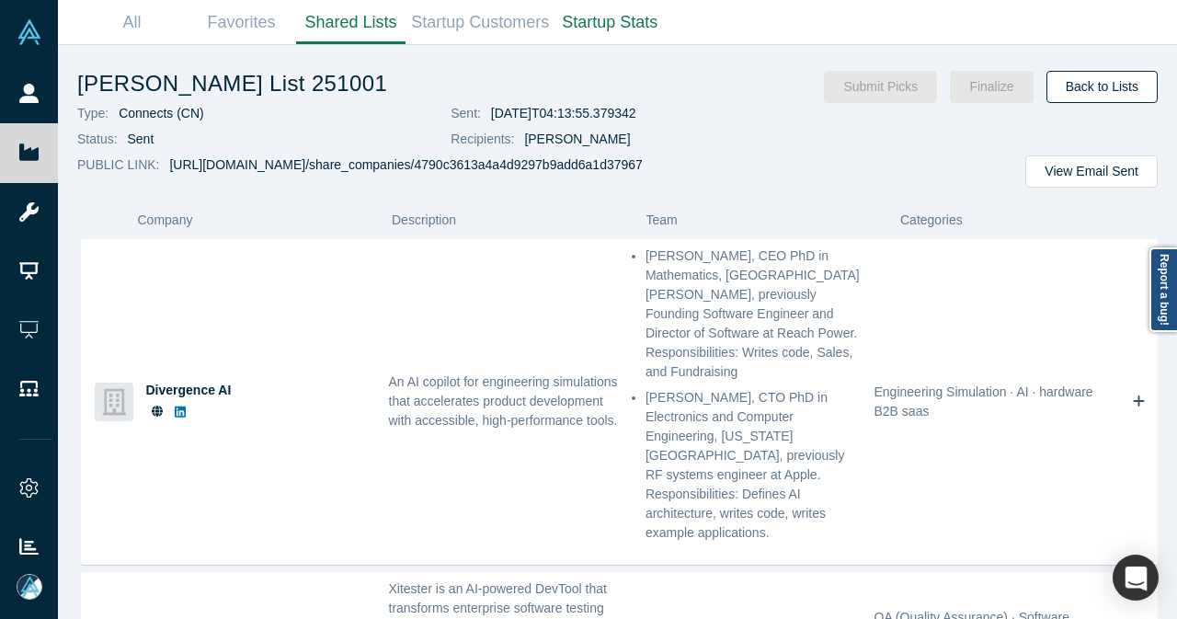
click at [1084, 90] on link "Back to Lists" at bounding box center [1102, 87] width 111 height 32
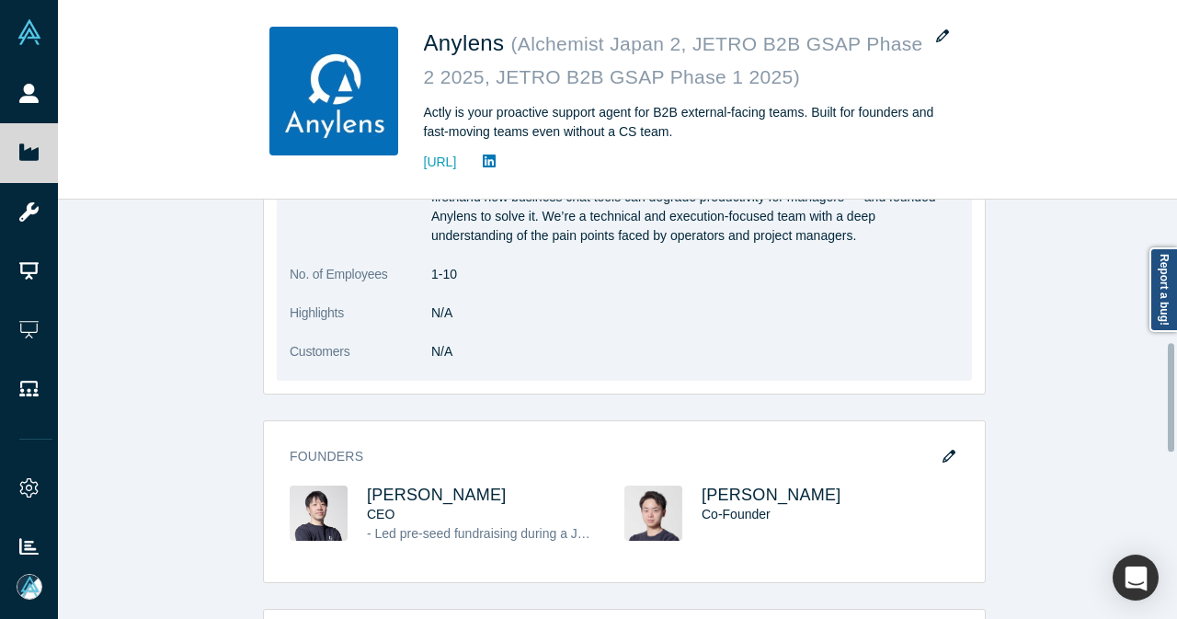
scroll to position [562, 0]
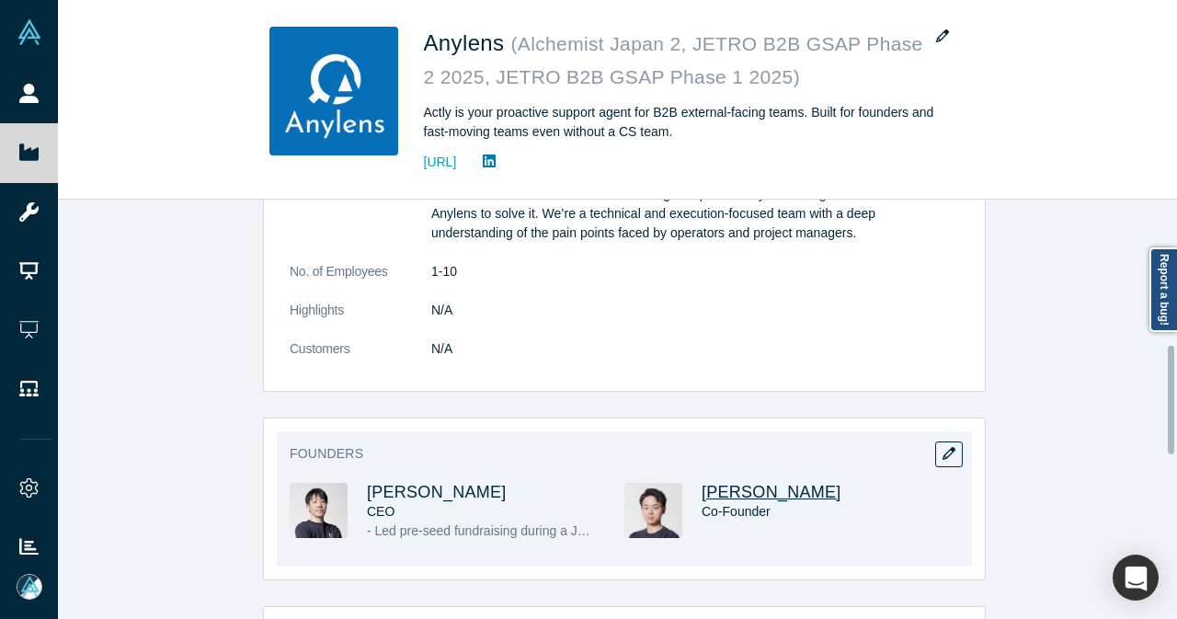
click at [702, 489] on span "[PERSON_NAME]" at bounding box center [772, 492] width 140 height 18
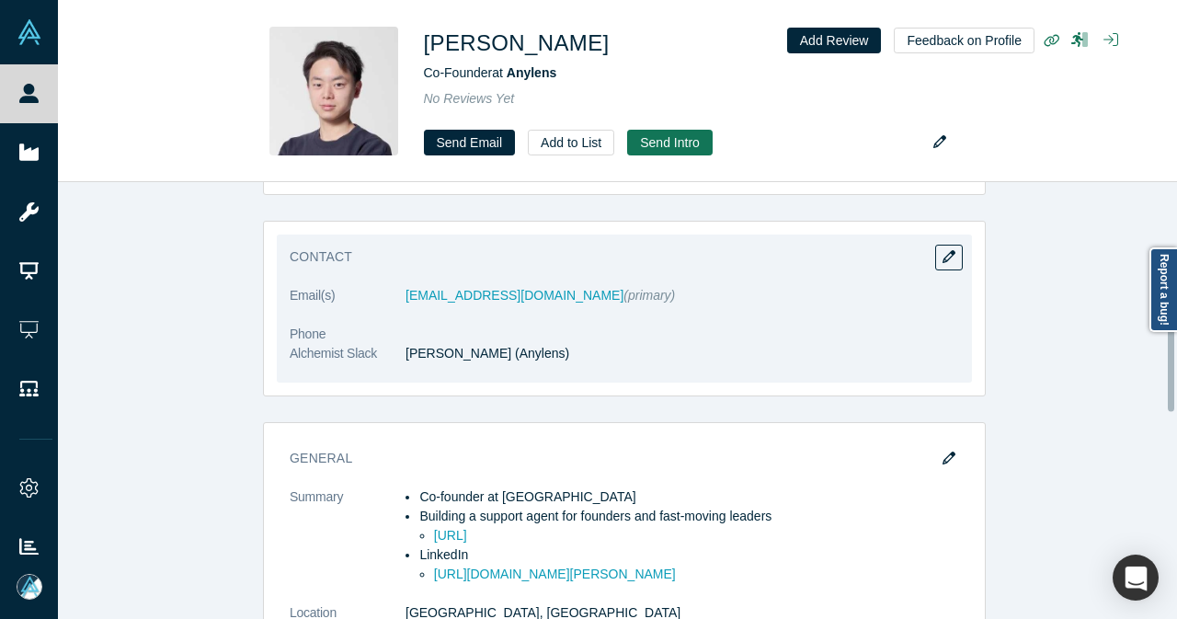
scroll to position [337, 0]
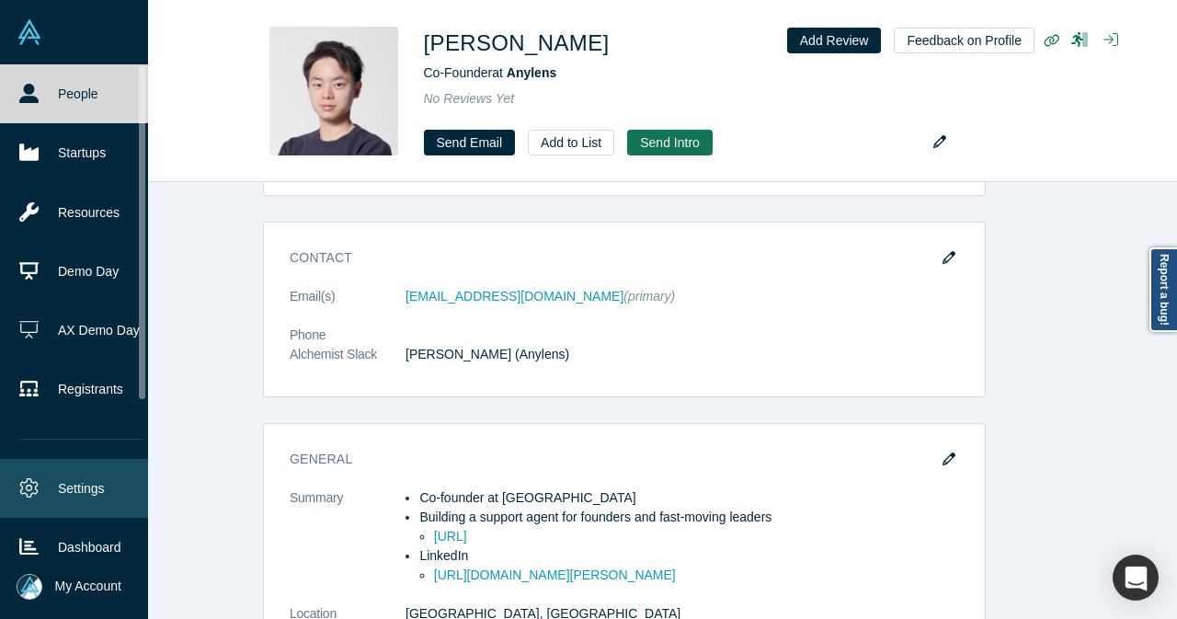
click at [31, 490] on icon at bounding box center [28, 487] width 19 height 19
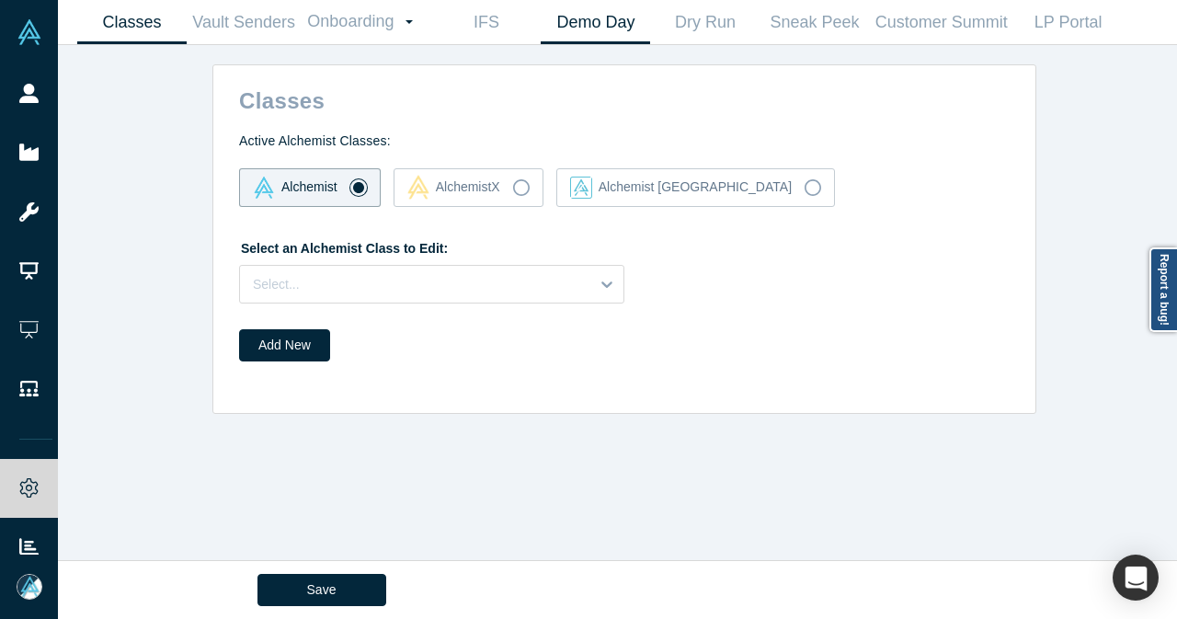
click at [600, 37] on link "Demo Day" at bounding box center [595, 22] width 109 height 43
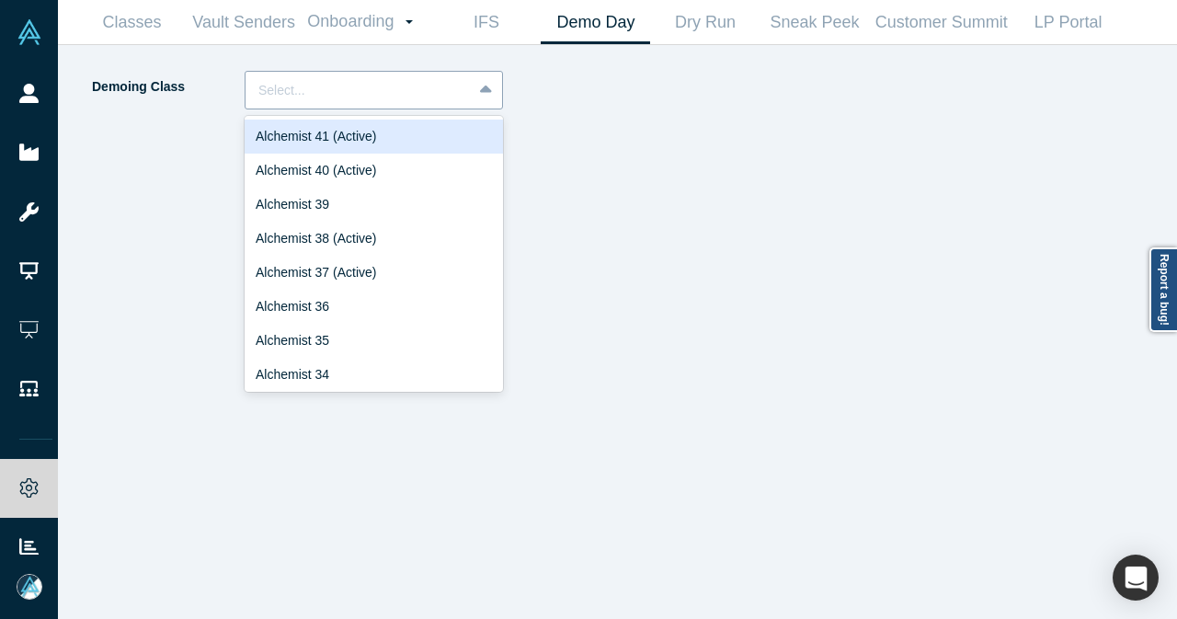
click at [451, 79] on div at bounding box center [358, 90] width 201 height 23
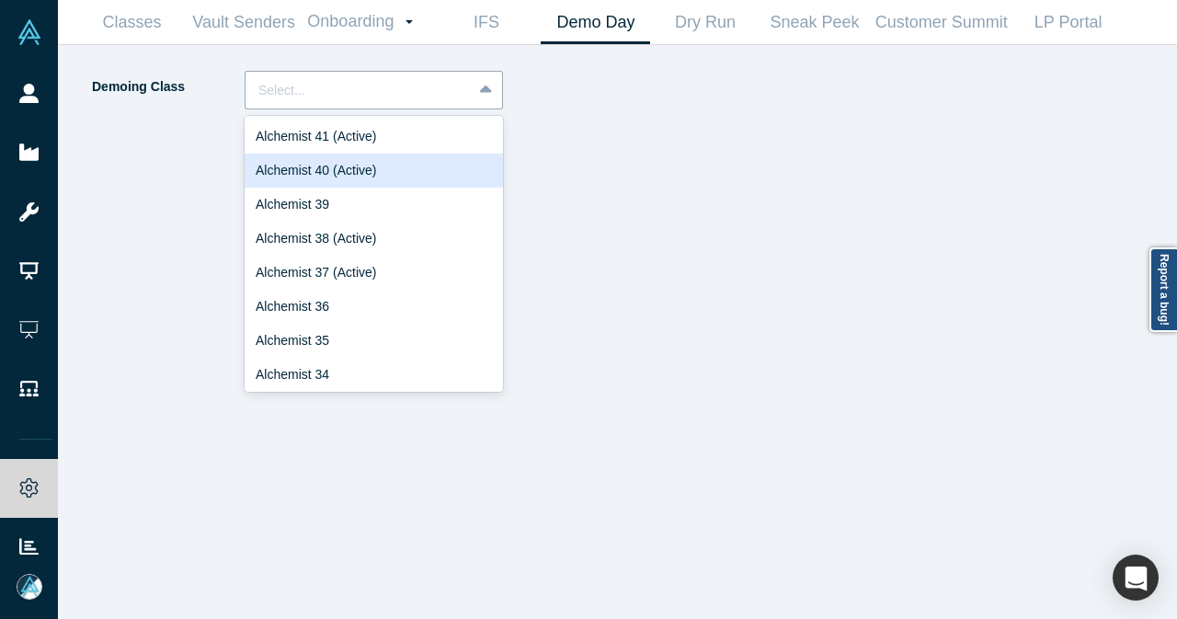
click at [396, 172] on div "Alchemist 40 (Active)" at bounding box center [374, 171] width 258 height 34
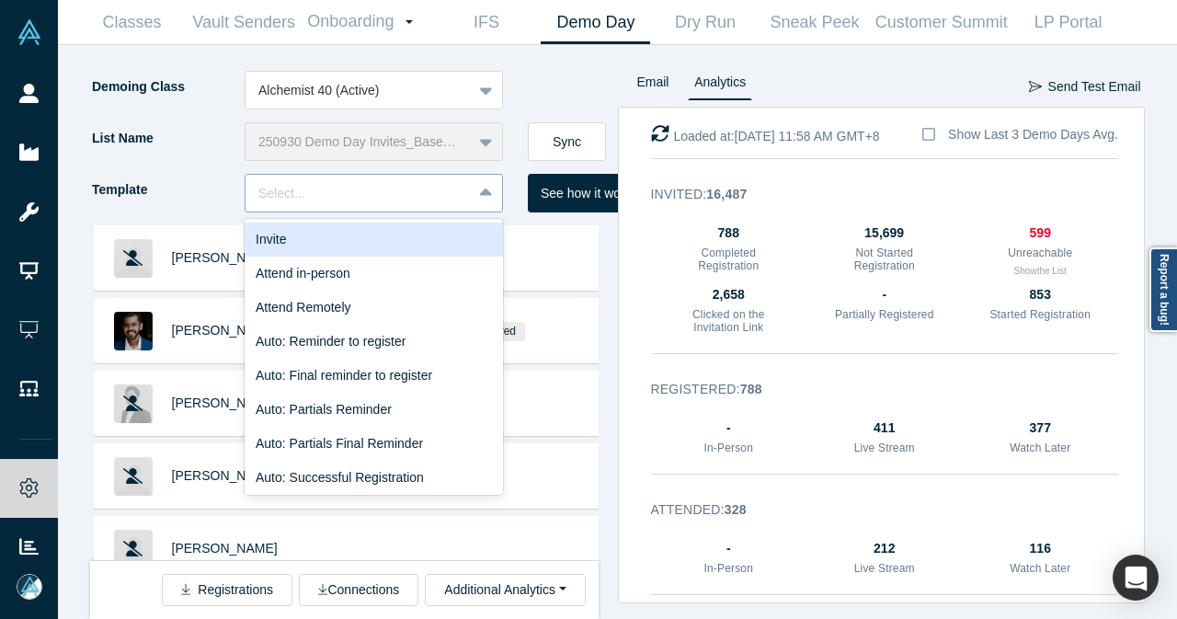
click at [461, 188] on div "Select..." at bounding box center [359, 193] width 226 height 30
click at [422, 225] on div "Invite" at bounding box center [374, 240] width 258 height 34
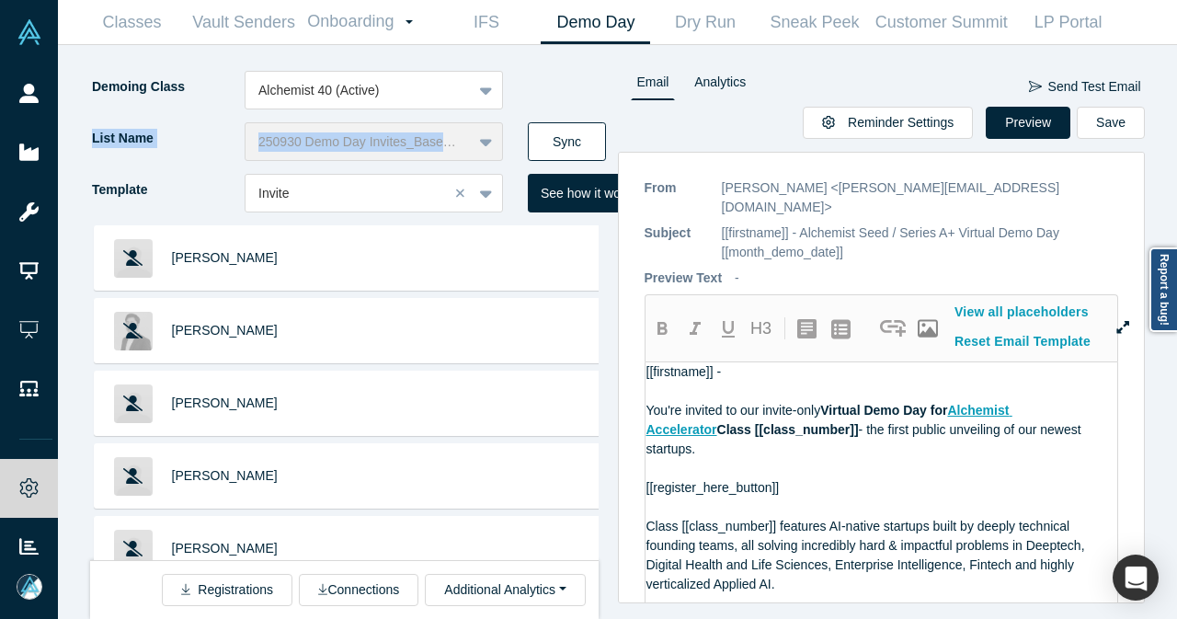
drag, startPoint x: 557, startPoint y: 118, endPoint x: 550, endPoint y: 126, distance: 11.1
click at [550, 126] on div "Demoing Class Alchemist 40 (Active) List Name 250930 Demo Day Invites_Base List…" at bounding box center [354, 148] width 528 height 155
click at [550, 126] on button "Sync" at bounding box center [567, 141] width 78 height 39
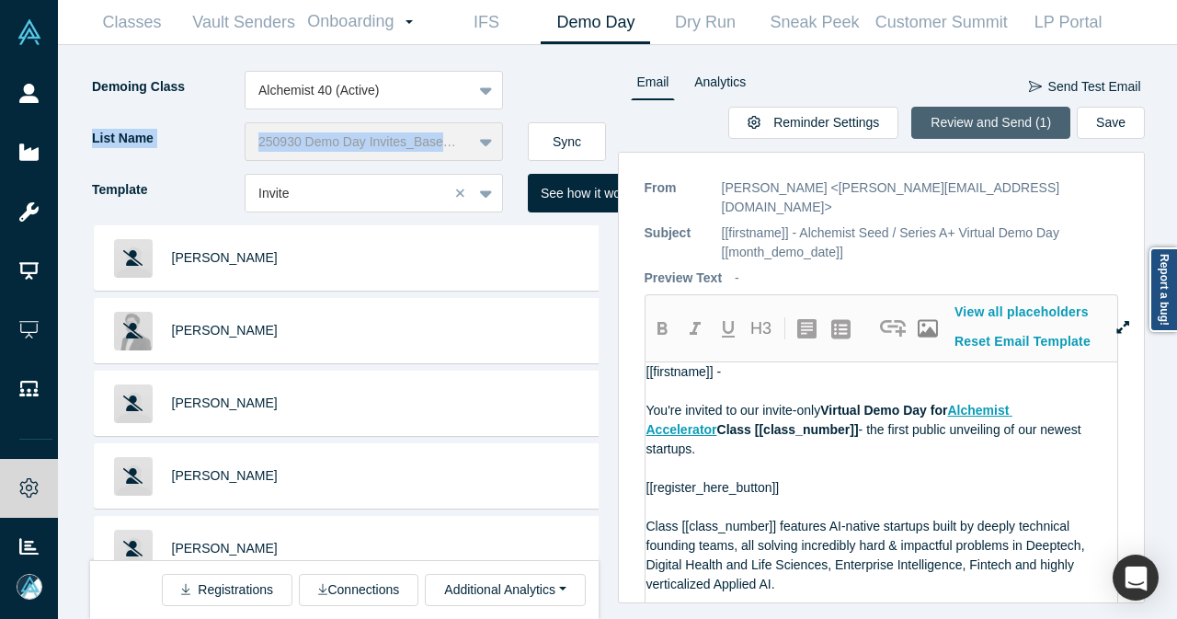
click at [944, 117] on button "Review and Send (1)" at bounding box center [991, 123] width 159 height 32
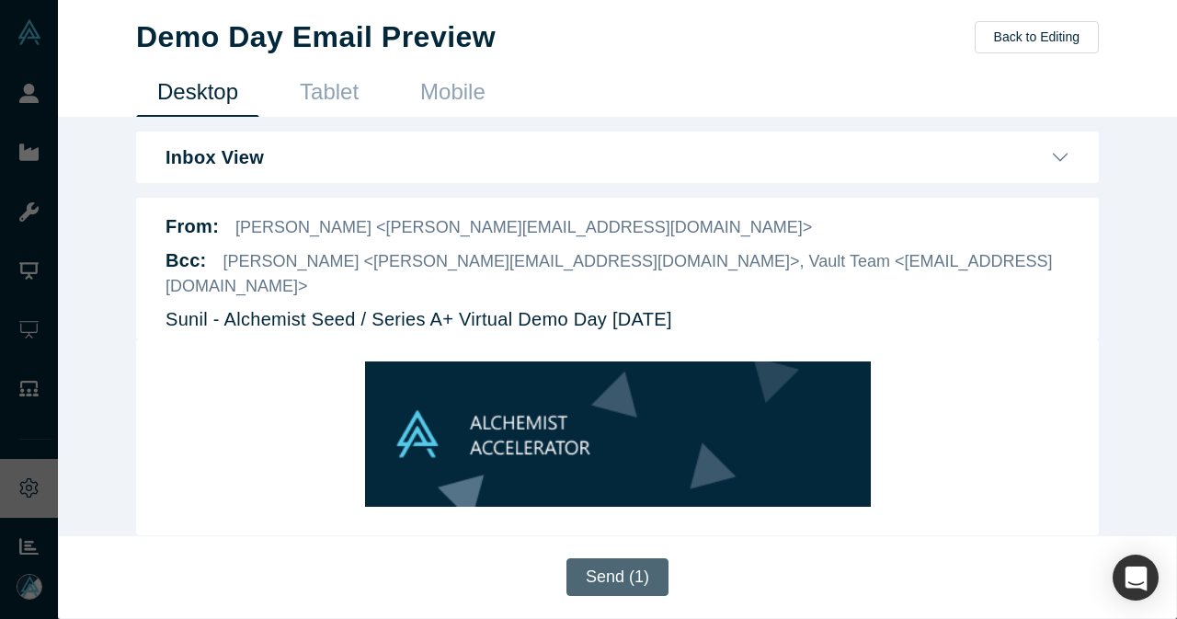
click at [626, 568] on button "Send (1)" at bounding box center [618, 577] width 102 height 38
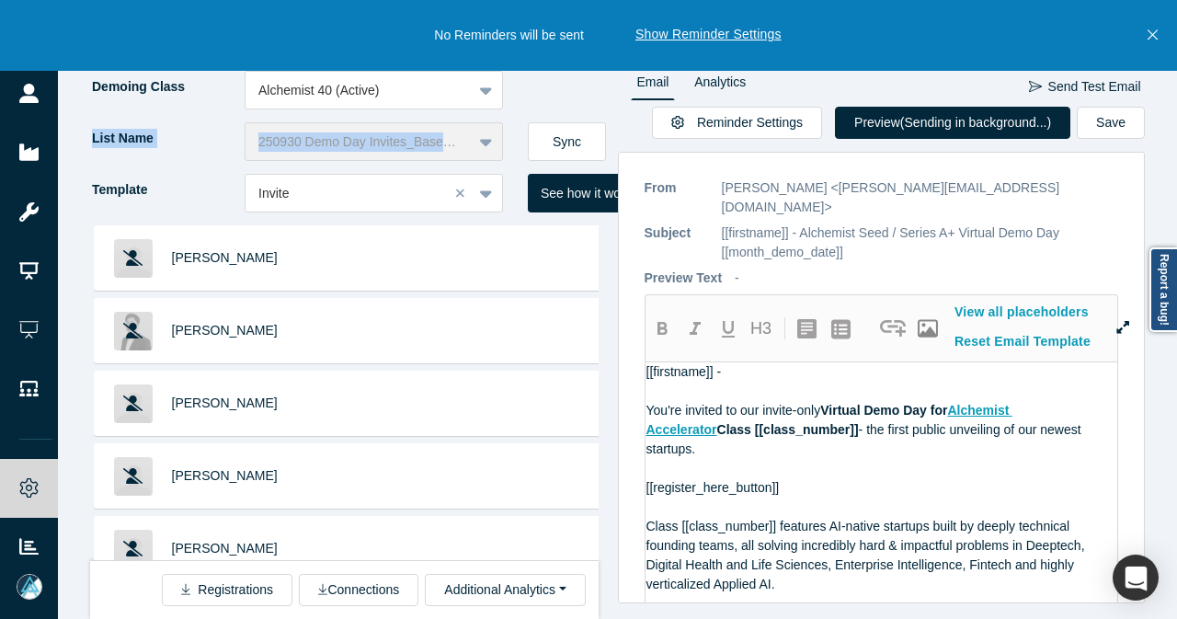
click at [1155, 38] on icon "Close" at bounding box center [1153, 35] width 10 height 10
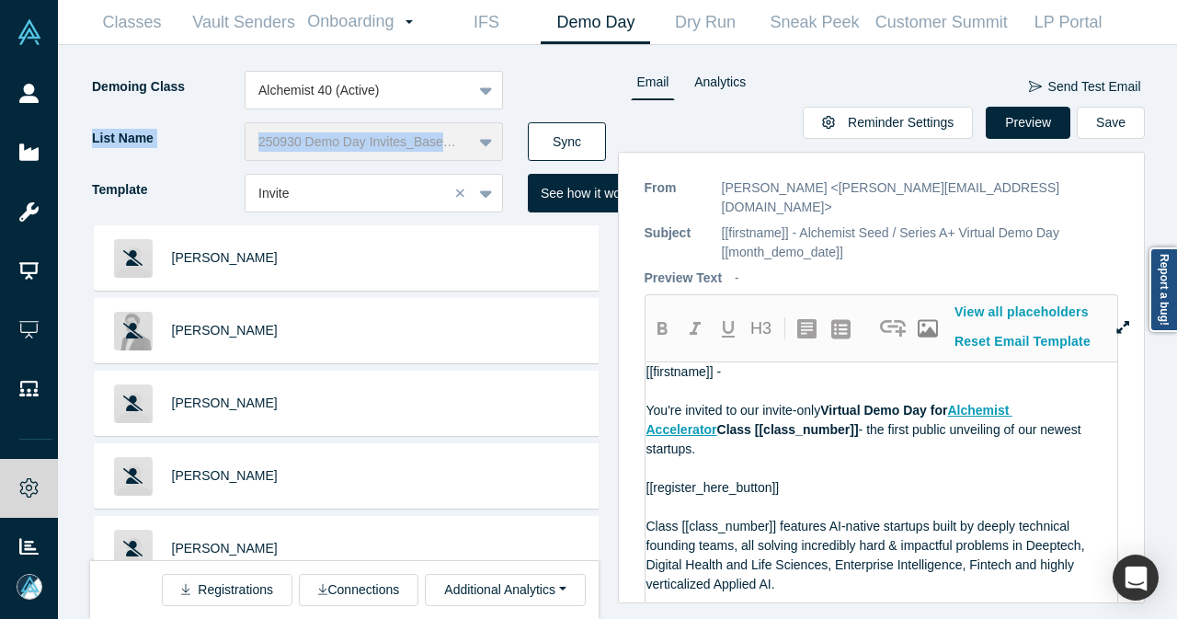
click at [571, 141] on button "Sync" at bounding box center [567, 141] width 78 height 39
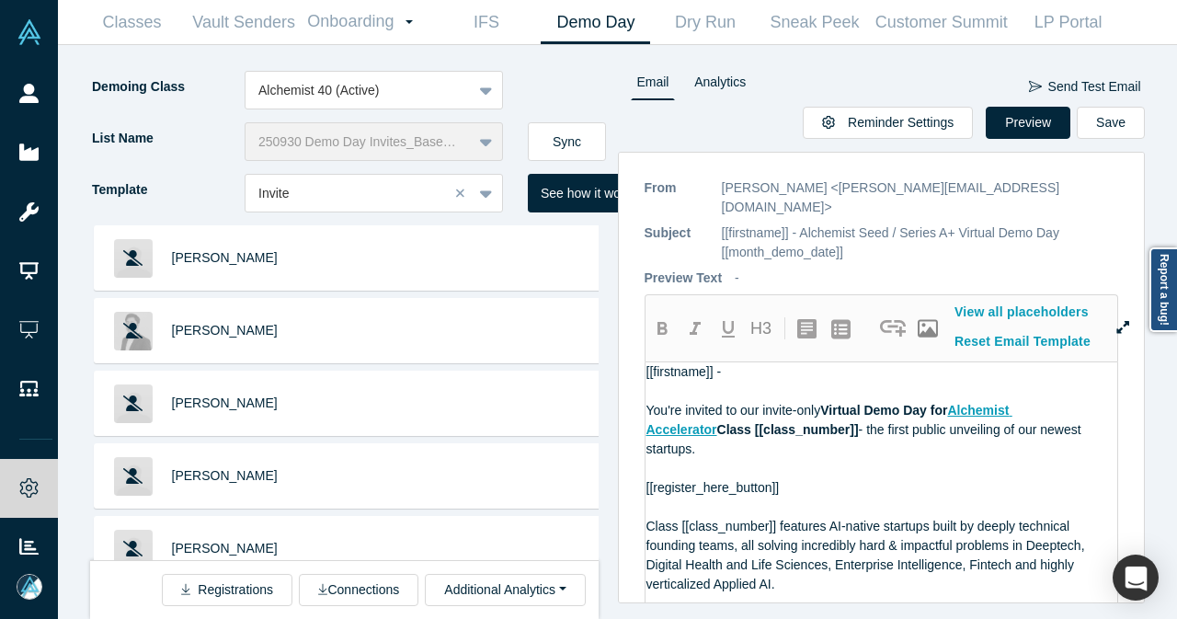
click at [555, 75] on div "Demoing Class Alchemist 40 (Active)" at bounding box center [354, 97] width 528 height 52
